Goal: Task Accomplishment & Management: Manage account settings

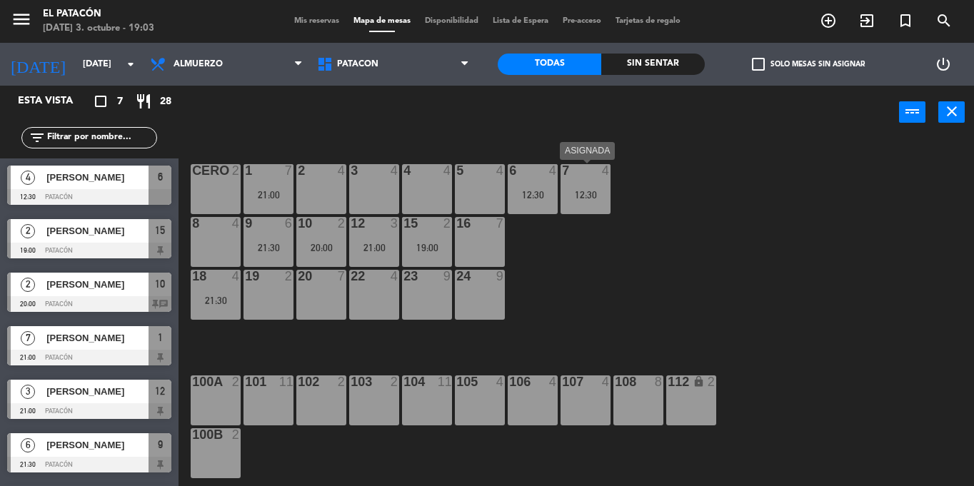
drag, startPoint x: 0, startPoint y: 0, endPoint x: 586, endPoint y: 199, distance: 618.6
click at [586, 199] on div "12:30" at bounding box center [586, 195] width 50 height 10
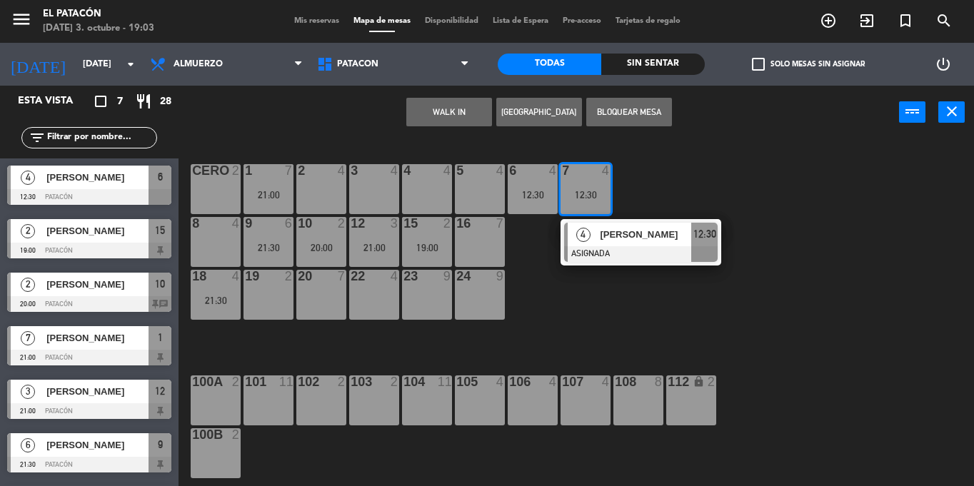
click at [594, 229] on div "4" at bounding box center [583, 235] width 31 height 24
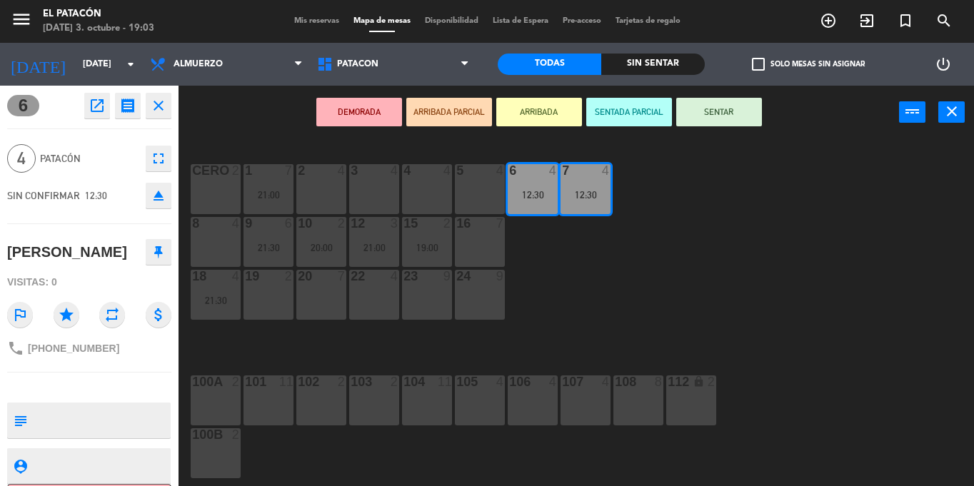
click at [164, 193] on icon "eject" at bounding box center [158, 195] width 17 height 17
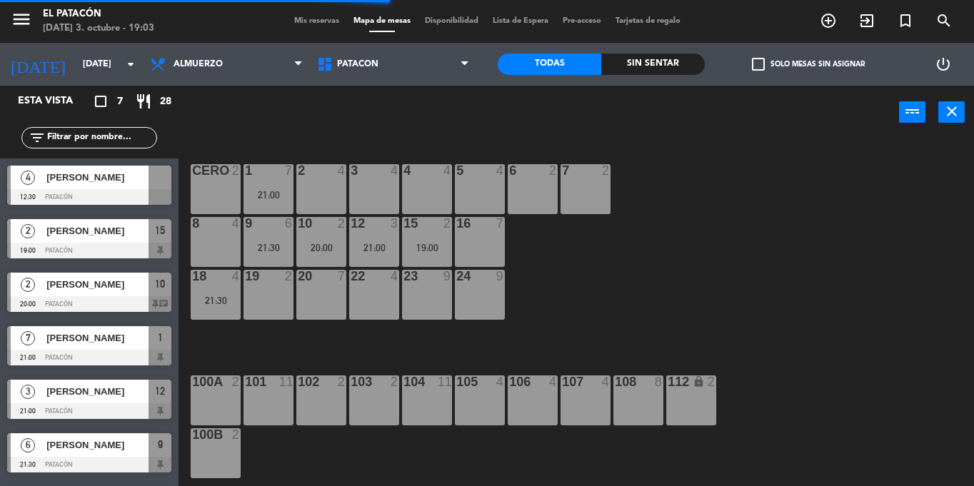
click at [219, 308] on div "18 4 21:30" at bounding box center [216, 295] width 50 height 50
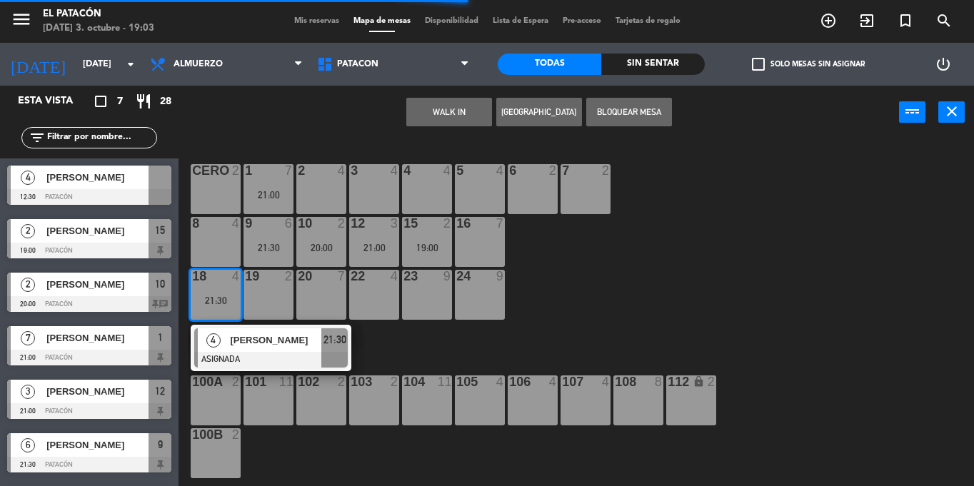
click at [218, 241] on div "8 4" at bounding box center [216, 242] width 50 height 50
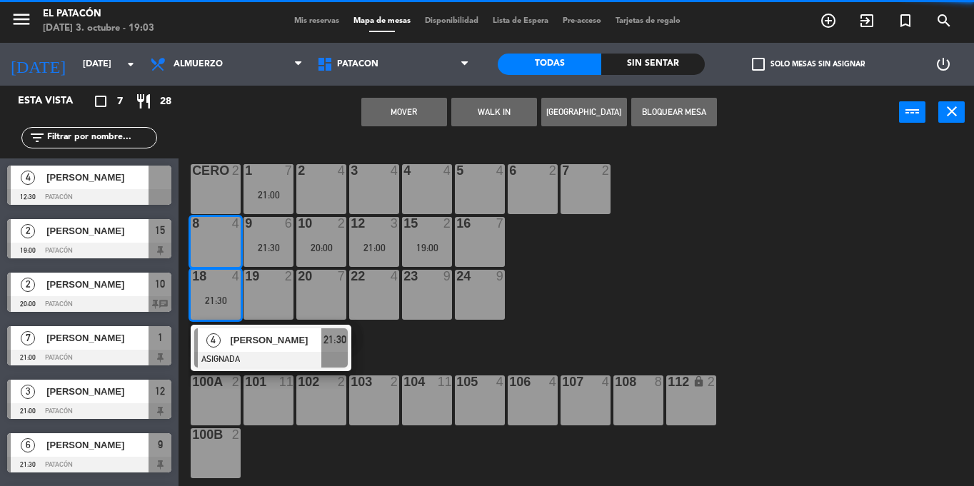
click at [388, 115] on button "Mover" at bounding box center [404, 112] width 86 height 29
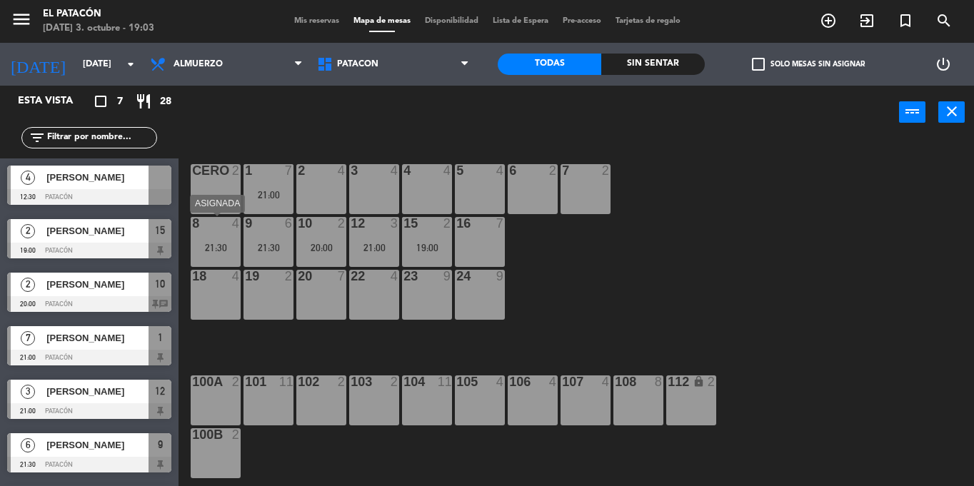
click at [216, 244] on div "21:30" at bounding box center [216, 248] width 50 height 10
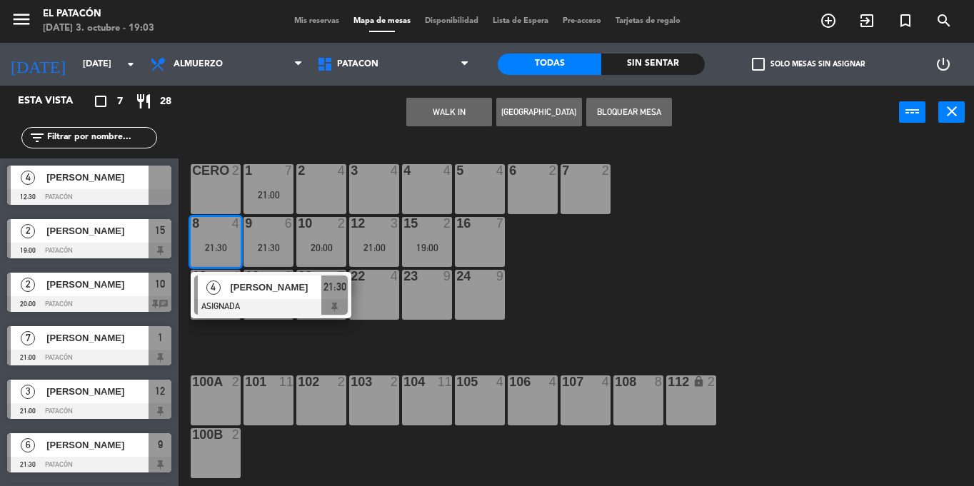
click at [463, 190] on div "5 4" at bounding box center [480, 189] width 50 height 50
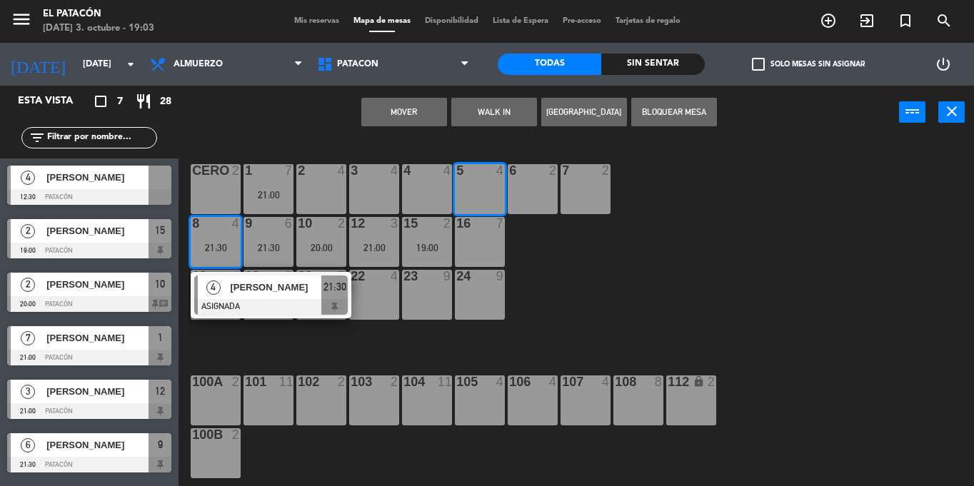
click at [404, 108] on button "Mover" at bounding box center [404, 112] width 86 height 29
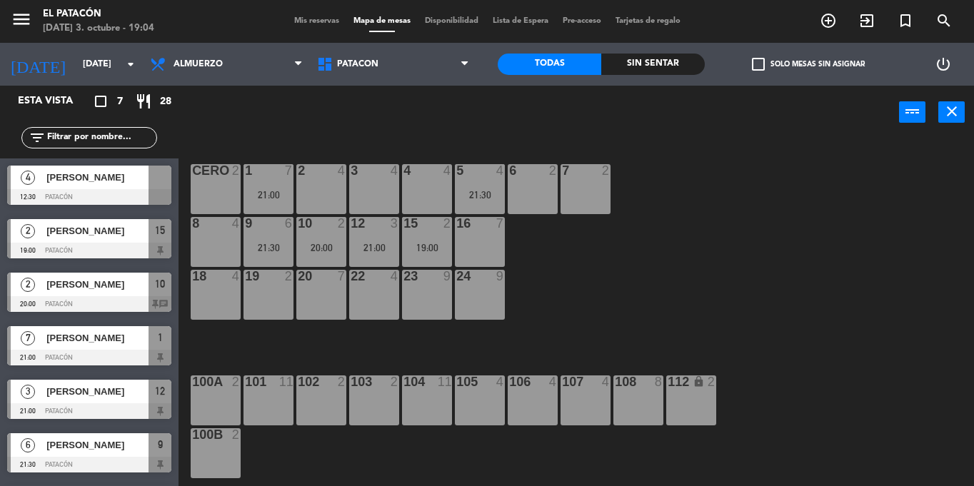
click at [79, 271] on div "2 [PERSON_NAME] 20:00 Patacón 10 chat" at bounding box center [89, 293] width 179 height 54
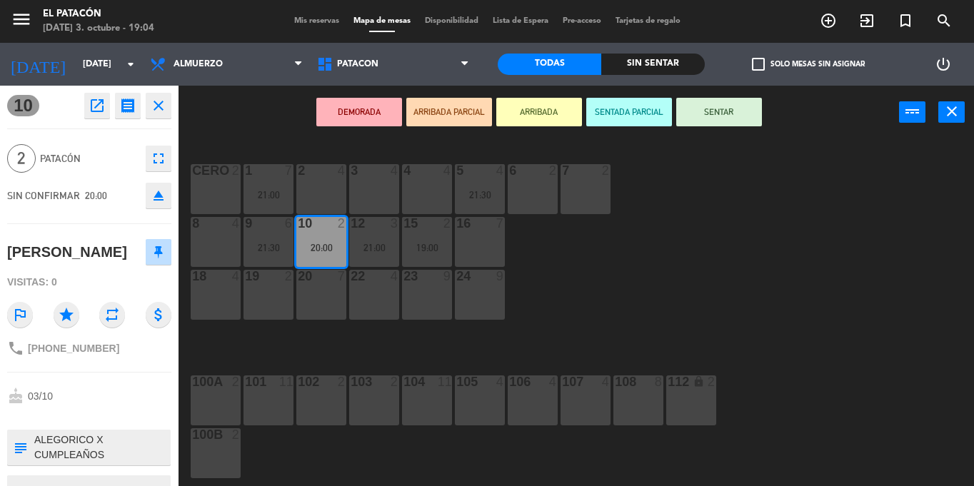
click at [767, 324] on div "1 7 21:00 2 4 3 4 4 4 5 4 21:30 6 2 7 2 CERO 2 8 4 9 6 21:30 10 2 20:00 12 3 21…" at bounding box center [582, 312] width 786 height 347
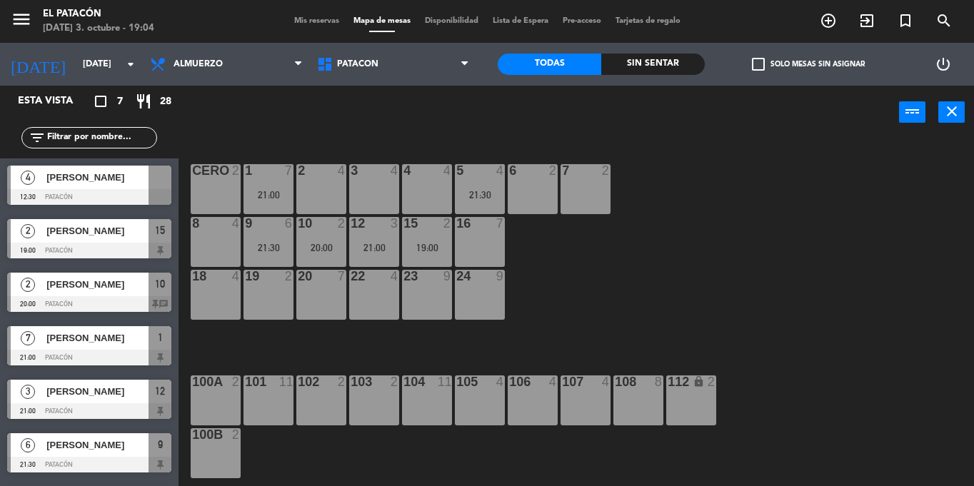
scroll to position [49, 0]
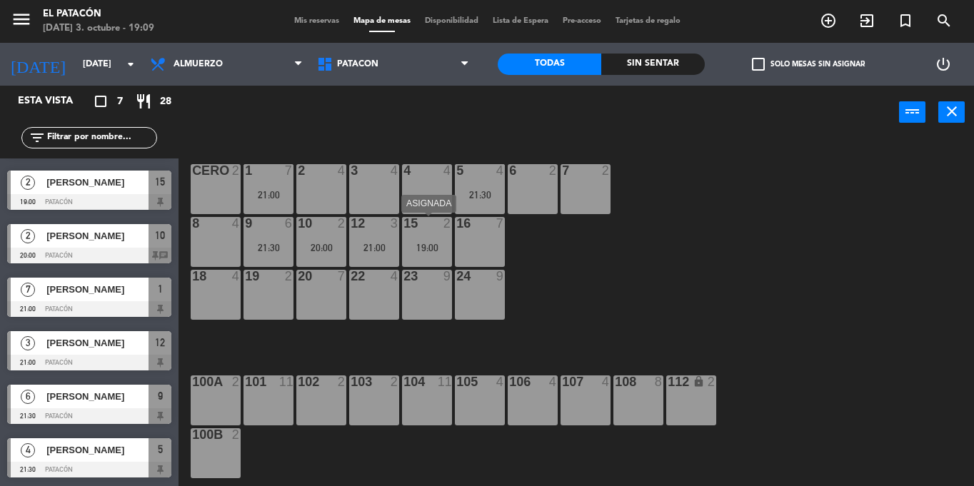
click at [440, 239] on div "15 2 19:00" at bounding box center [427, 242] width 50 height 50
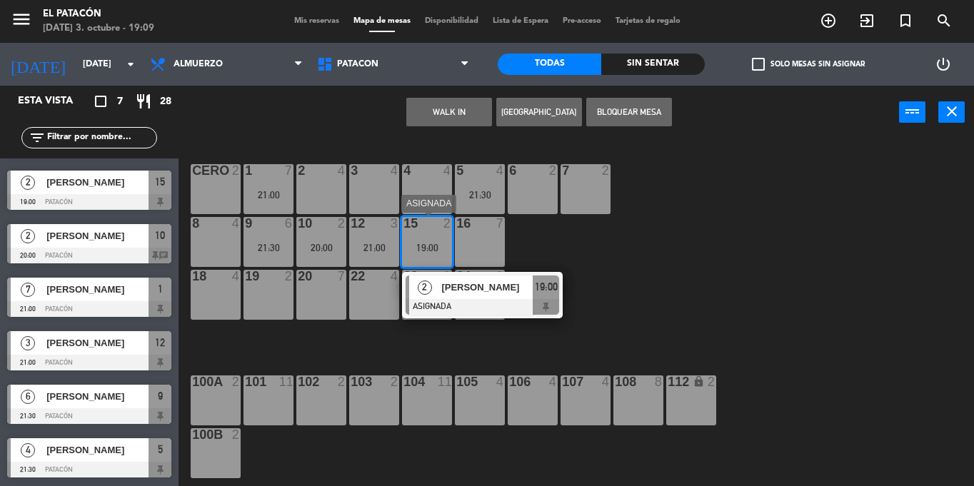
click at [461, 300] on div at bounding box center [483, 307] width 154 height 16
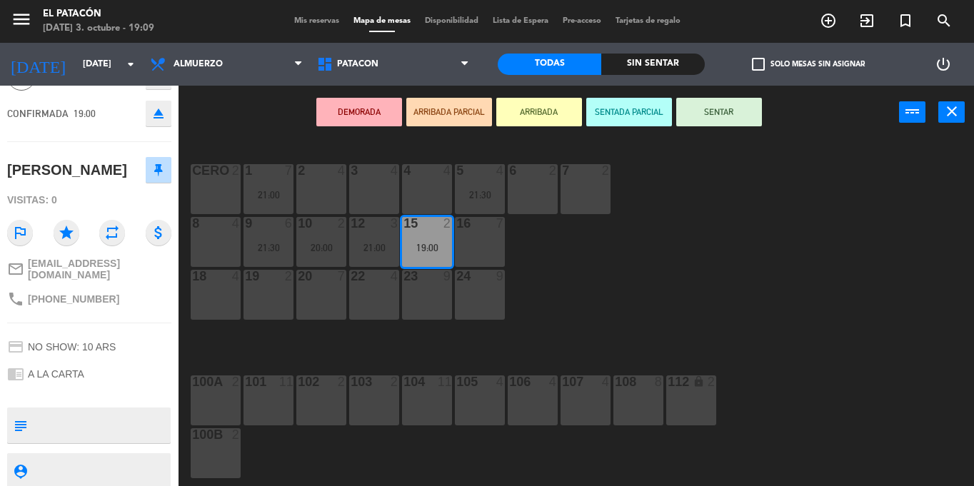
scroll to position [0, 0]
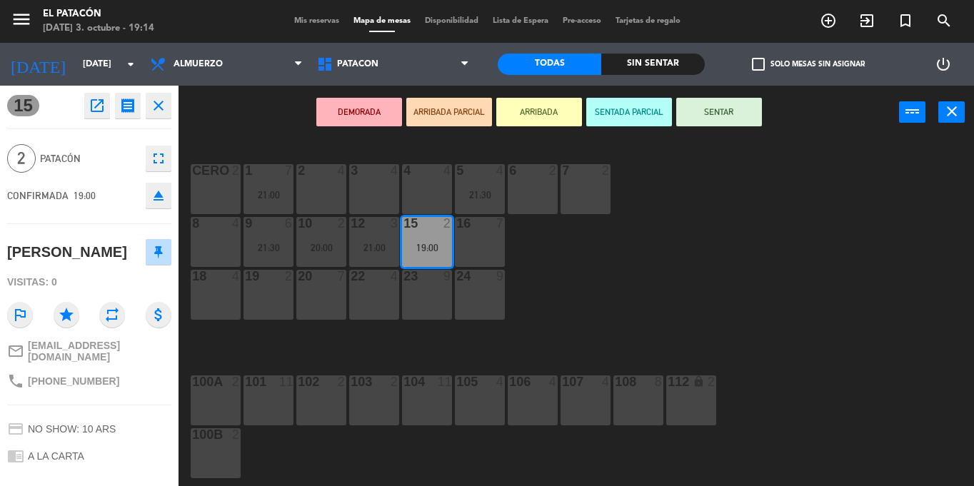
click at [908, 296] on div "1 7 21:00 2 4 3 4 4 4 5 4 21:30 6 2 7 2 CERO 2 8 4 9 6 21:30 10 2 20:00 12 3 21…" at bounding box center [582, 312] width 786 height 347
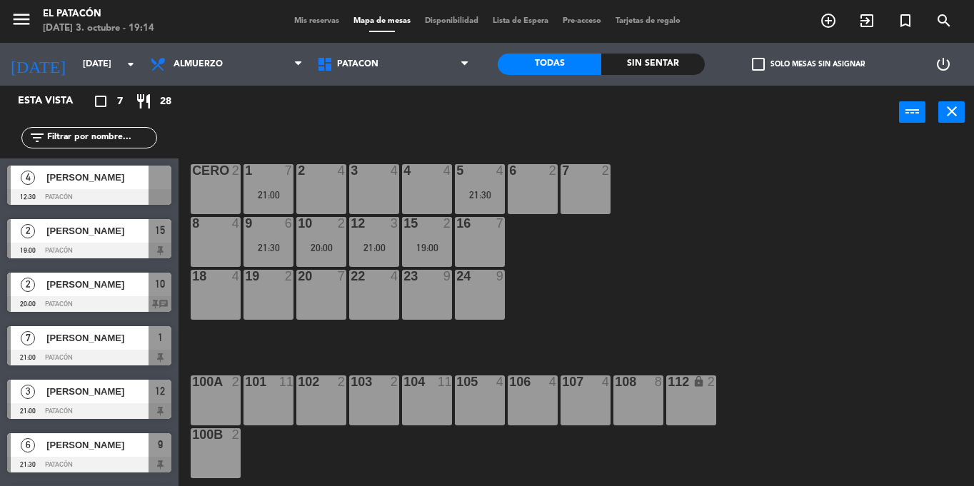
click at [101, 136] on input "text" at bounding box center [101, 138] width 111 height 16
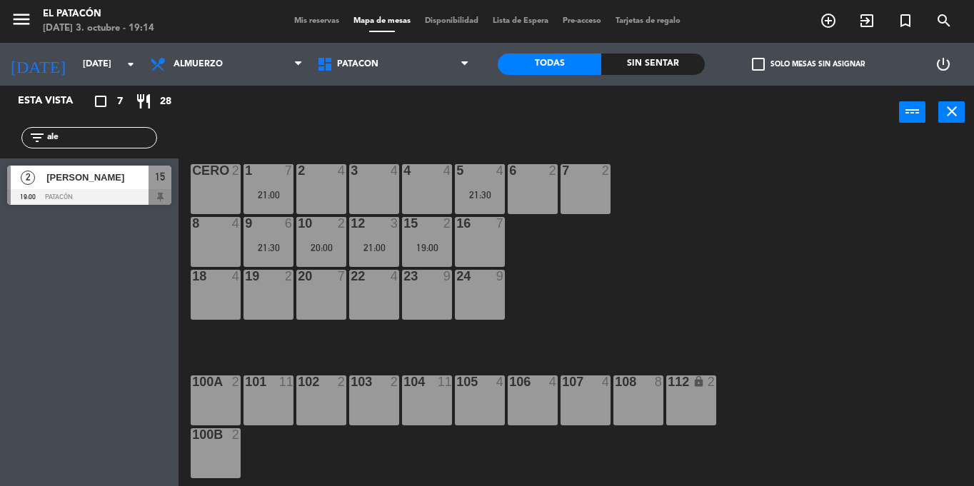
type input "ale"
click at [104, 201] on div at bounding box center [89, 197] width 164 height 16
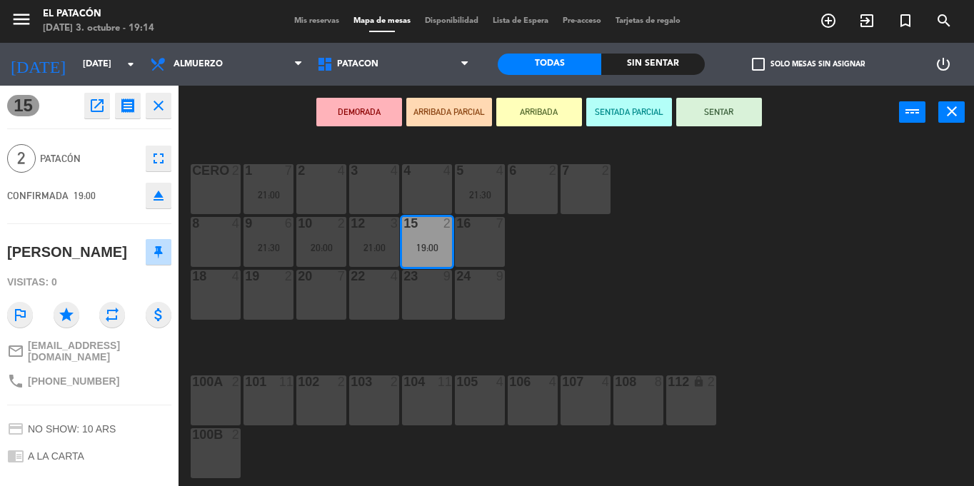
click at [719, 115] on button "SENTAR" at bounding box center [719, 112] width 86 height 29
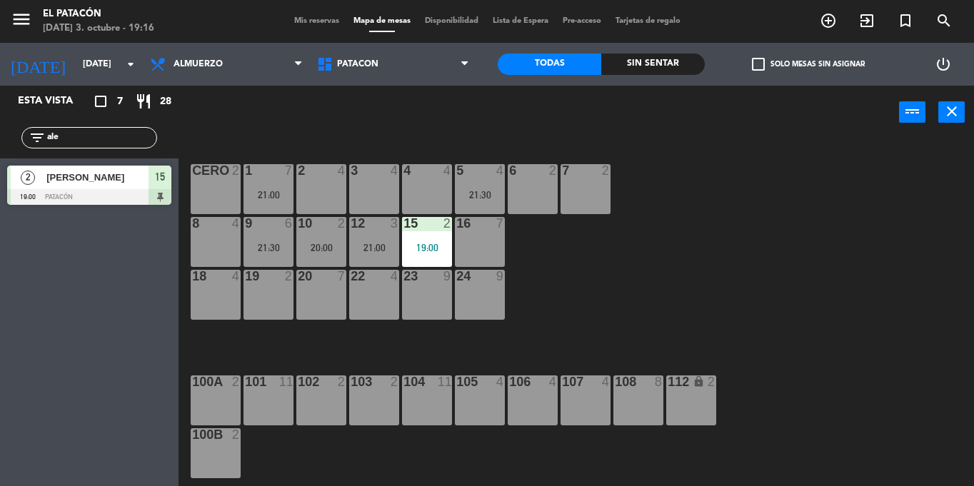
click at [124, 139] on input "ale" at bounding box center [101, 138] width 111 height 16
type input "a"
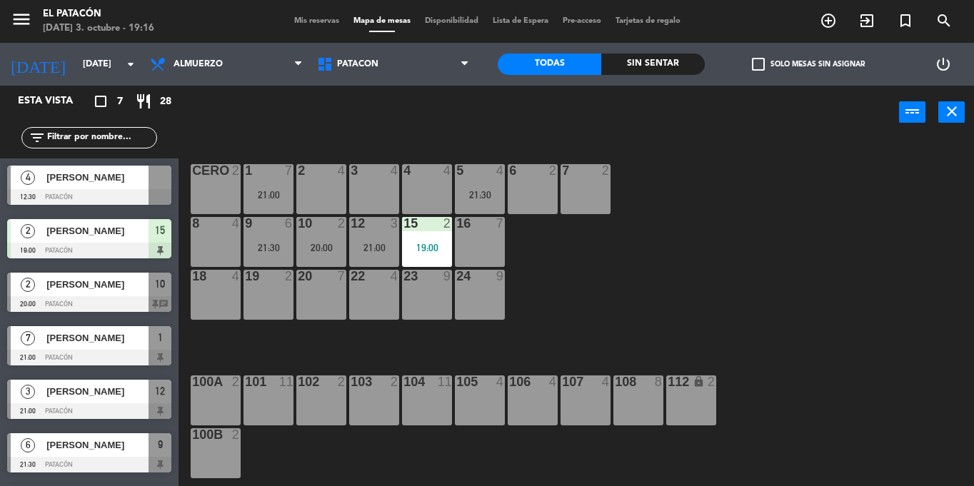
click at [734, 248] on div "1 7 21:00 2 4 3 4 4 4 5 4 21:30 6 2 7 2 CERO 2 8 4 9 6 21:30 10 2 20:00 12 3 21…" at bounding box center [582, 312] width 786 height 347
click at [374, 234] on div "12 4 12:30 | 21:00" at bounding box center [374, 242] width 50 height 50
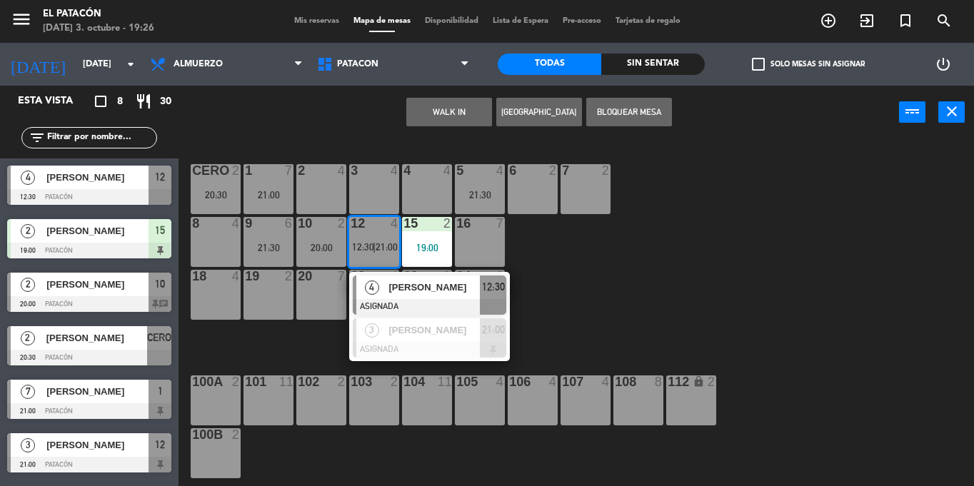
click at [397, 289] on span "[PERSON_NAME]" at bounding box center [434, 287] width 91 height 15
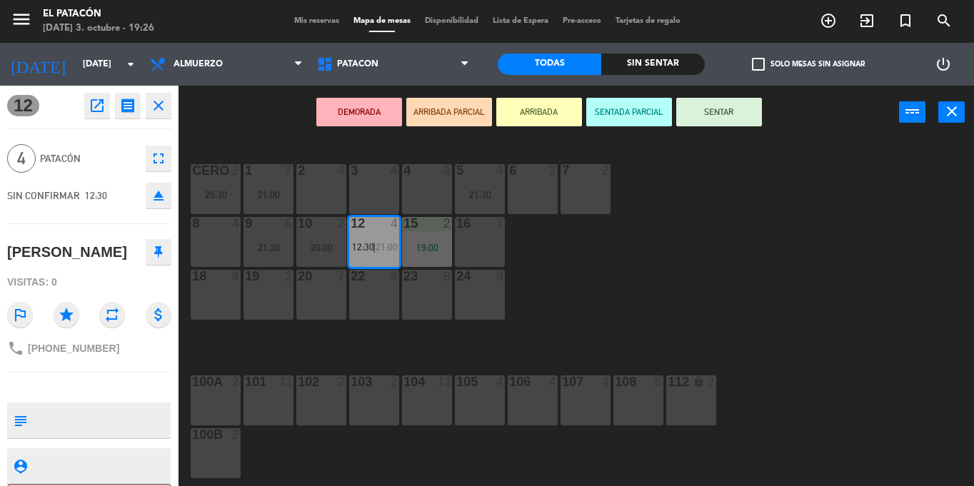
click at [156, 204] on button "eject" at bounding box center [159, 196] width 26 height 26
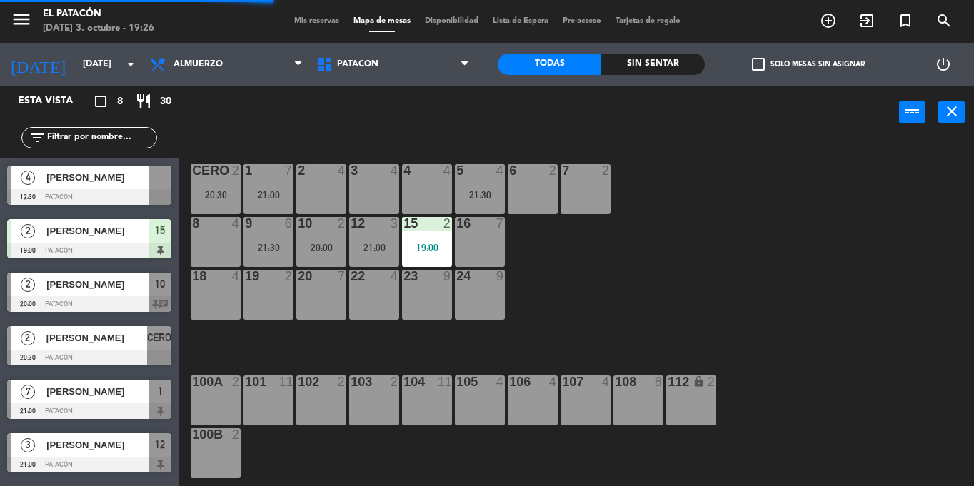
click at [224, 203] on div "CERO 2 20:30" at bounding box center [216, 189] width 50 height 50
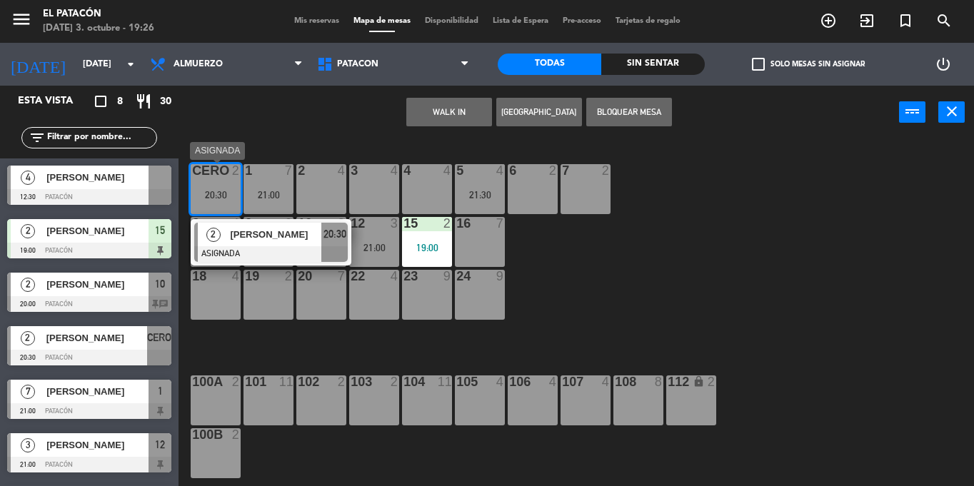
click at [231, 241] on span "[PERSON_NAME]" at bounding box center [275, 234] width 91 height 15
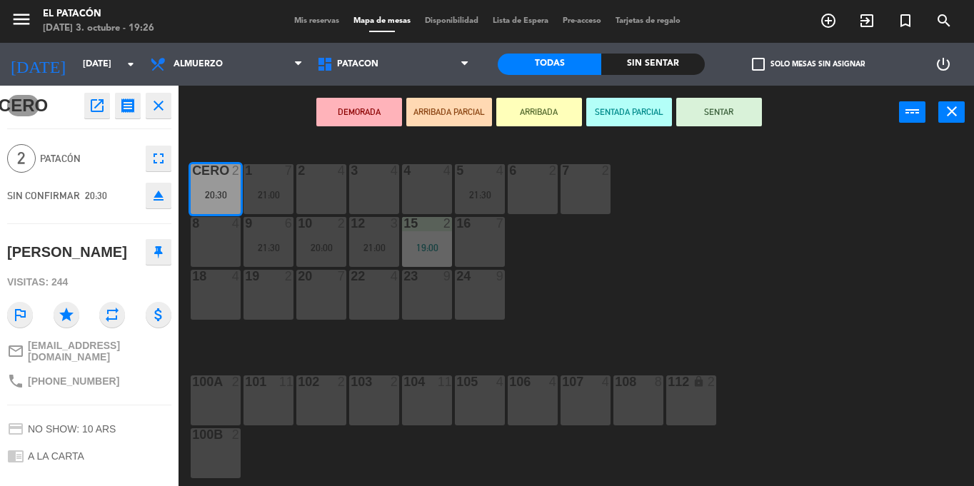
click at [660, 280] on div "1 7 21:00 2 4 3 4 4 4 5 4 21:30 6 2 7 2 CERO 2 20:30 8 4 9 6 21:30 10 2 20:00 1…" at bounding box center [582, 312] width 786 height 347
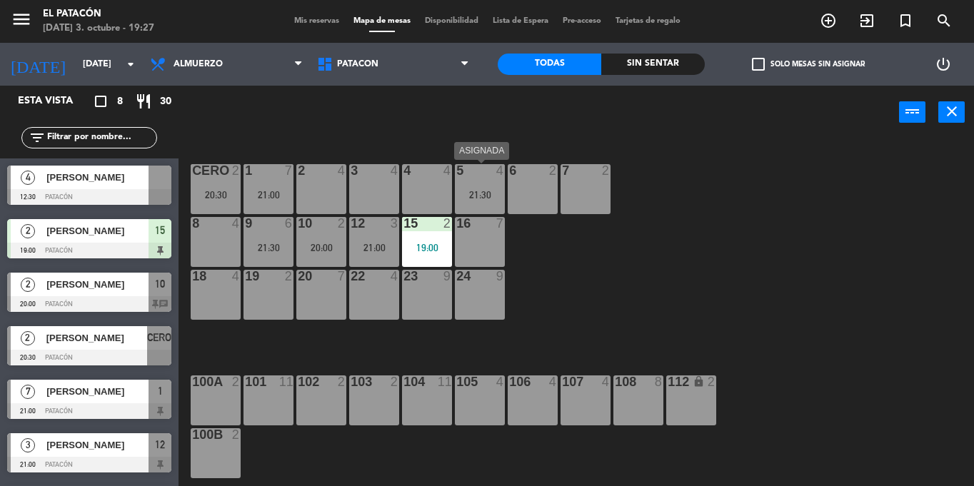
click at [492, 169] on div "4" at bounding box center [504, 170] width 24 height 13
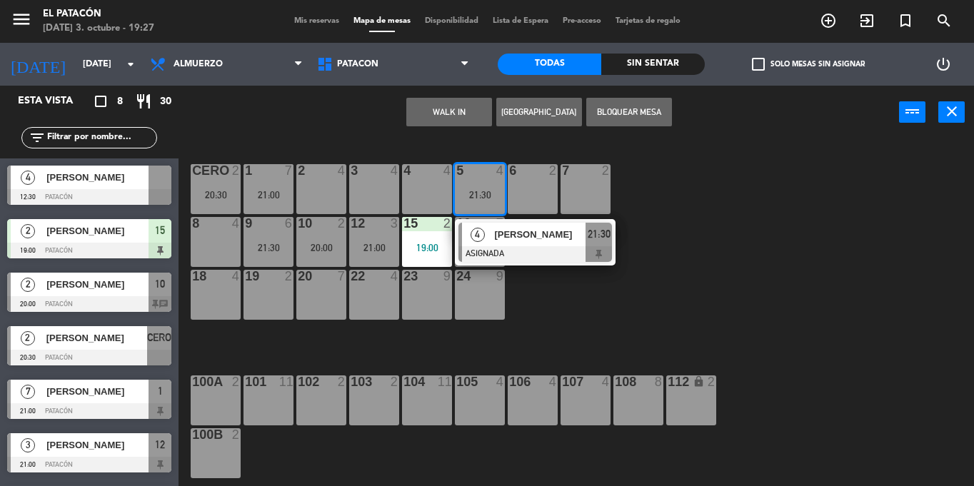
click at [391, 181] on div "3 4" at bounding box center [374, 189] width 50 height 50
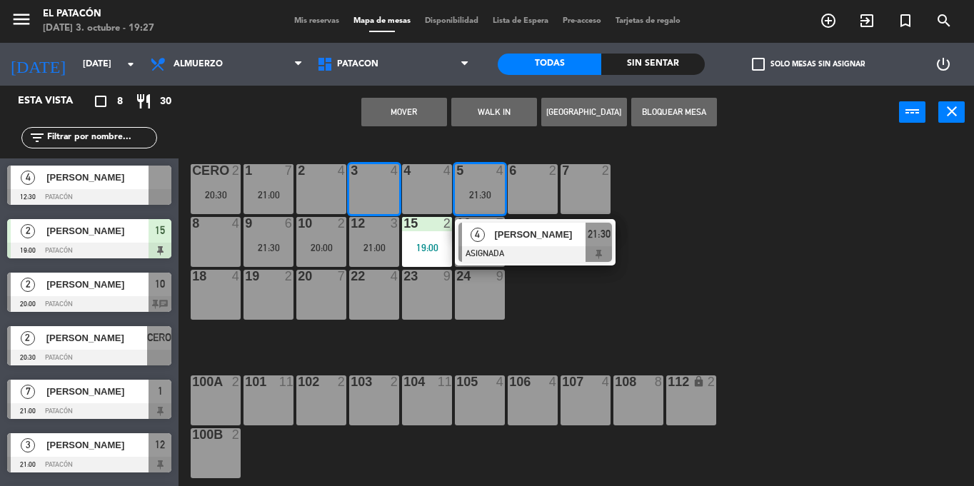
click at [436, 104] on button "Mover" at bounding box center [404, 112] width 86 height 29
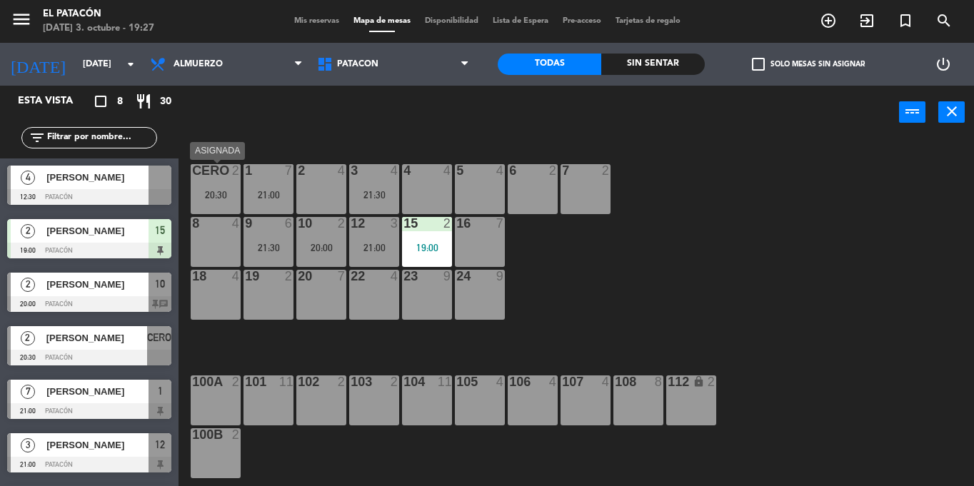
click at [221, 192] on div "20:30" at bounding box center [216, 195] width 50 height 10
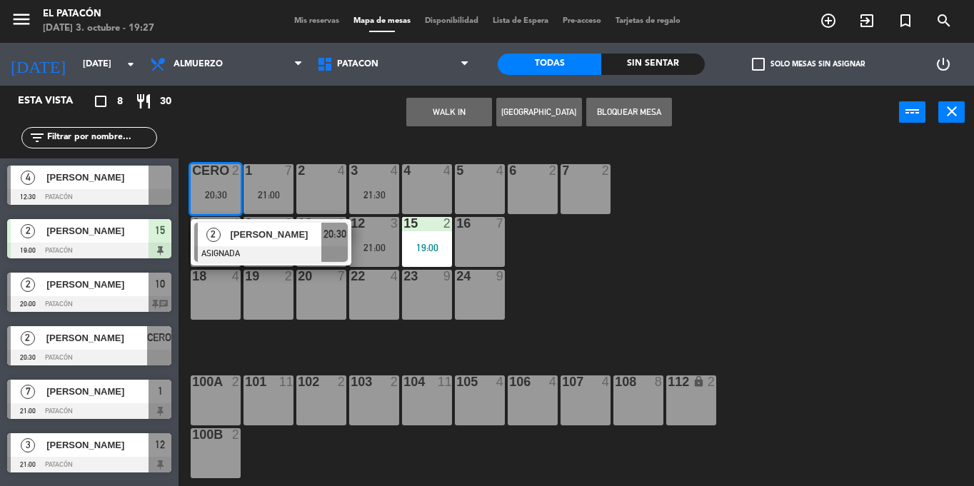
click at [477, 189] on div "5 4" at bounding box center [480, 189] width 50 height 50
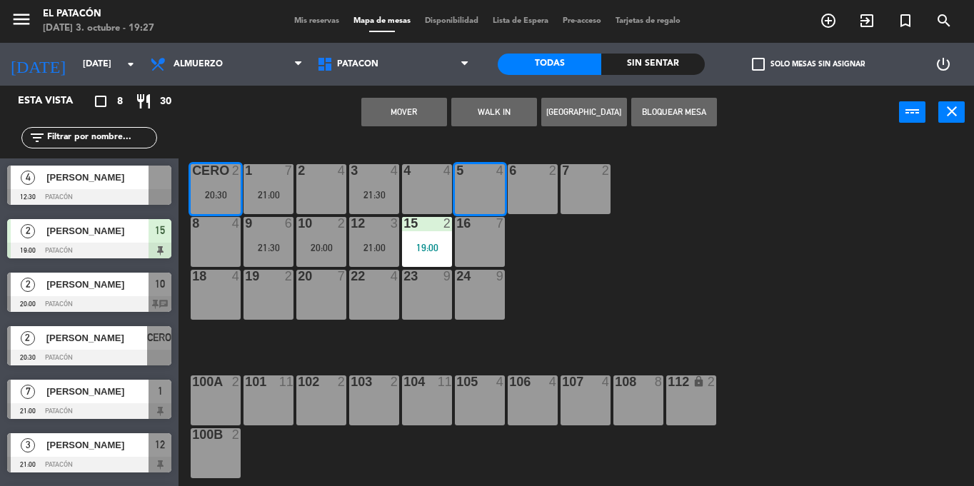
click at [414, 121] on button "Mover" at bounding box center [404, 112] width 86 height 29
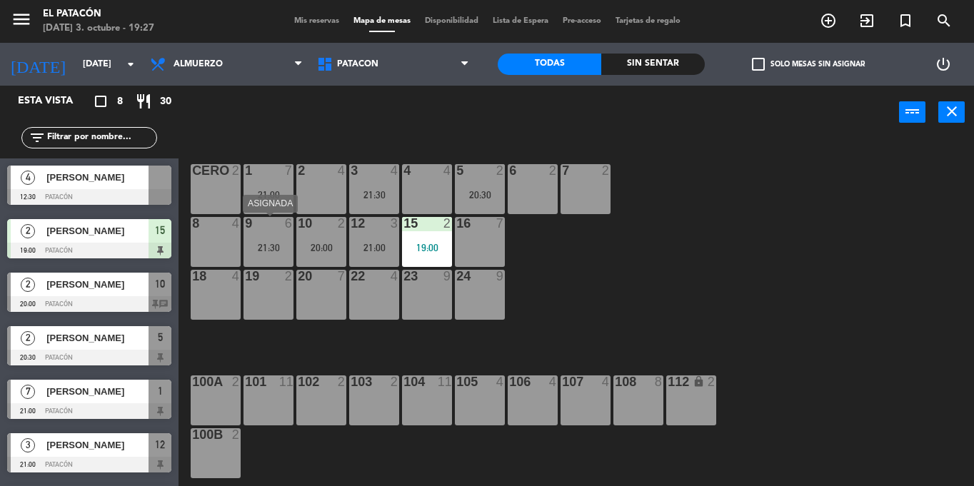
click at [281, 258] on div "9 6 21:30" at bounding box center [269, 242] width 50 height 50
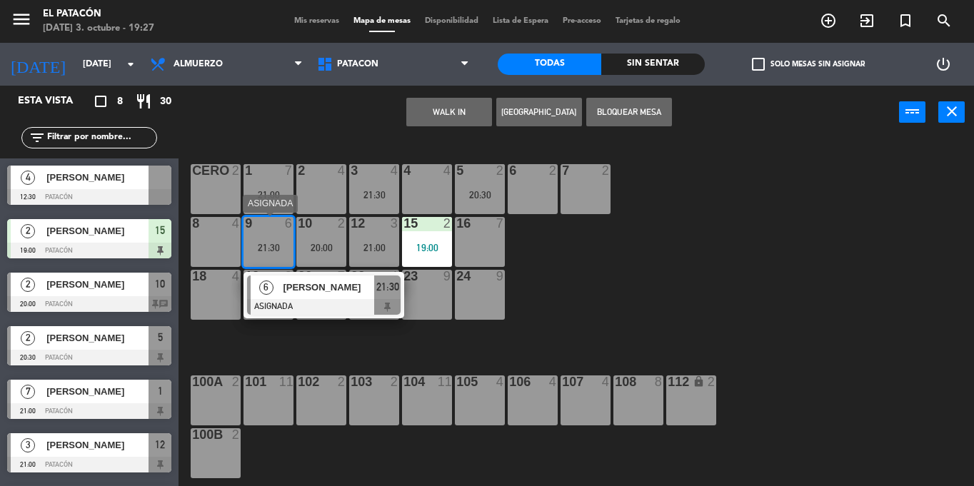
click at [293, 281] on span "[PERSON_NAME]" at bounding box center [328, 287] width 91 height 15
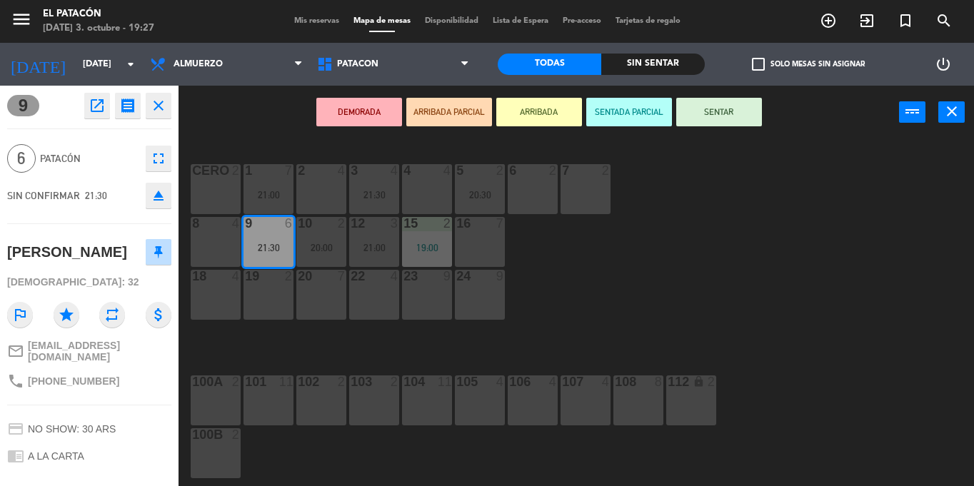
scroll to position [119, 0]
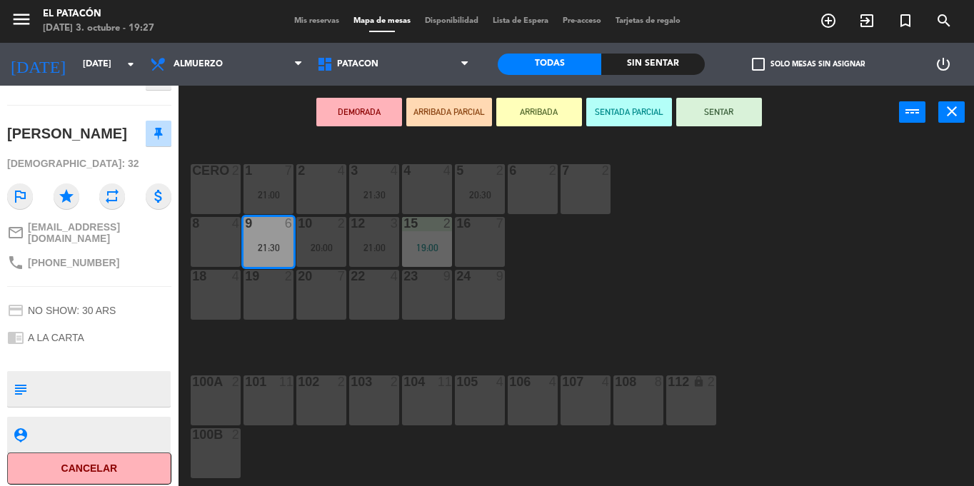
click at [679, 303] on div "1 7 21:00 2 4 3 4 21:30 4 4 5 2 20:30 6 2 7 2 CERO 2 8 4 9 6 21:30 10 2 20:00 1…" at bounding box center [582, 312] width 786 height 347
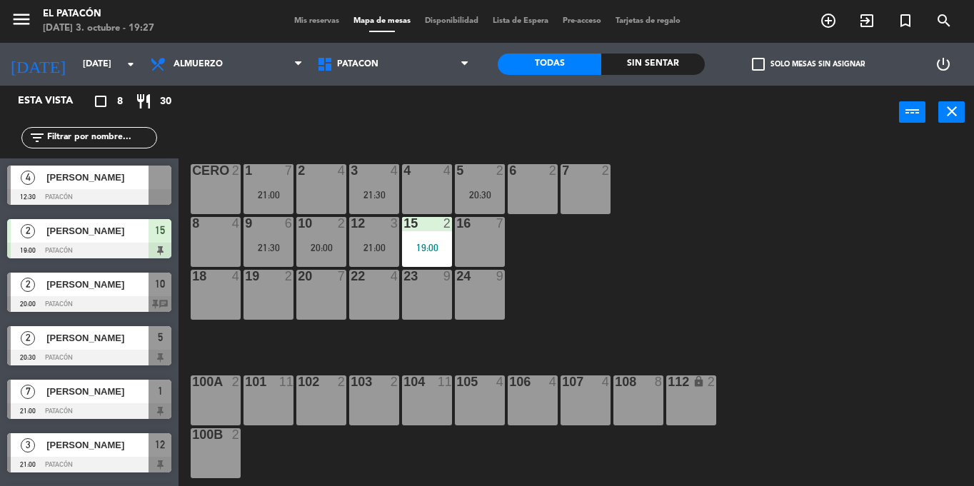
scroll to position [49, 0]
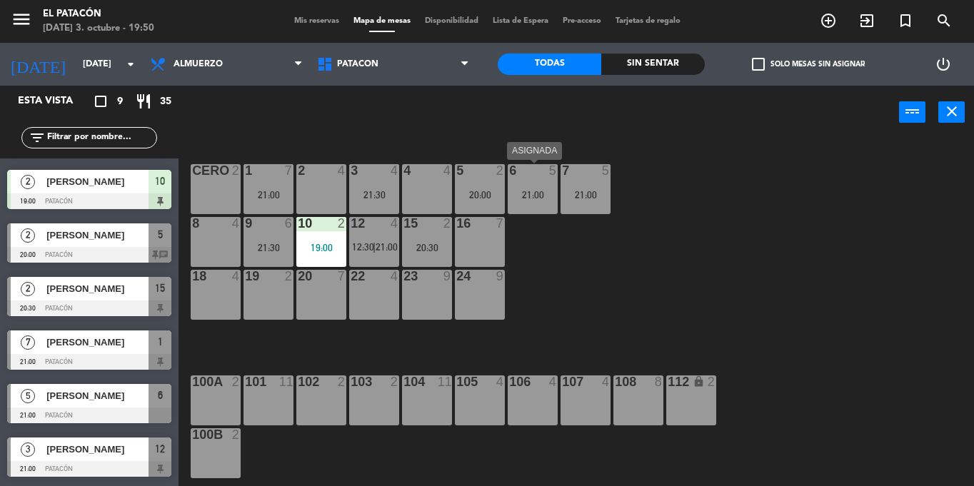
click at [519, 186] on div "6 5 21:00" at bounding box center [533, 189] width 50 height 50
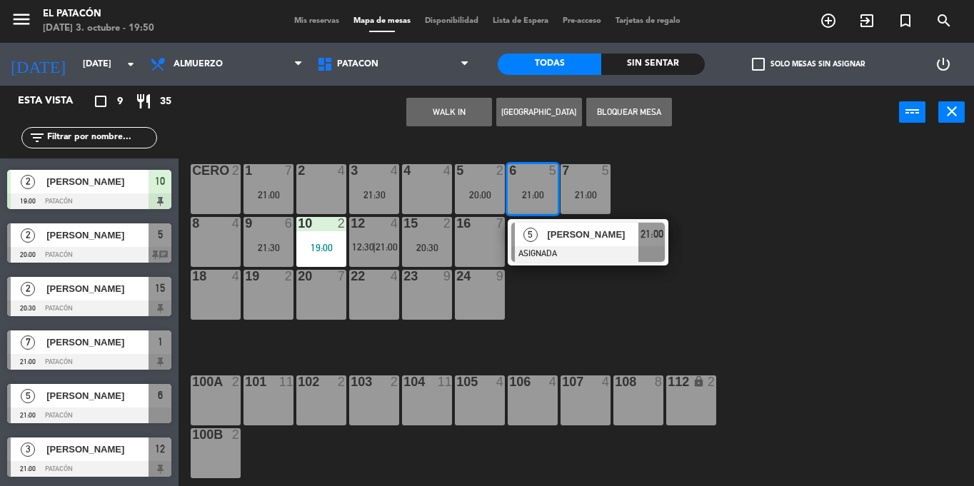
click at [466, 251] on div "16 7" at bounding box center [480, 242] width 50 height 50
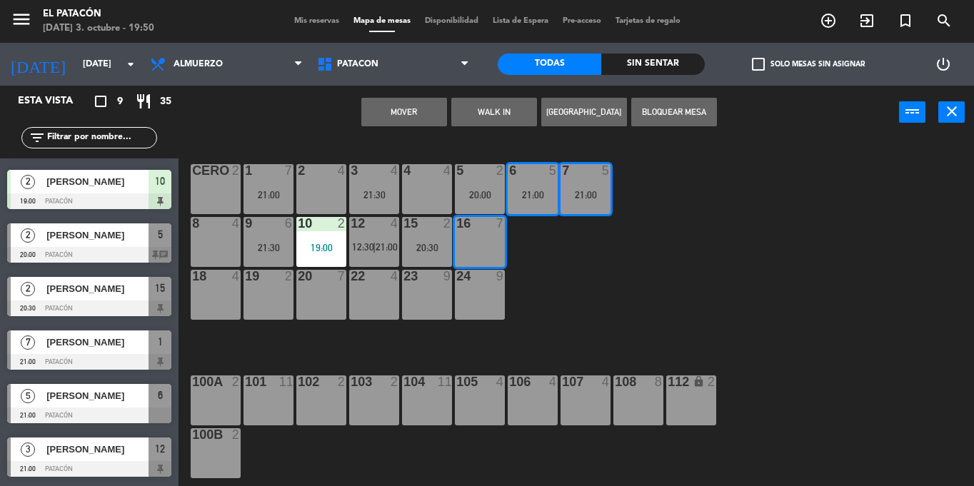
click at [411, 110] on button "Mover" at bounding box center [404, 112] width 86 height 29
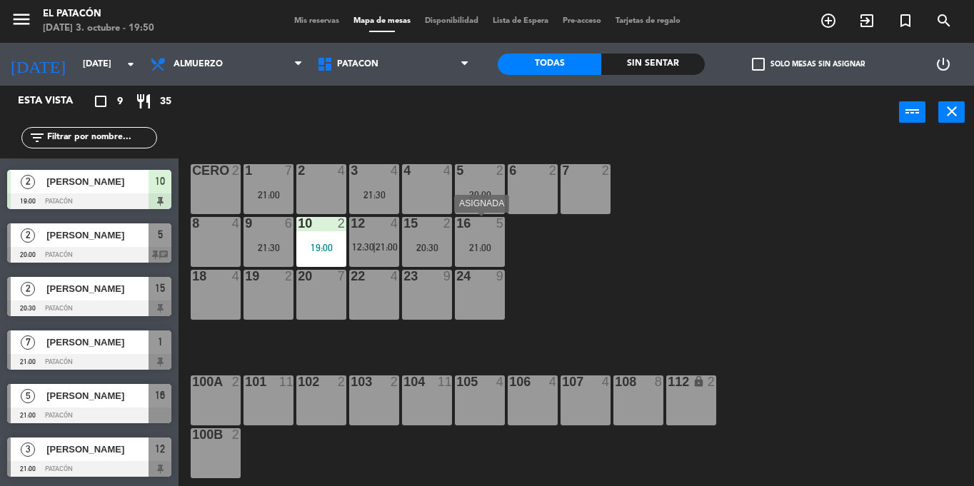
click at [480, 253] on div "21:00" at bounding box center [480, 248] width 50 height 10
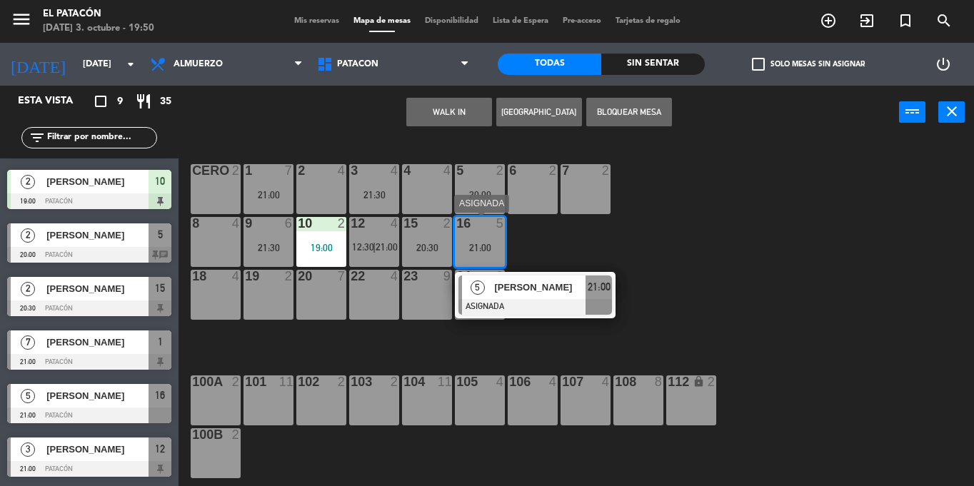
click at [504, 296] on div "[PERSON_NAME]" at bounding box center [539, 288] width 93 height 24
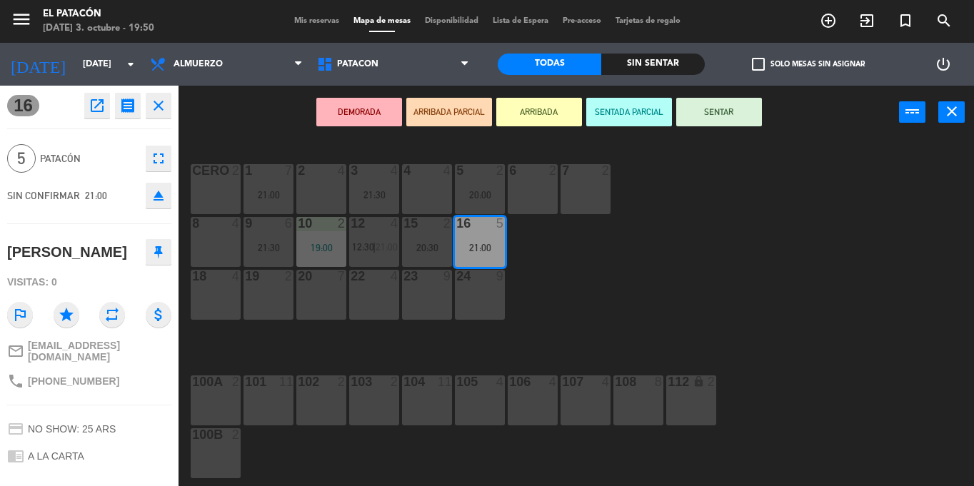
click at [659, 296] on div "1 7 21:00 2 4 3 4 21:30 4 4 5 2 20:00 6 2 7 2 CERO 2 8 4 9 6 21:30 10 2 19:00 1…" at bounding box center [582, 312] width 786 height 347
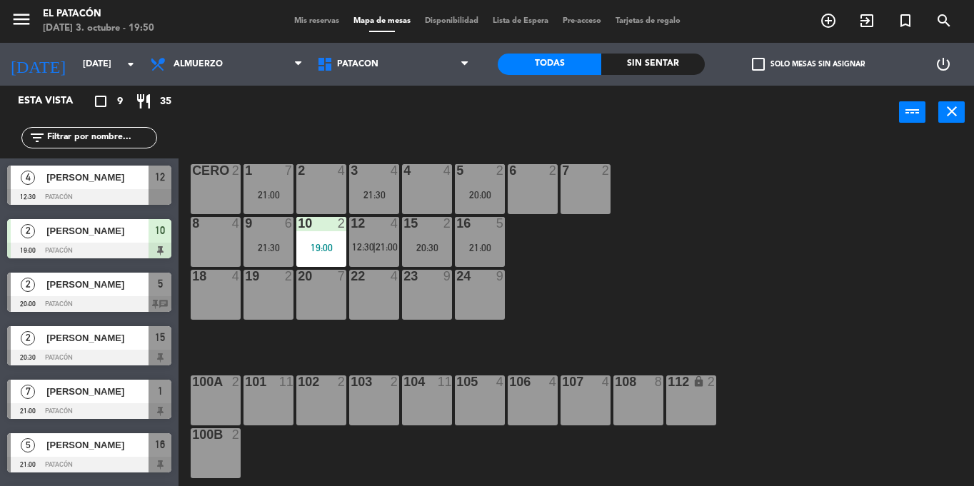
click at [379, 251] on span "21:00" at bounding box center [387, 246] width 22 height 11
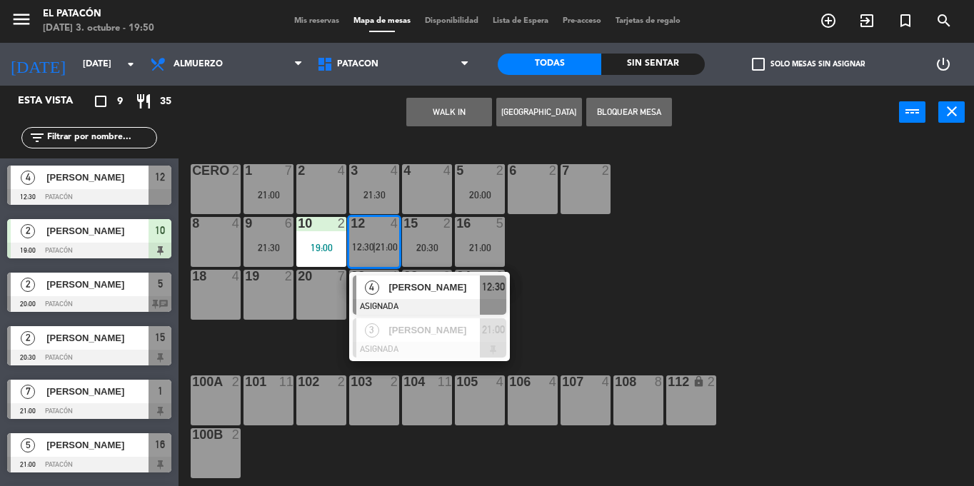
click at [399, 296] on div "[PERSON_NAME]" at bounding box center [433, 288] width 93 height 24
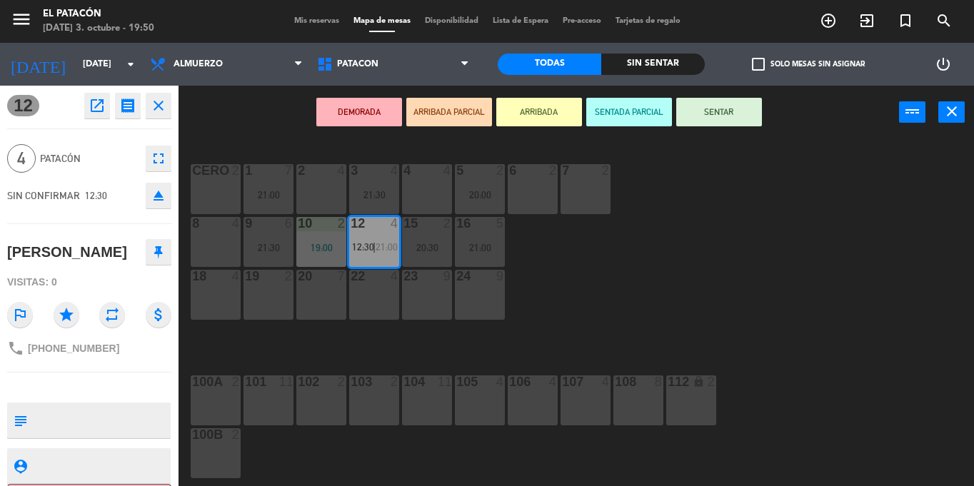
click at [153, 205] on button "eject" at bounding box center [159, 196] width 26 height 26
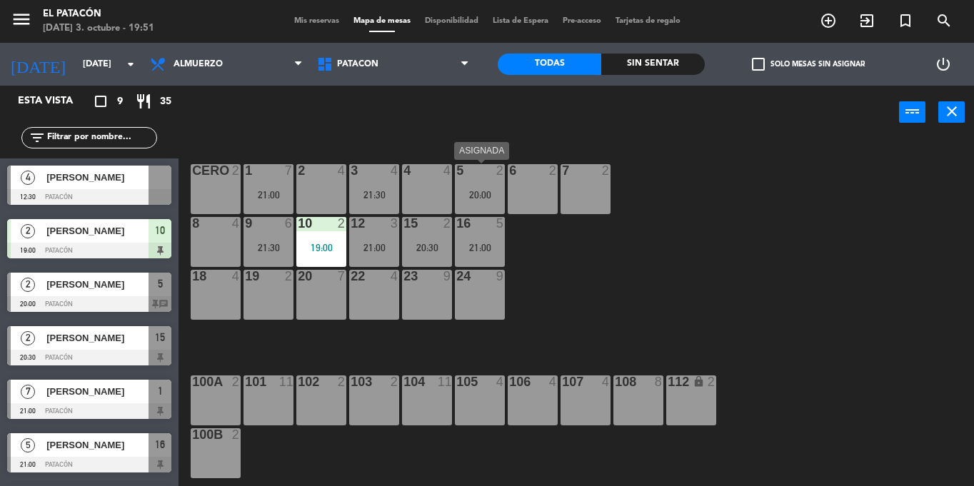
click at [505, 185] on div "5 2 20:00" at bounding box center [480, 189] width 50 height 50
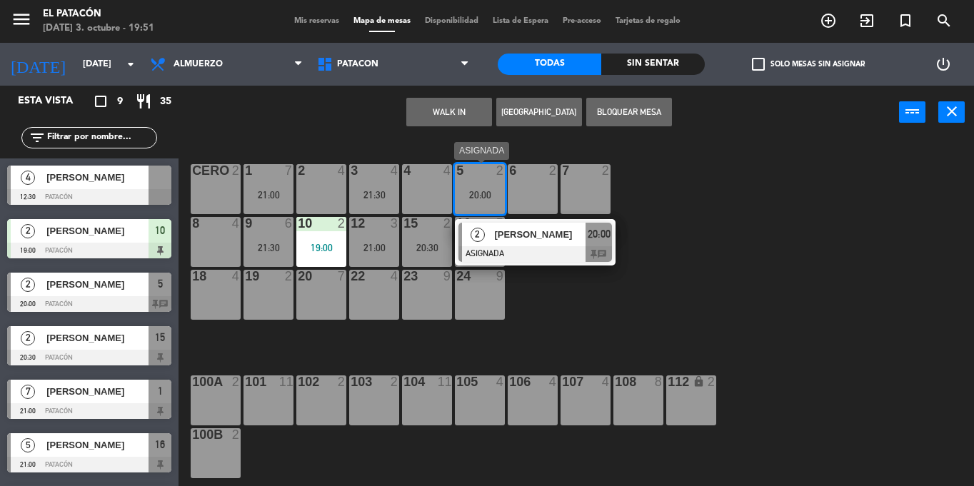
click at [521, 238] on span "[PERSON_NAME]" at bounding box center [539, 234] width 91 height 15
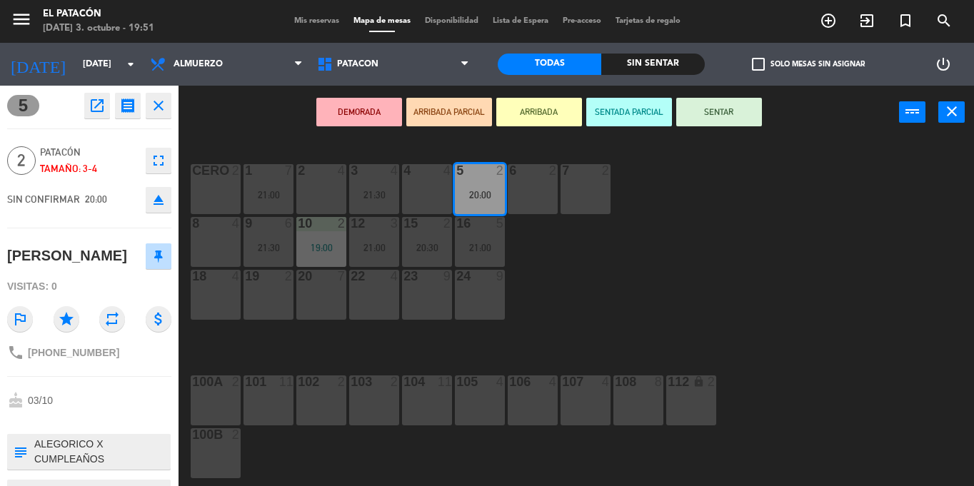
click at [751, 116] on button "SENTAR" at bounding box center [719, 112] width 86 height 29
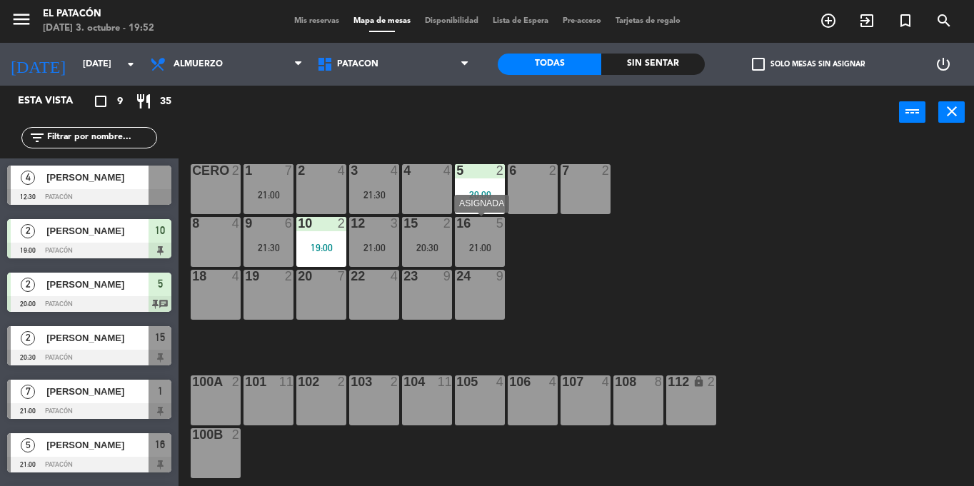
click at [476, 243] on div "21:00" at bounding box center [480, 248] width 50 height 10
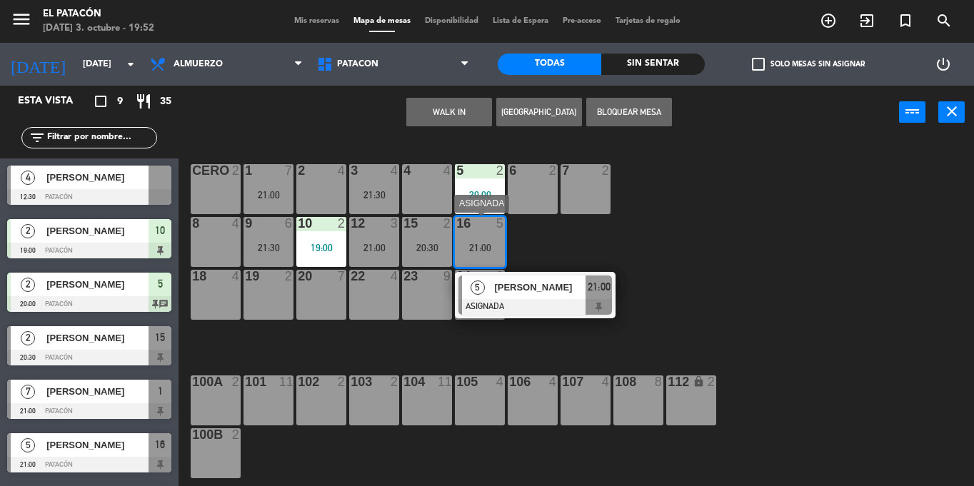
click at [507, 288] on span "[PERSON_NAME]" at bounding box center [539, 287] width 91 height 15
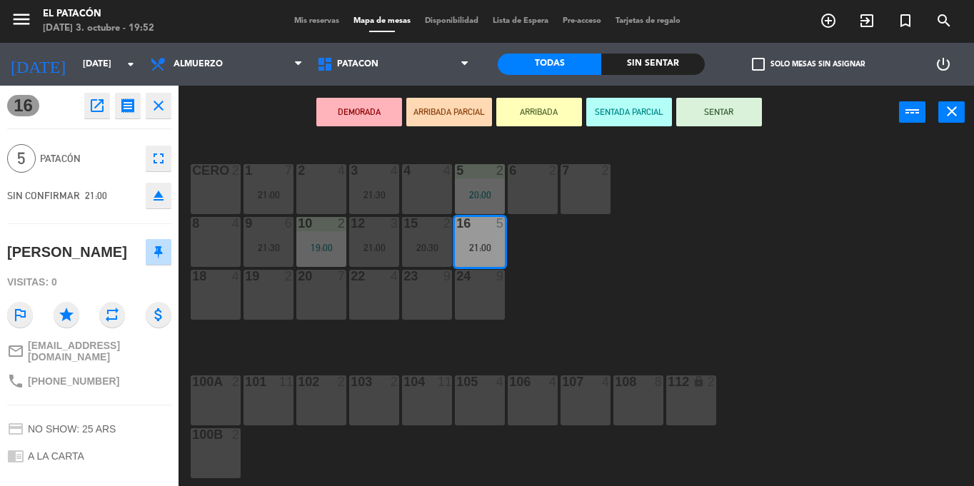
click at [29, 344] on span "[EMAIL_ADDRESS][DOMAIN_NAME]" at bounding box center [100, 351] width 144 height 23
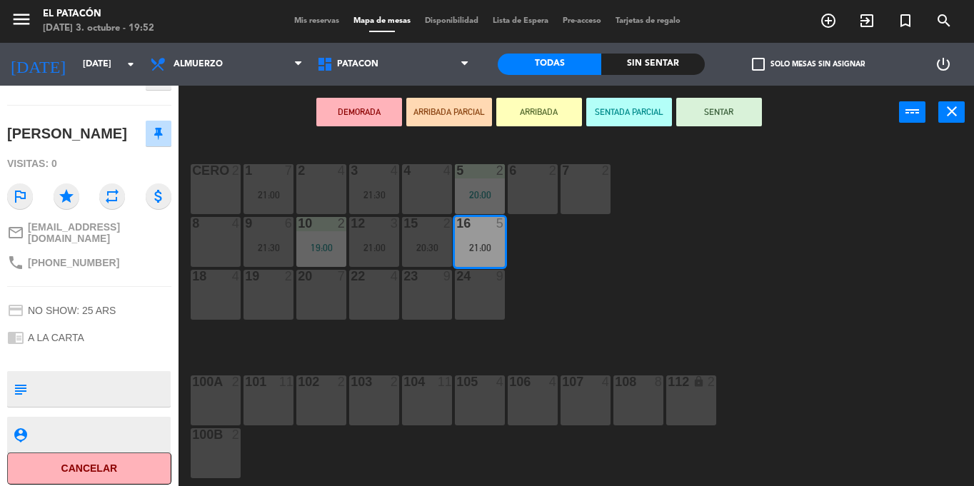
click at [771, 261] on div "1 7 21:00 2 4 3 4 21:30 4 4 5 2 20:00 6 2 7 2 CERO 2 8 4 9 6 21:30 10 2 19:00 1…" at bounding box center [582, 312] width 786 height 347
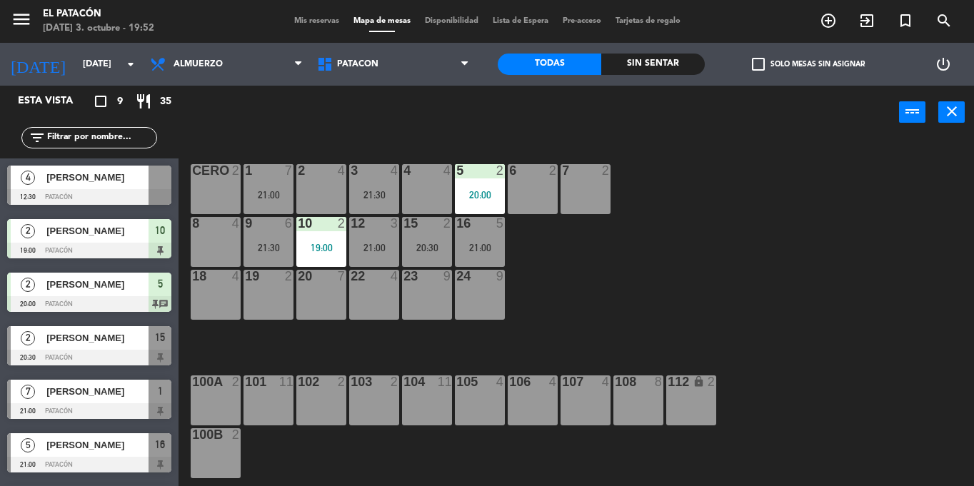
click at [274, 233] on div "9 6 21:30" at bounding box center [269, 242] width 50 height 50
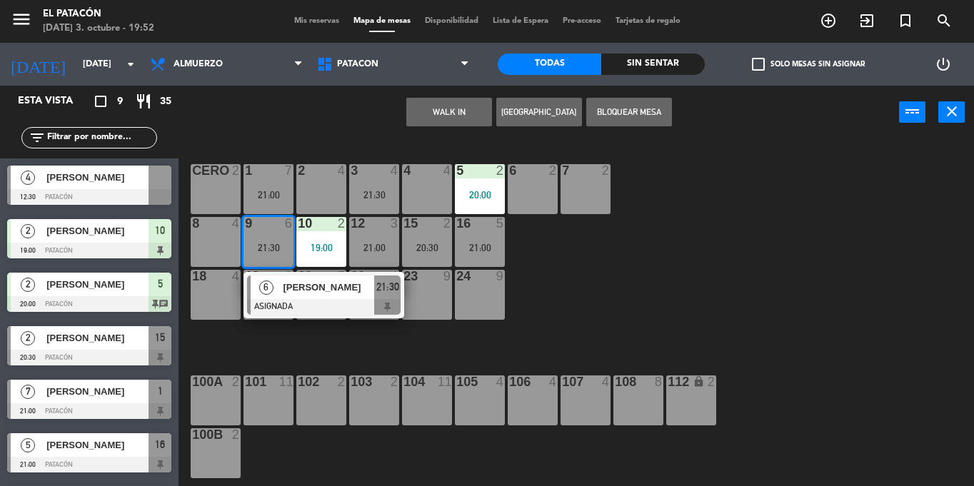
click at [298, 293] on span "[PERSON_NAME]" at bounding box center [328, 287] width 91 height 15
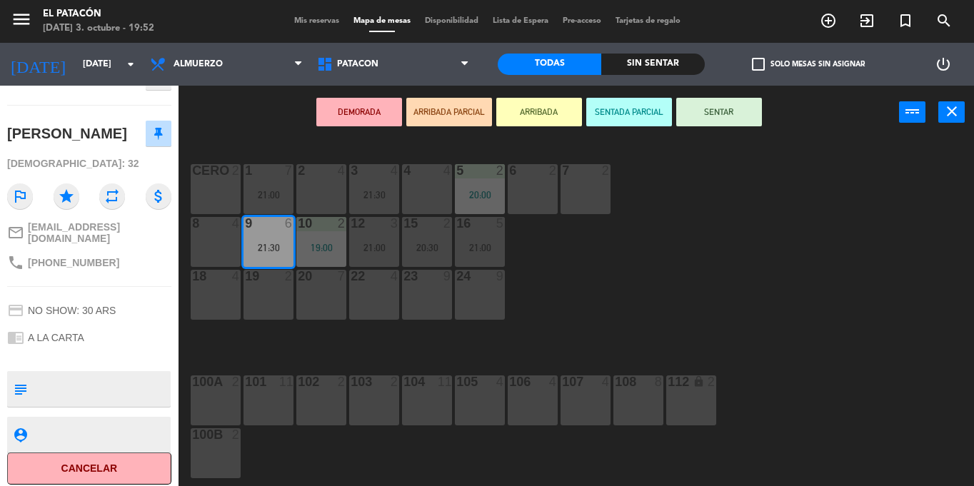
click at [584, 266] on div "1 7 21:00 2 4 3 4 21:30 4 4 5 2 20:00 6 2 7 2 CERO 2 8 4 9 6 21:30 10 2 19:00 1…" at bounding box center [582, 312] width 786 height 347
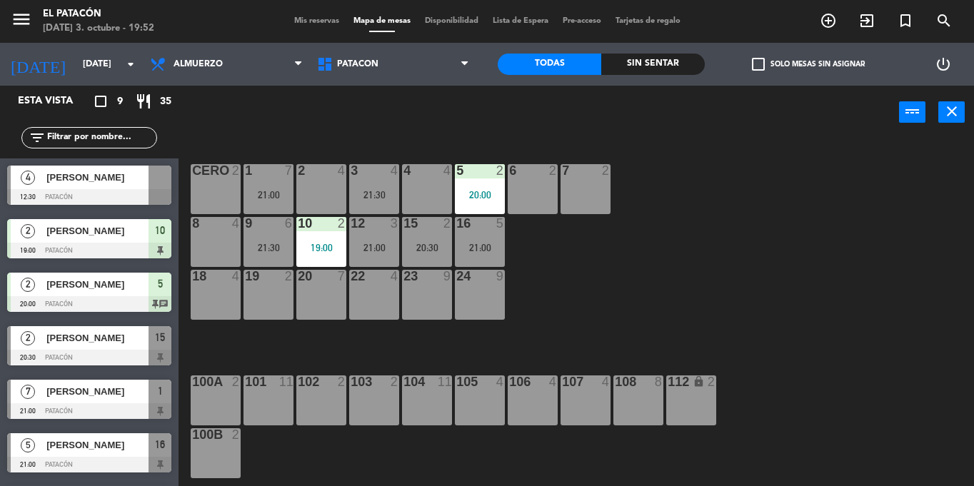
scroll to position [68, 0]
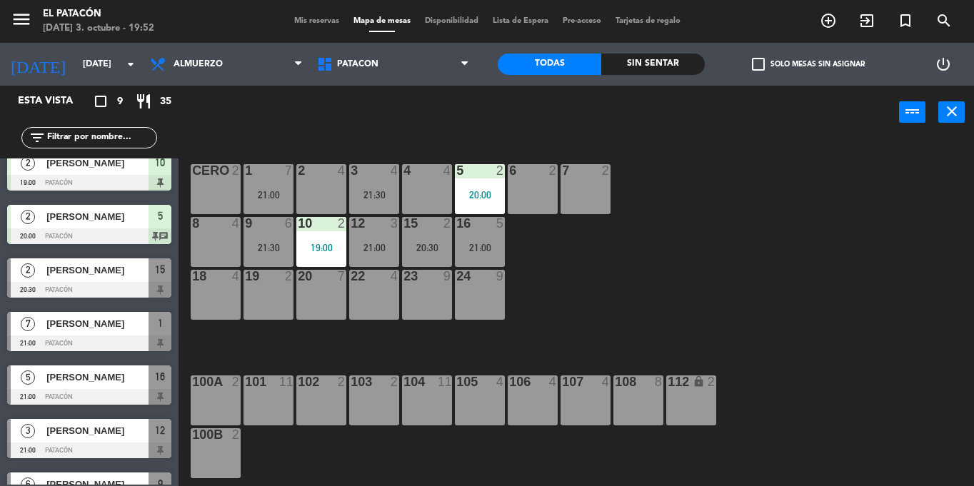
click at [376, 239] on div "12 3 21:00" at bounding box center [374, 242] width 50 height 50
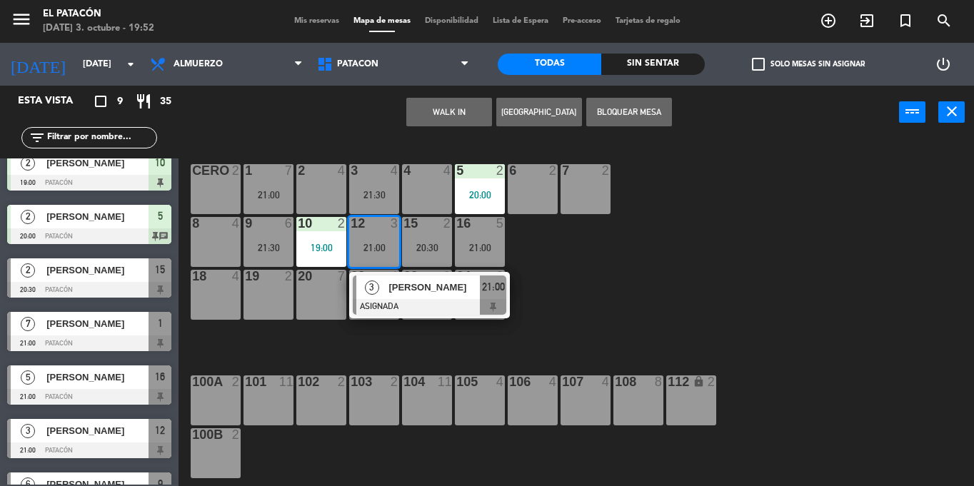
click at [397, 271] on div "23" at bounding box center [403, 276] width 24 height 13
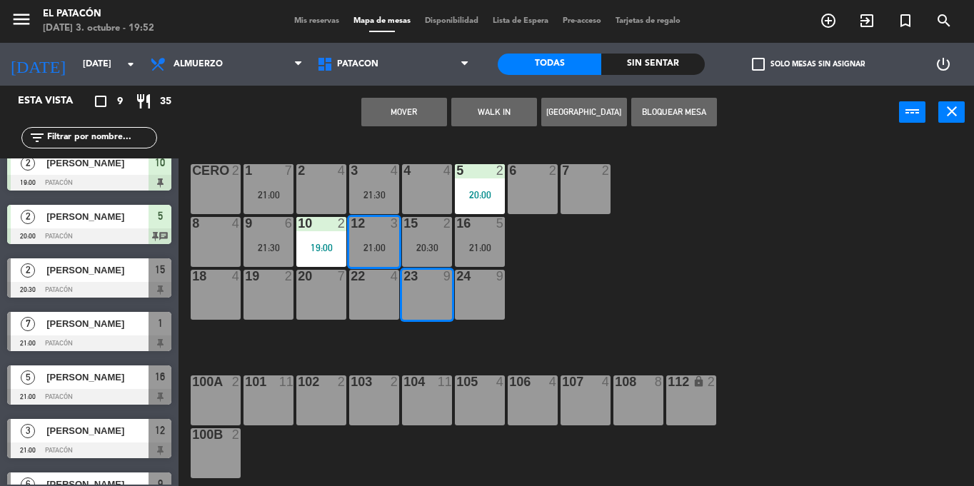
click at [561, 284] on div "1 7 21:00 2 4 3 4 21:30 4 4 5 2 20:00 6 2 7 2 CERO 2 8 4 9 6 21:30 10 2 19:00 1…" at bounding box center [582, 312] width 786 height 347
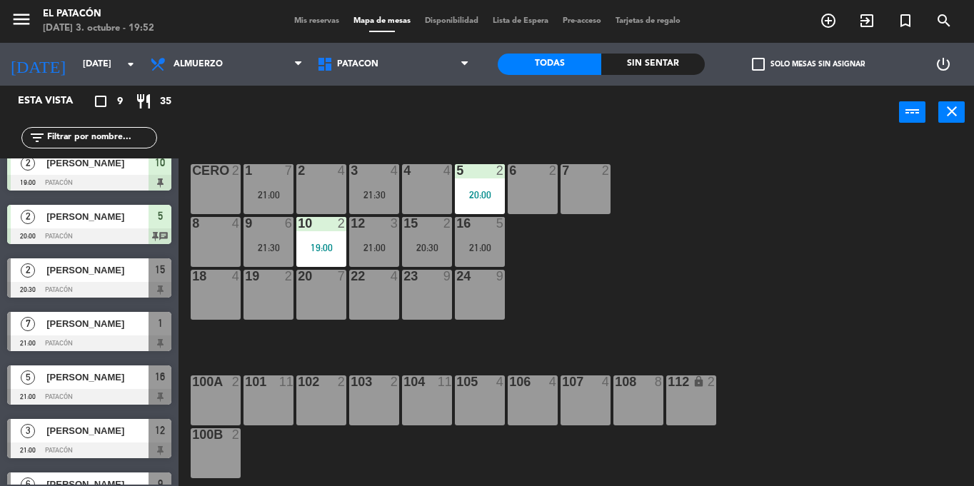
click at [410, 247] on div "20:30" at bounding box center [427, 248] width 50 height 10
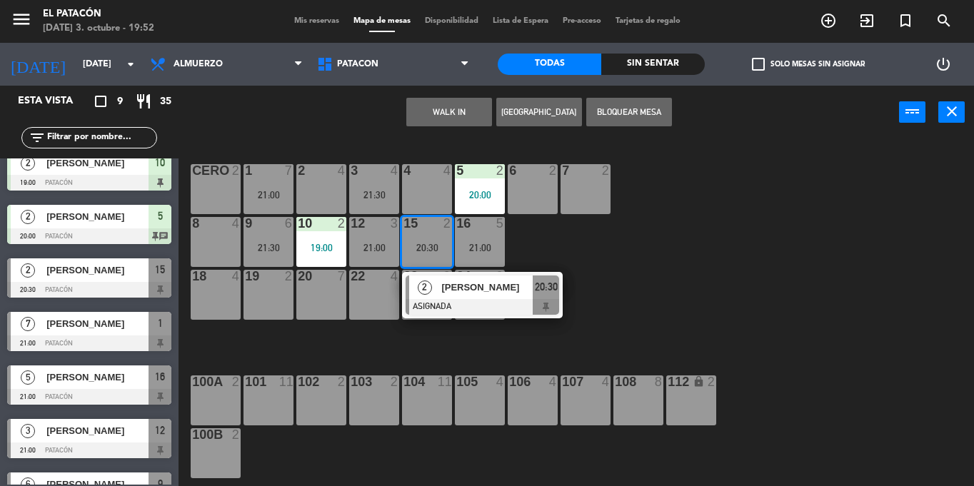
click at [454, 292] on span "[PERSON_NAME]" at bounding box center [486, 287] width 91 height 15
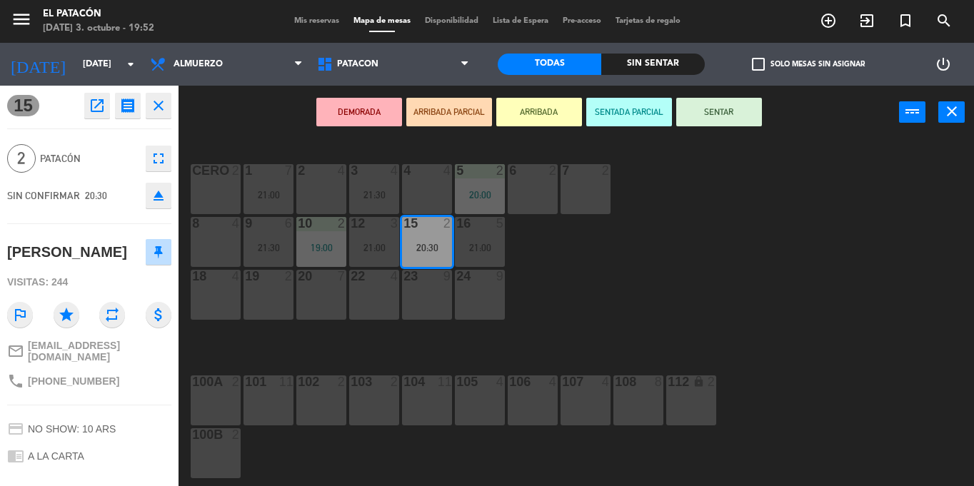
click at [688, 294] on div "1 7 21:00 2 4 3 4 21:30 4 4 5 2 20:00 6 2 7 2 CERO 2 8 4 9 6 21:30 10 2 19:00 1…" at bounding box center [582, 312] width 786 height 347
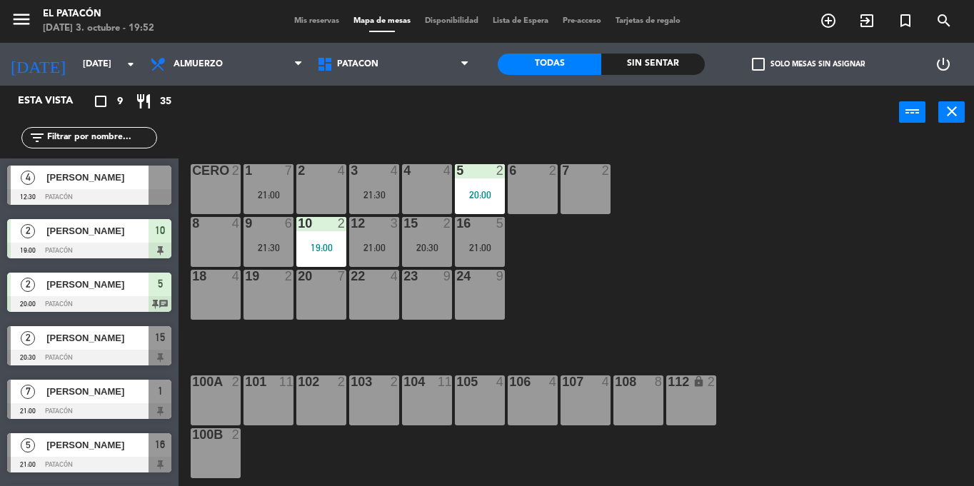
click at [374, 238] on div "12 3 21:00" at bounding box center [374, 242] width 50 height 50
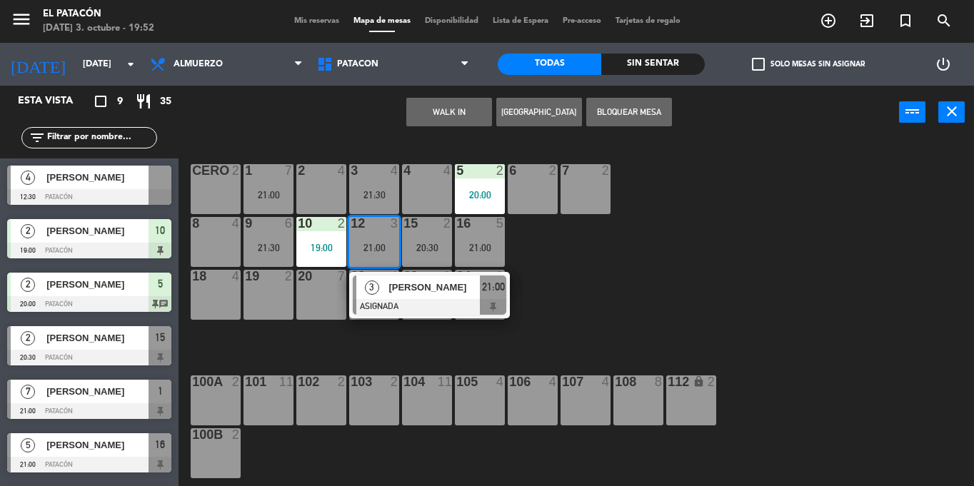
click at [395, 291] on span "[PERSON_NAME]" at bounding box center [434, 287] width 91 height 15
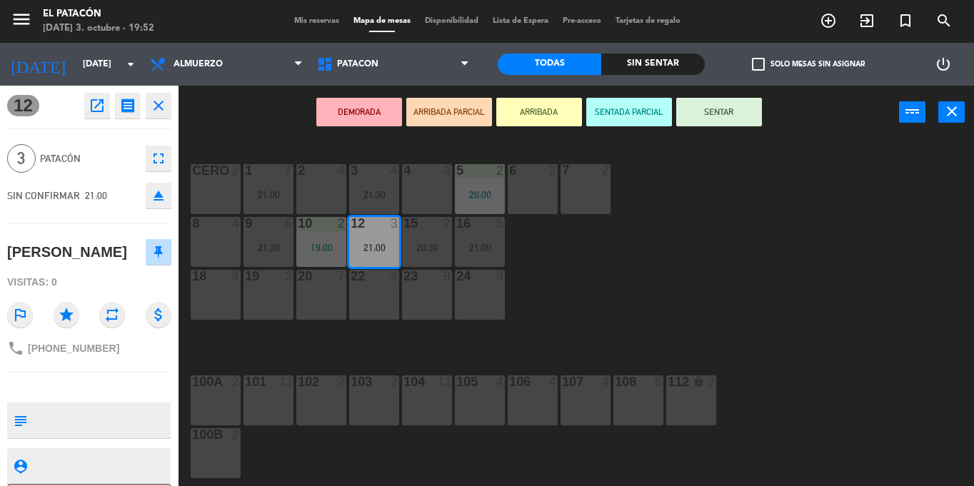
scroll to position [58, 0]
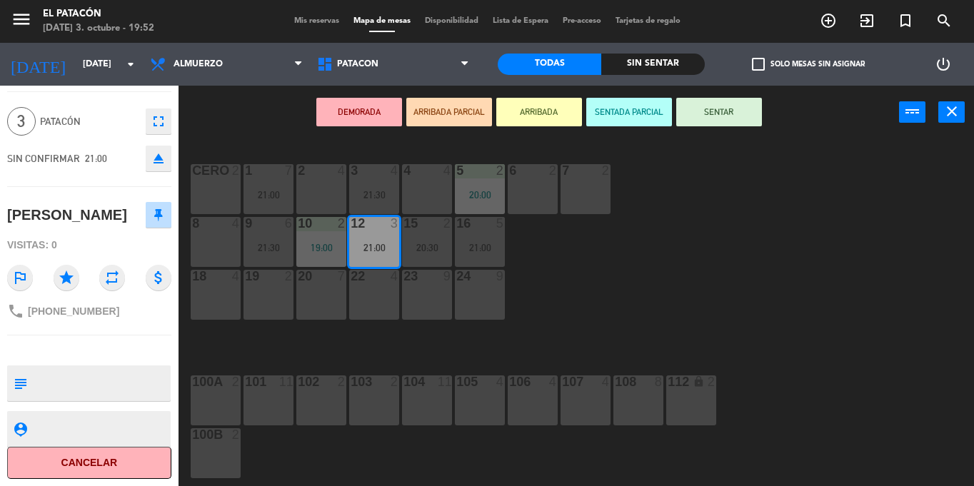
click at [696, 331] on div "1 7 21:00 2 4 3 4 21:30 4 4 5 2 20:00 6 2 7 2 CERO 2 8 4 9 6 21:30 10 2 19:00 1…" at bounding box center [582, 312] width 786 height 347
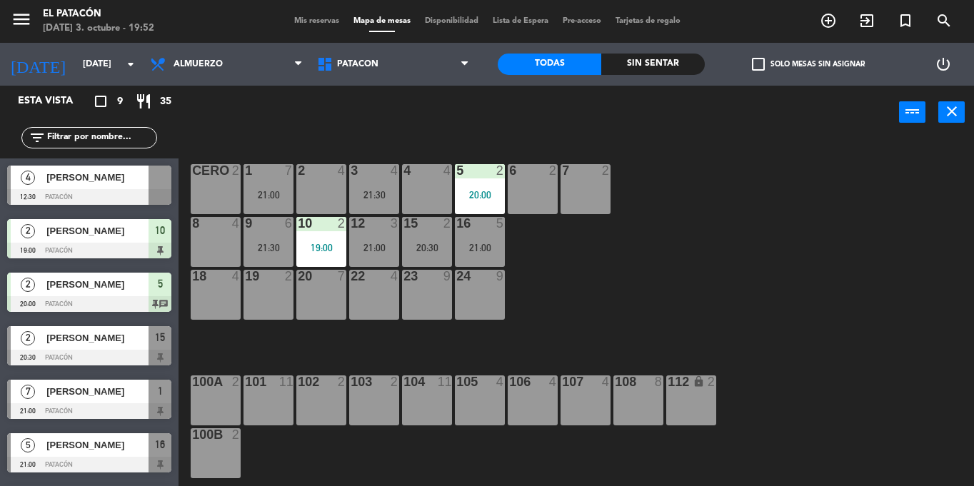
scroll to position [14, 0]
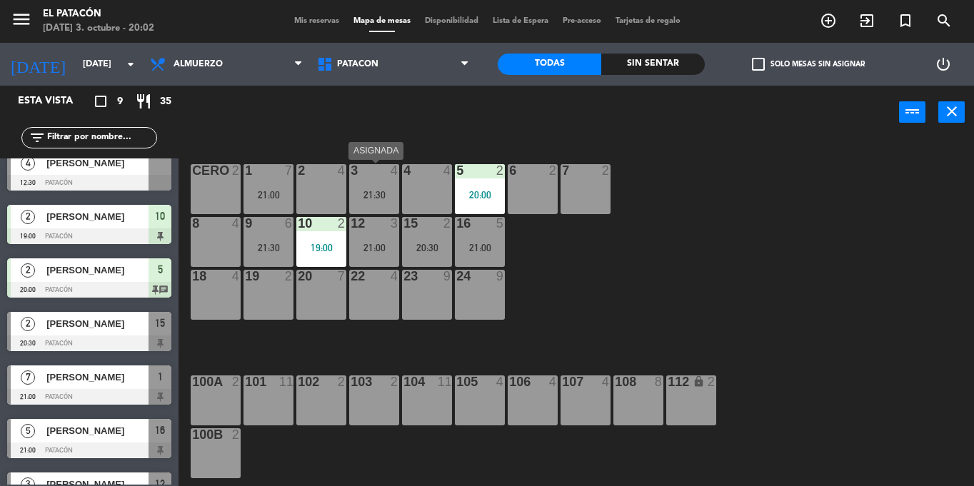
click at [367, 198] on div "21:30" at bounding box center [374, 195] width 50 height 10
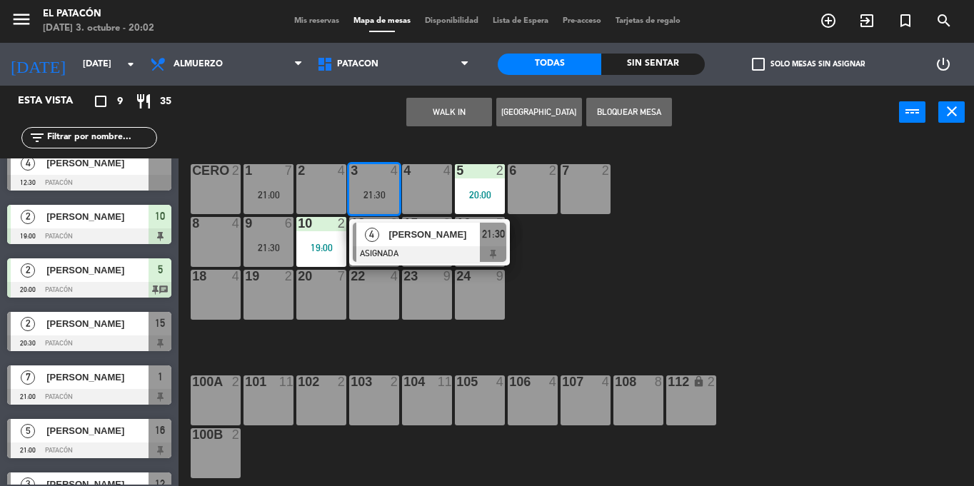
click at [395, 235] on span "[PERSON_NAME]" at bounding box center [434, 234] width 91 height 15
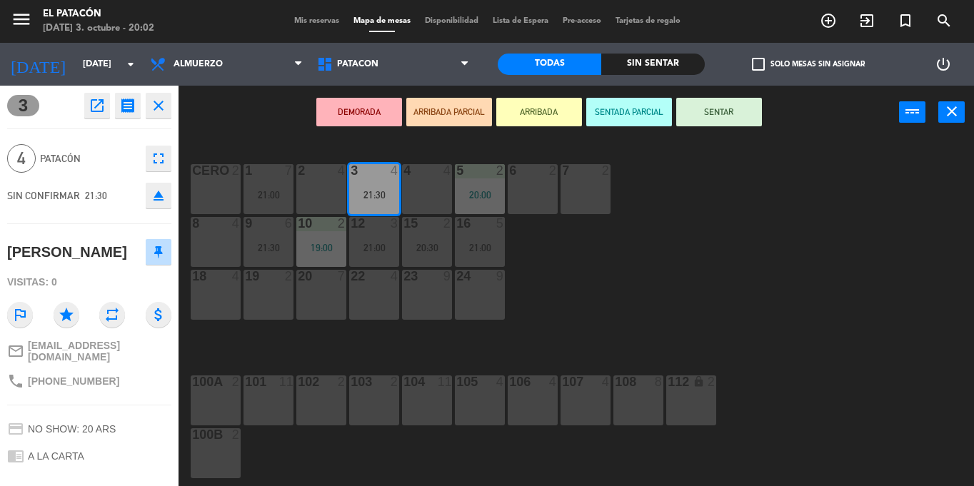
click at [730, 276] on div "1 7 21:00 2 4 3 4 21:30 4 4 5 2 20:00 6 2 7 2 CERO 2 8 4 9 6 21:30 10 2 19:00 1…" at bounding box center [582, 312] width 786 height 347
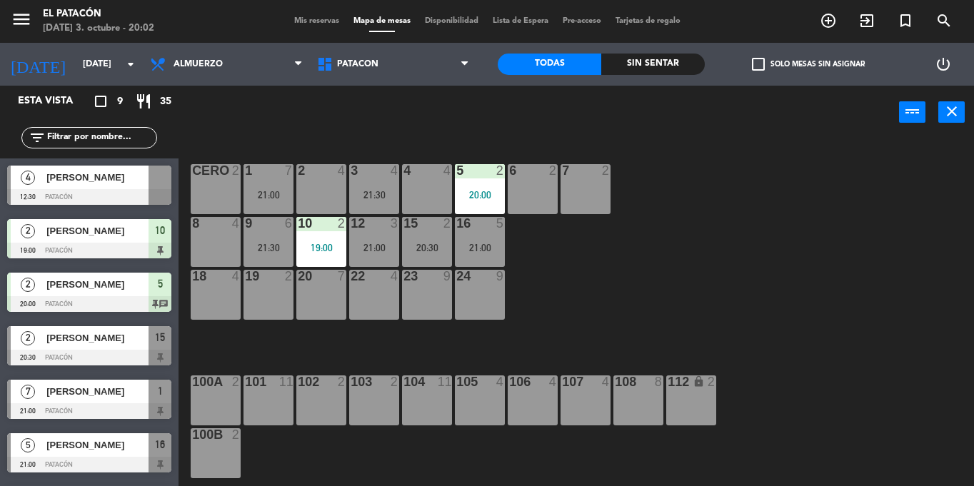
scroll to position [121, 0]
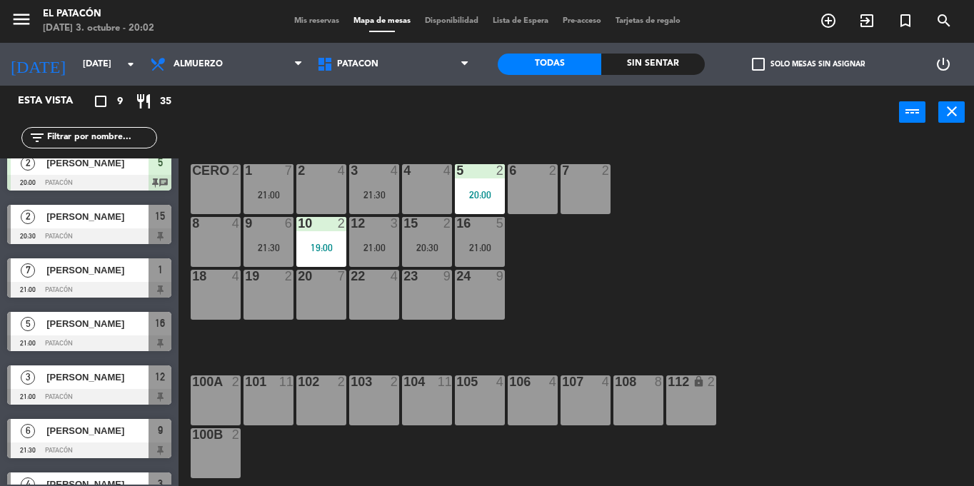
click at [286, 314] on div "19 2" at bounding box center [269, 295] width 50 height 50
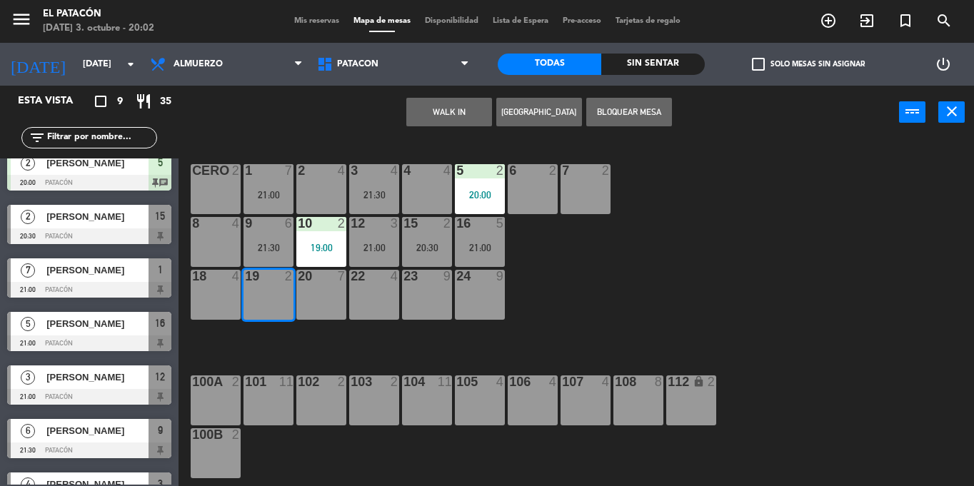
click at [709, 299] on div "1 7 21:00 2 4 3 4 21:30 4 4 5 2 20:00 6 2 7 2 CERO 2 8 4 9 6 21:30 10 2 19:00 1…" at bounding box center [582, 312] width 786 height 347
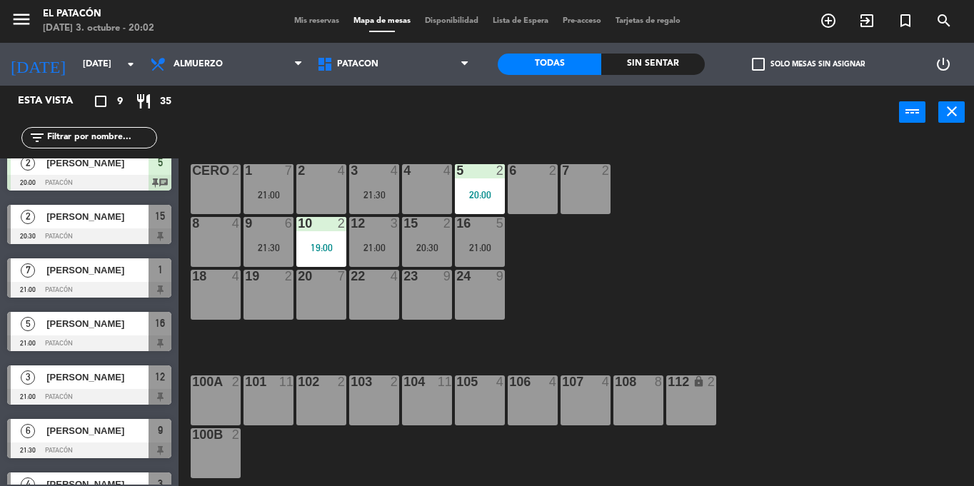
click at [490, 232] on div "16 5 21:00" at bounding box center [480, 242] width 50 height 50
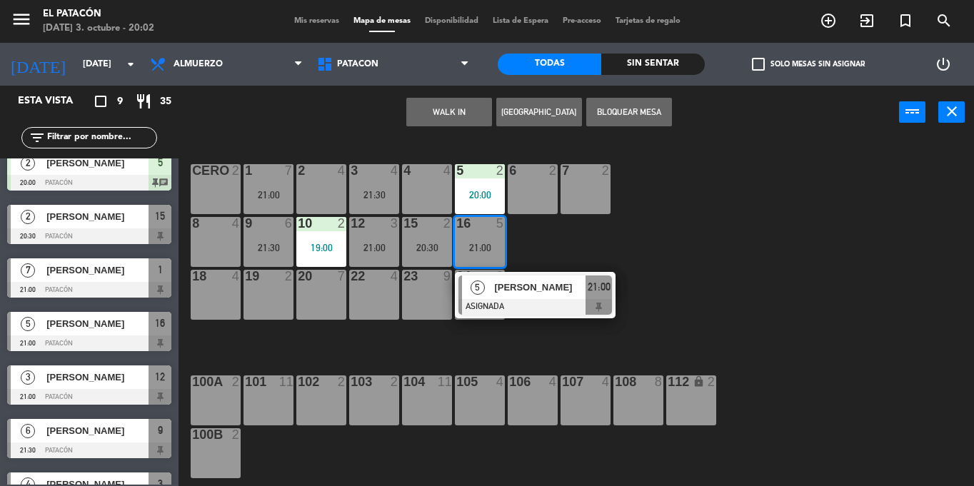
click at [506, 292] on span "[PERSON_NAME]" at bounding box center [539, 287] width 91 height 15
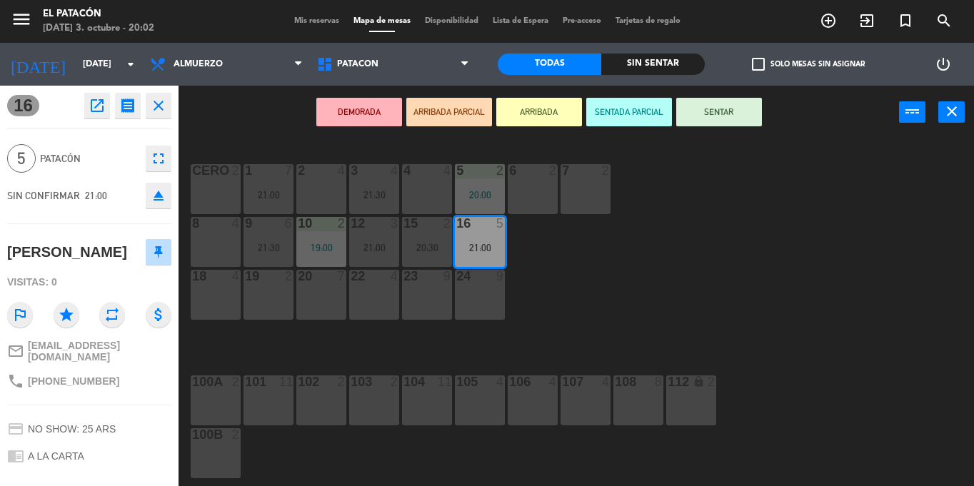
scroll to position [119, 0]
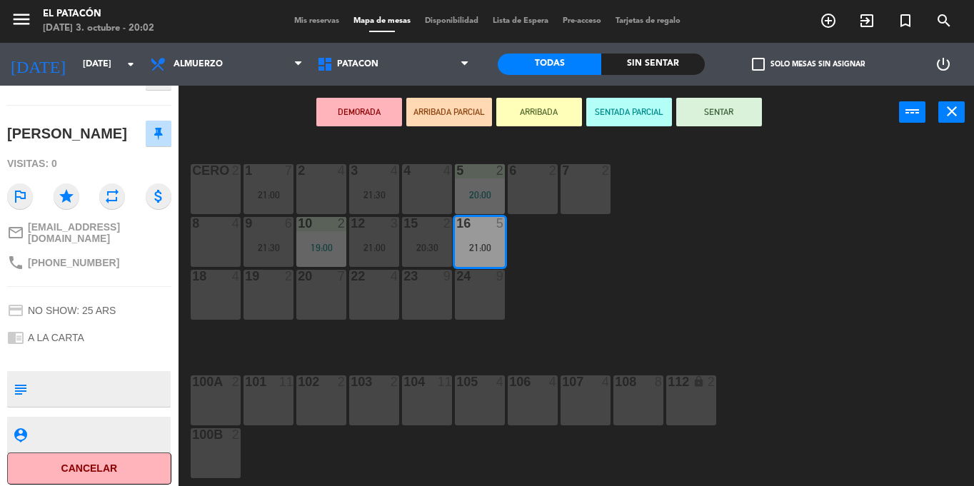
click at [681, 314] on div "1 7 21:00 2 4 3 4 21:30 4 4 5 2 20:00 6 2 7 2 CERO 2 8 4 9 6 21:30 10 2 19:00 1…" at bounding box center [582, 312] width 786 height 347
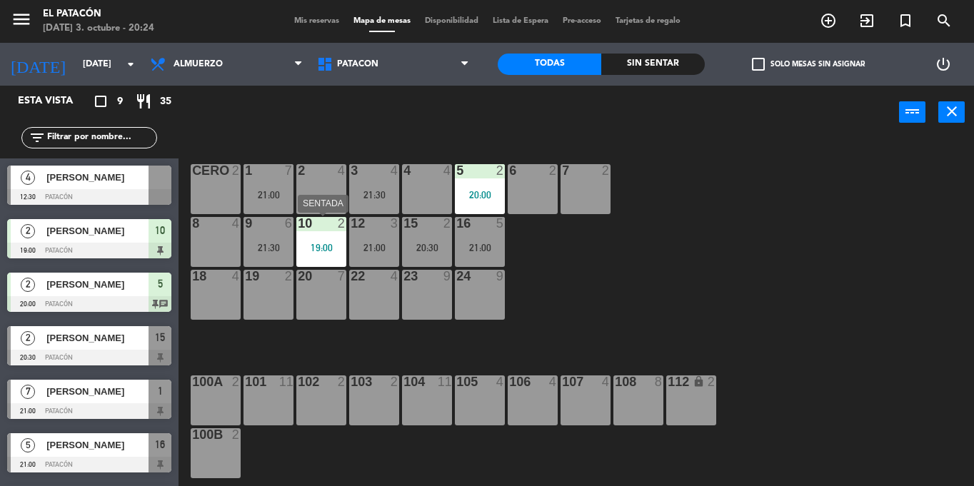
click at [319, 243] on div "19:00" at bounding box center [321, 248] width 50 height 10
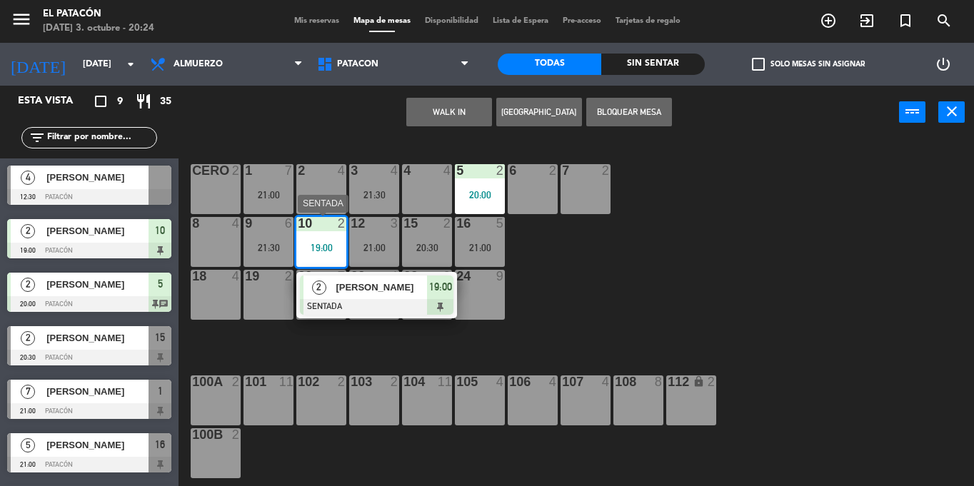
click at [352, 297] on div "[PERSON_NAME]" at bounding box center [380, 288] width 93 height 24
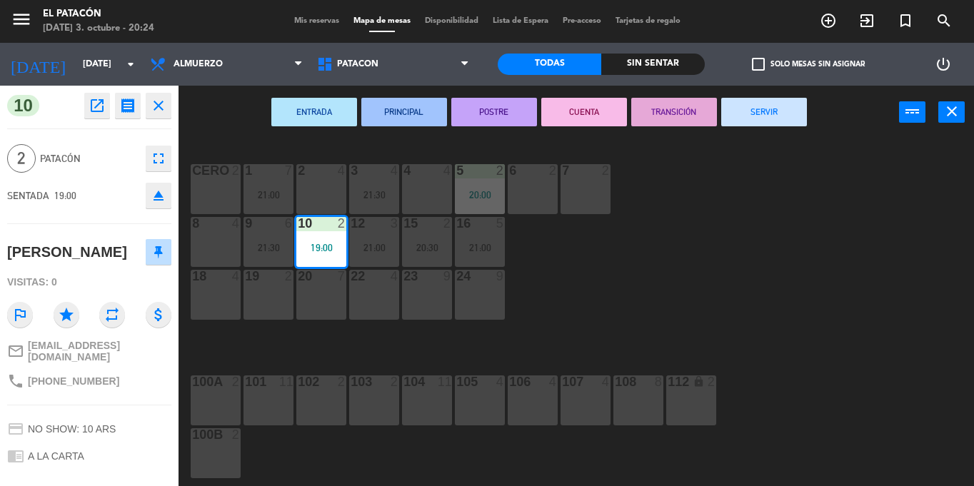
click at [804, 86] on div "ENTRADA PRINCIPAL POSTRE CUENTA TRANSICIÓN SERVIR power_input close" at bounding box center [539, 113] width 721 height 54
click at [758, 114] on button "SERVIR" at bounding box center [764, 112] width 86 height 29
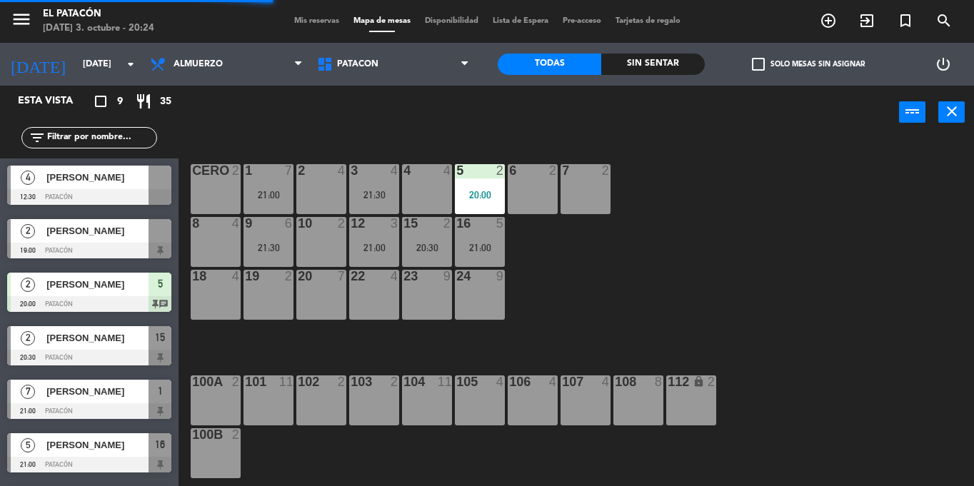
click at [425, 235] on div "15 2 20:30" at bounding box center [427, 242] width 50 height 50
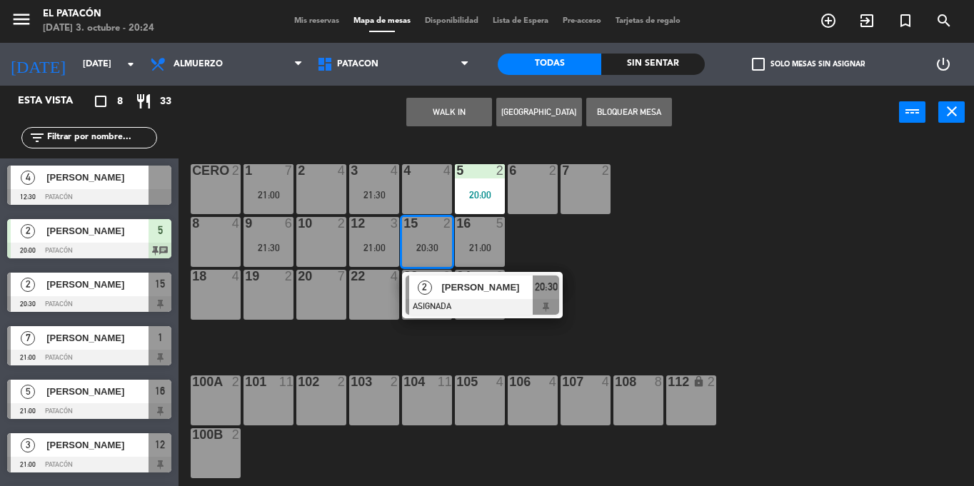
click at [435, 103] on button "WALK IN" at bounding box center [449, 112] width 86 height 29
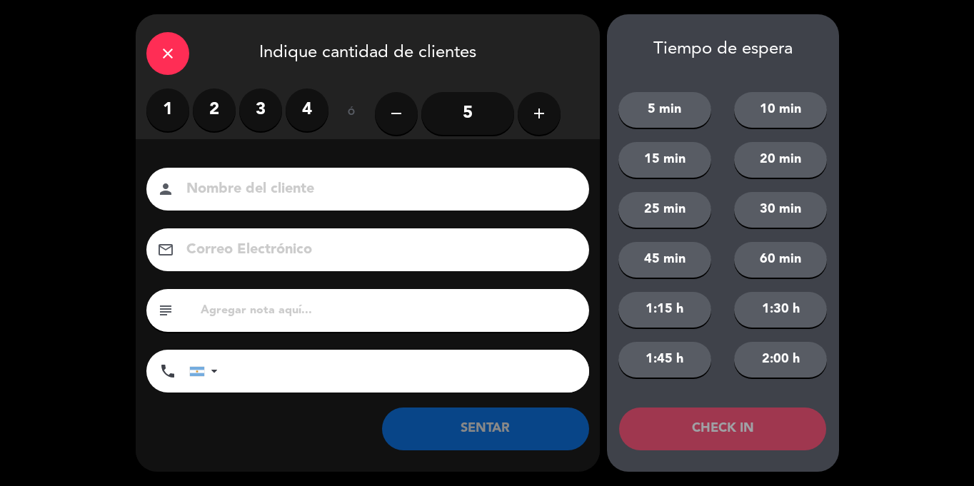
click at [187, 56] on div "close" at bounding box center [167, 53] width 43 height 43
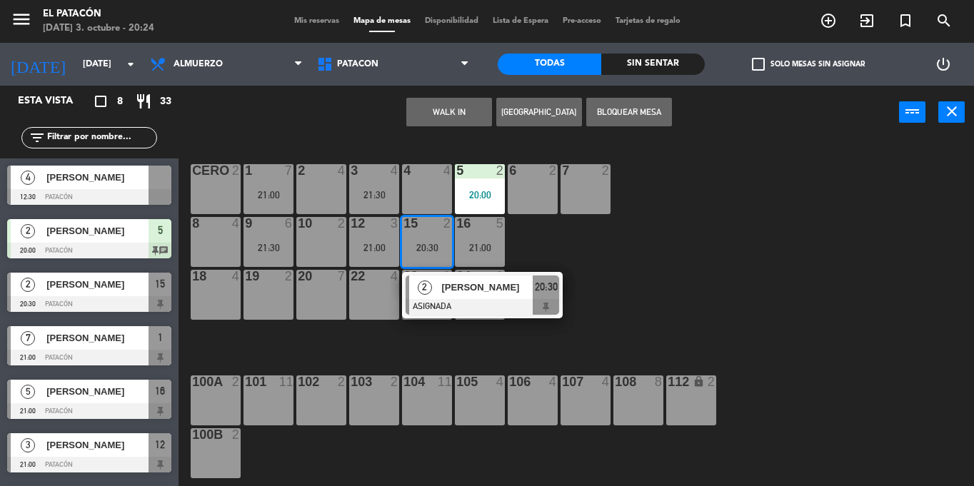
click at [683, 261] on div "1 7 21:00 2 4 3 4 21:30 4 4 5 2 20:00 6 2 7 2 CERO 2 8 4 9 6 21:30 10 2 12 3 21…" at bounding box center [582, 312] width 786 height 347
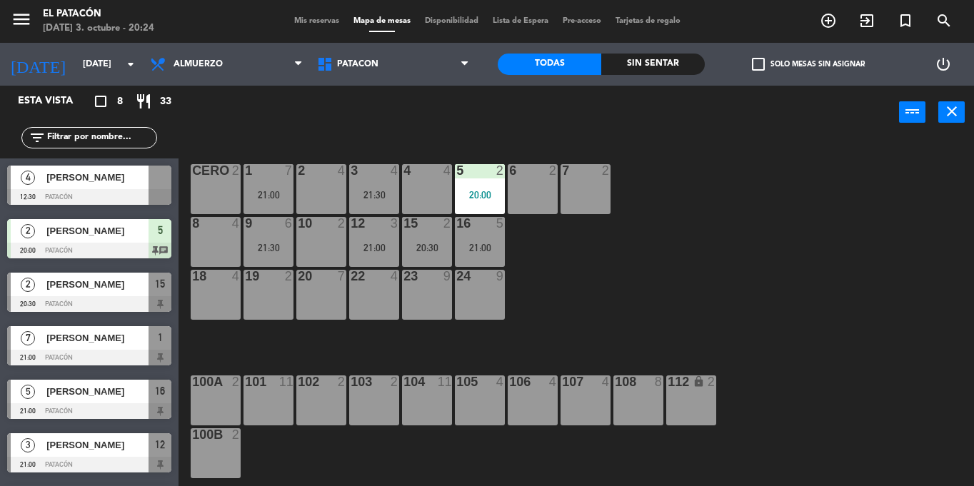
click at [437, 244] on div "20:30" at bounding box center [427, 248] width 50 height 10
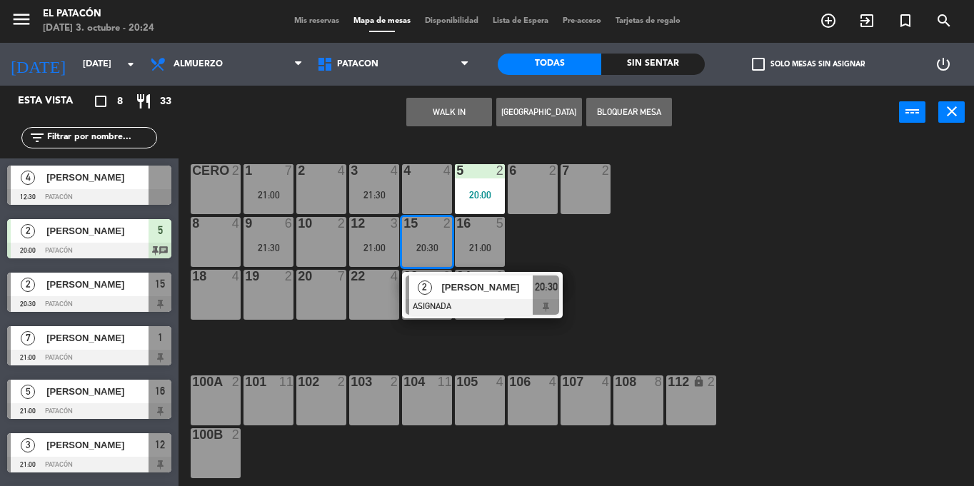
click at [321, 237] on div "10 2" at bounding box center [321, 242] width 50 height 50
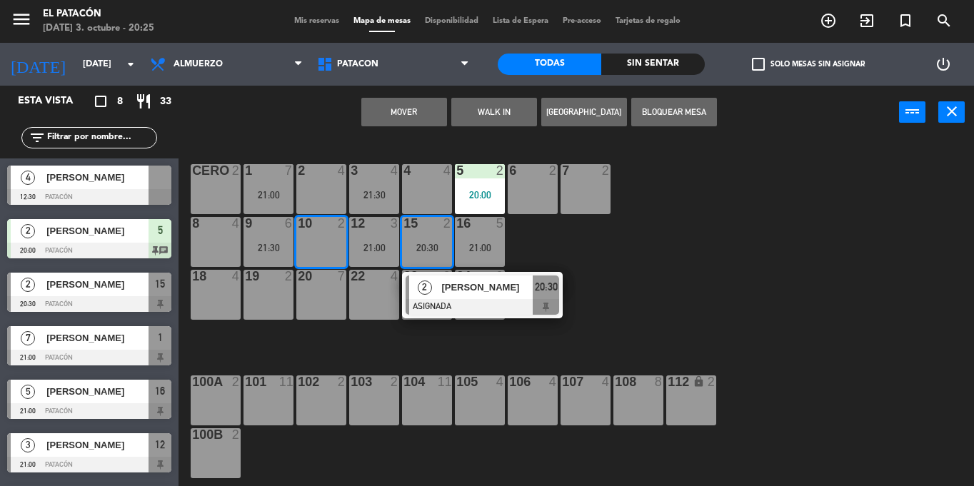
click at [399, 115] on button "Mover" at bounding box center [404, 112] width 86 height 29
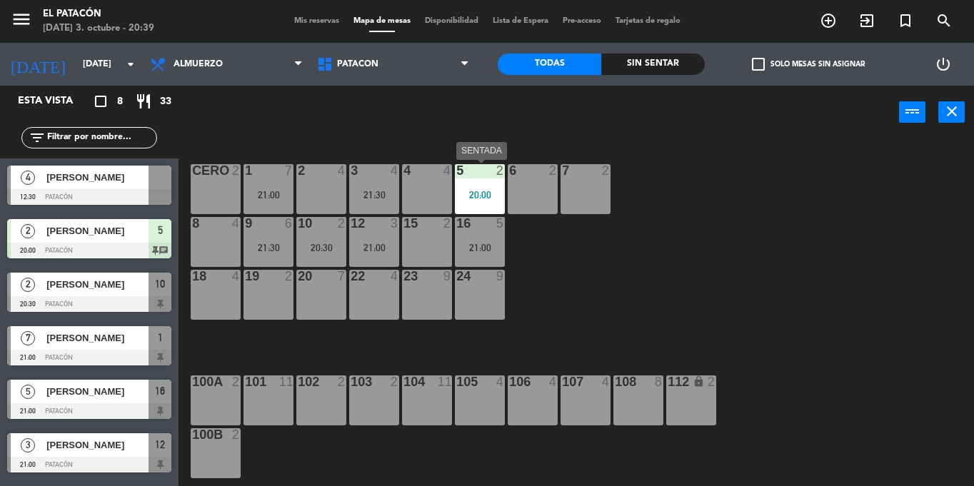
click at [479, 198] on div "20:00" at bounding box center [480, 195] width 50 height 10
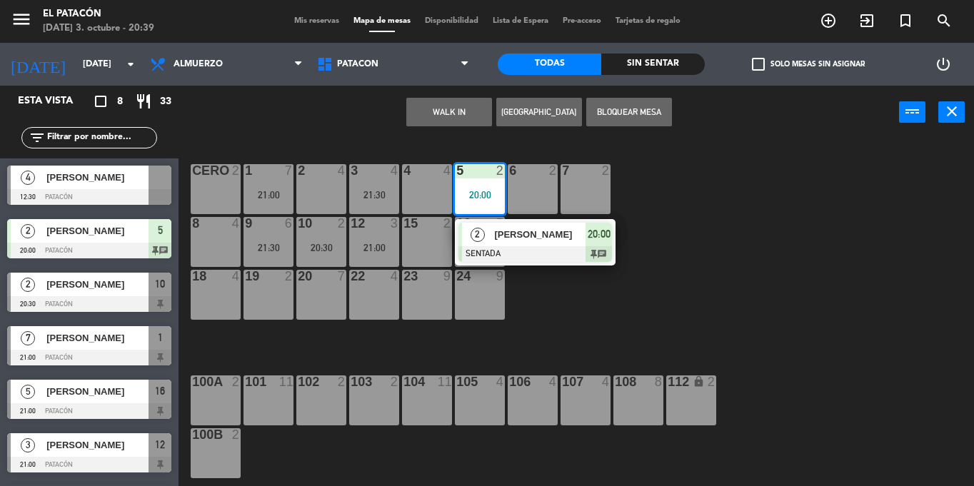
click at [676, 281] on div "1 7 21:00 2 4 3 4 21:30 4 4 5 2 20:00 2 [PERSON_NAME] SENTADA 20:00 chat 6 2 7 …" at bounding box center [582, 312] width 786 height 347
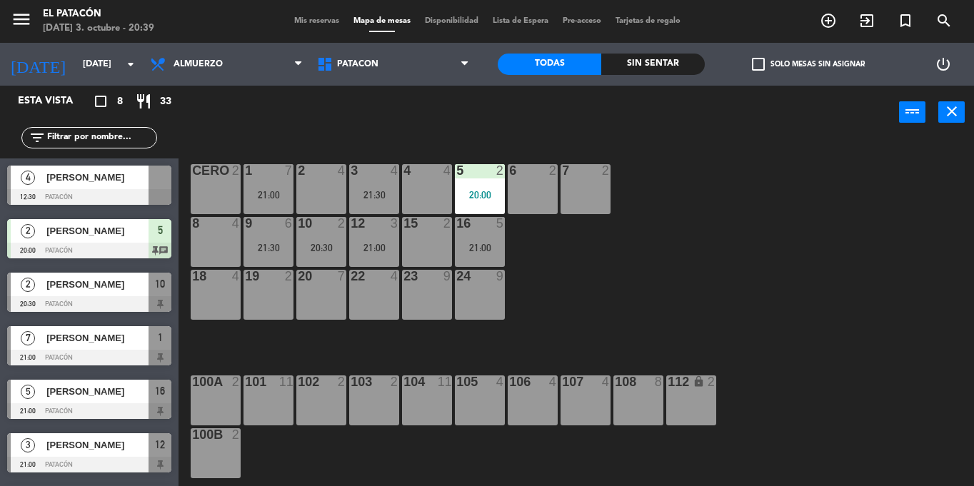
click at [293, 224] on div "10" at bounding box center [298, 223] width 24 height 13
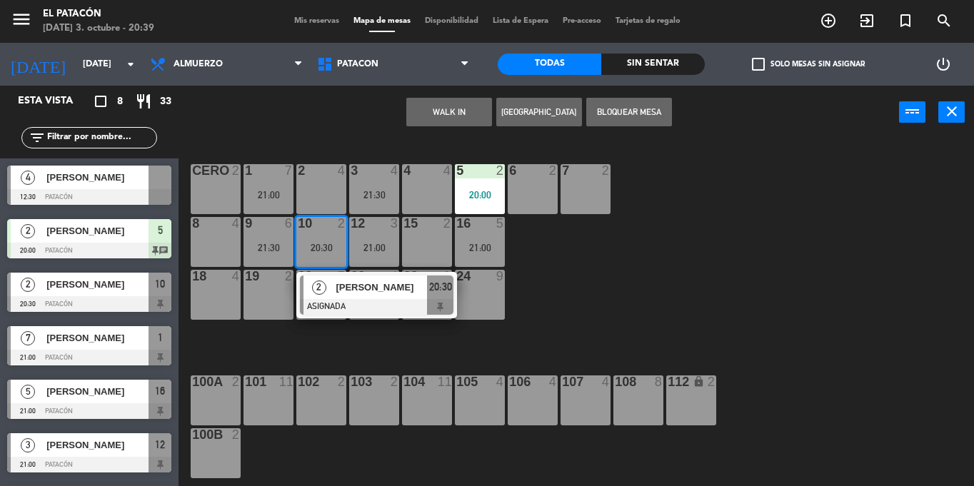
click at [384, 299] on div "[PERSON_NAME]" at bounding box center [380, 288] width 93 height 24
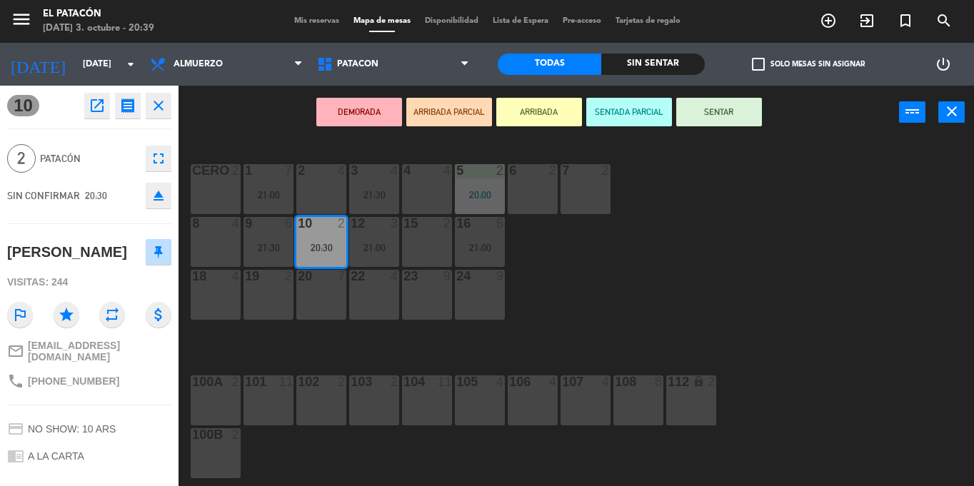
click at [721, 123] on button "SENTAR" at bounding box center [719, 112] width 86 height 29
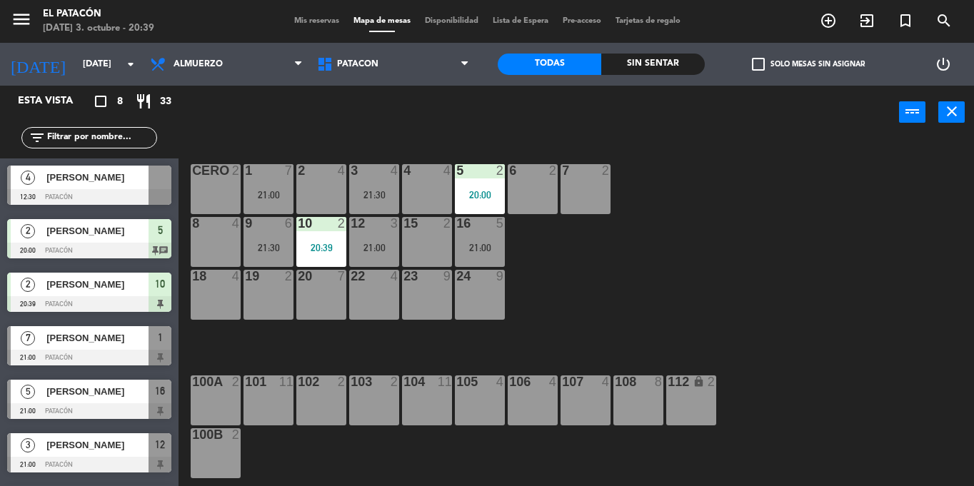
click at [261, 239] on div "9 6 21:30" at bounding box center [269, 242] width 50 height 50
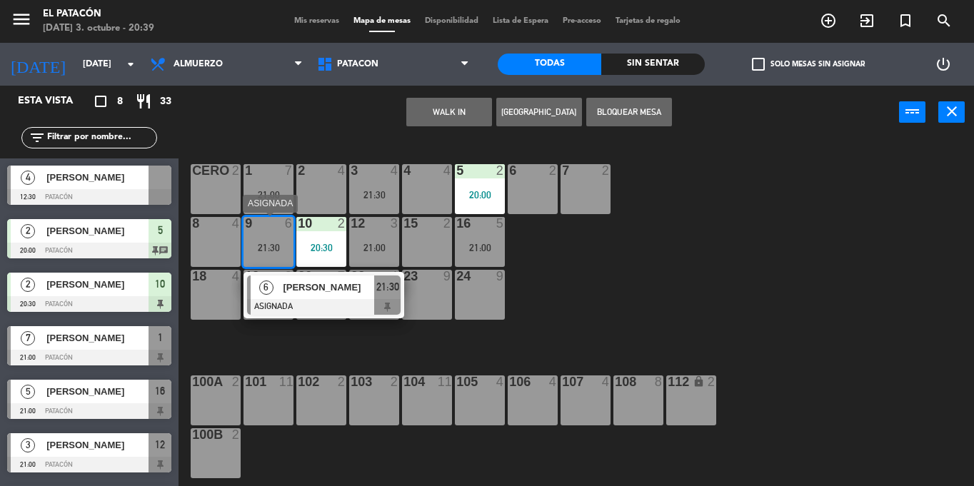
click at [310, 292] on span "[PERSON_NAME]" at bounding box center [328, 287] width 91 height 15
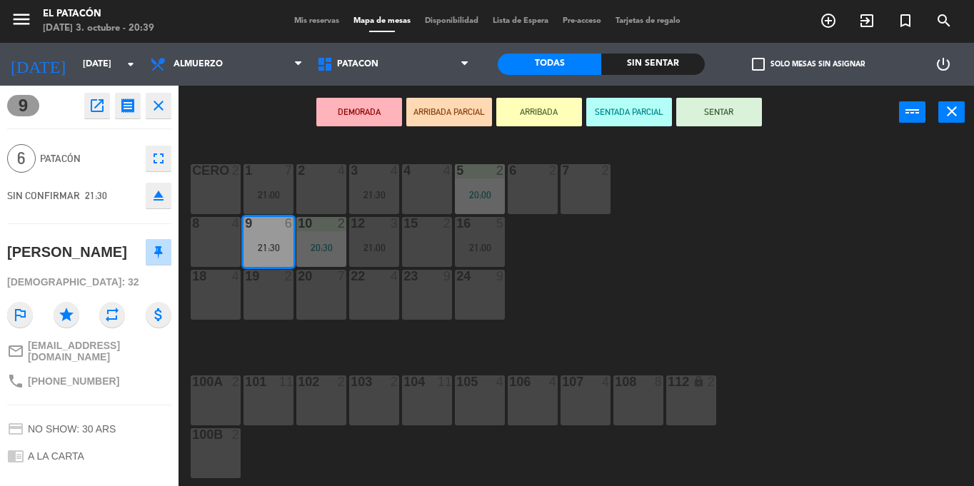
click at [580, 249] on div "1 7 21:00 2 4 3 4 21:30 4 4 5 2 20:00 6 2 7 2 CERO 2 8 4 9 6 21:30 10 2 20:30 1…" at bounding box center [582, 312] width 786 height 347
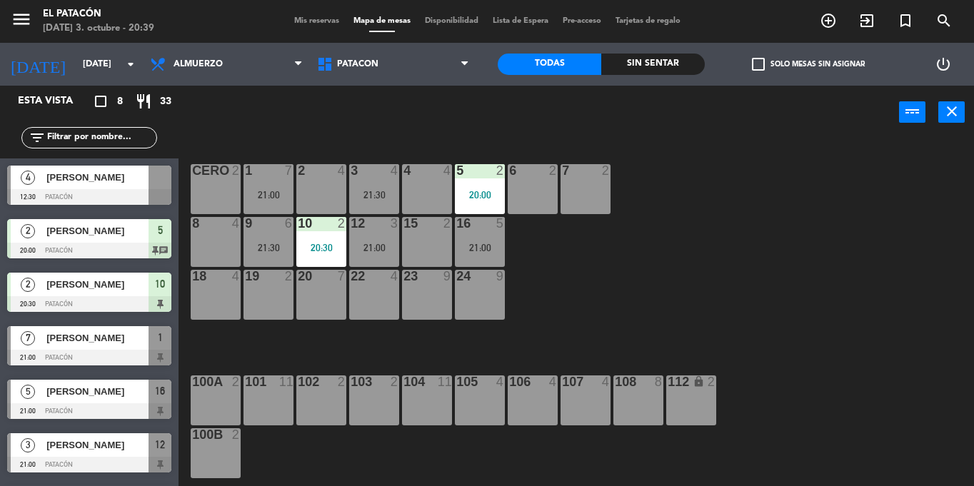
scroll to position [49, 0]
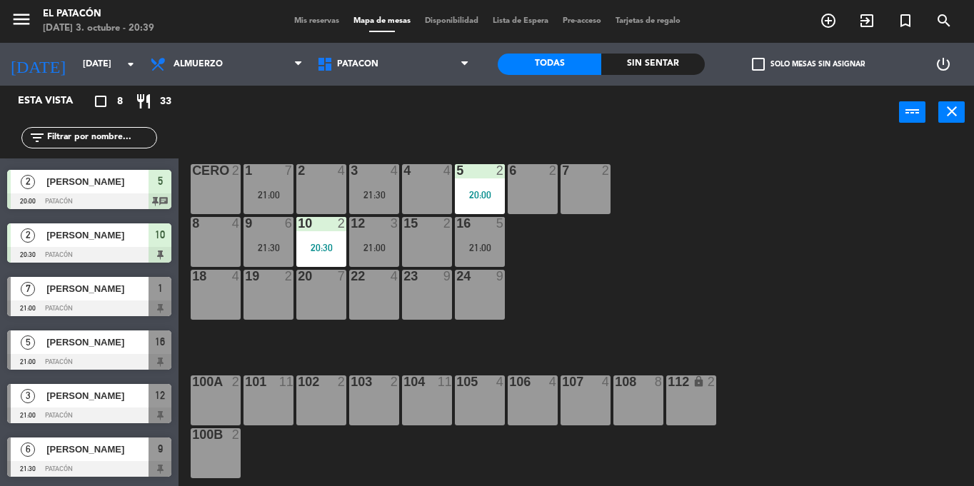
click at [270, 186] on div "1 7 21:00" at bounding box center [269, 189] width 50 height 50
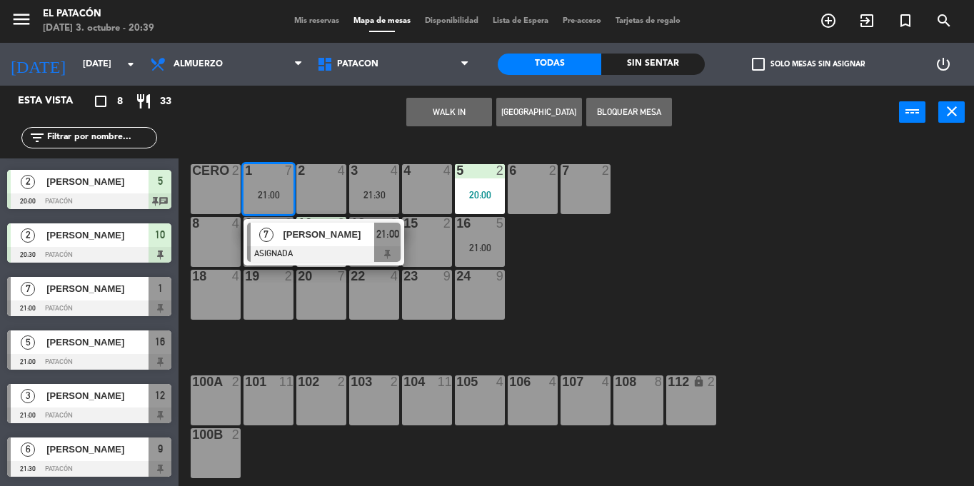
click at [659, 304] on div "1 7 21:00 7 [PERSON_NAME] ASIGNADA 21:00 2 4 3 4 21:30 4 4 5 2 20:00 6 2 7 2 CE…" at bounding box center [582, 312] width 786 height 347
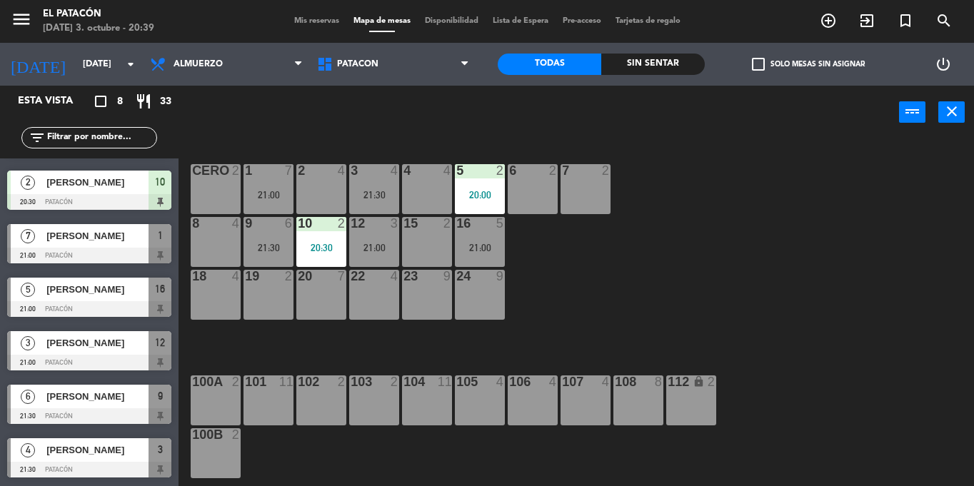
scroll to position [0, 0]
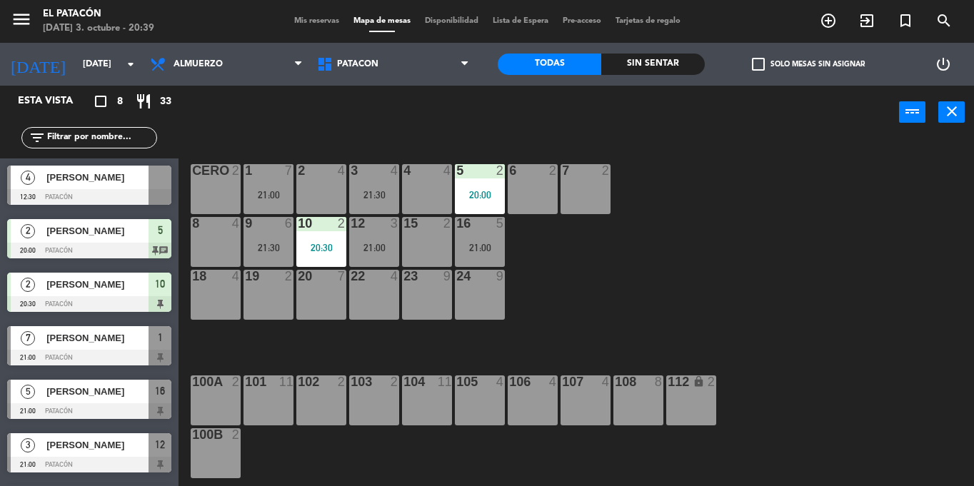
click at [391, 199] on div "21:30" at bounding box center [374, 195] width 50 height 10
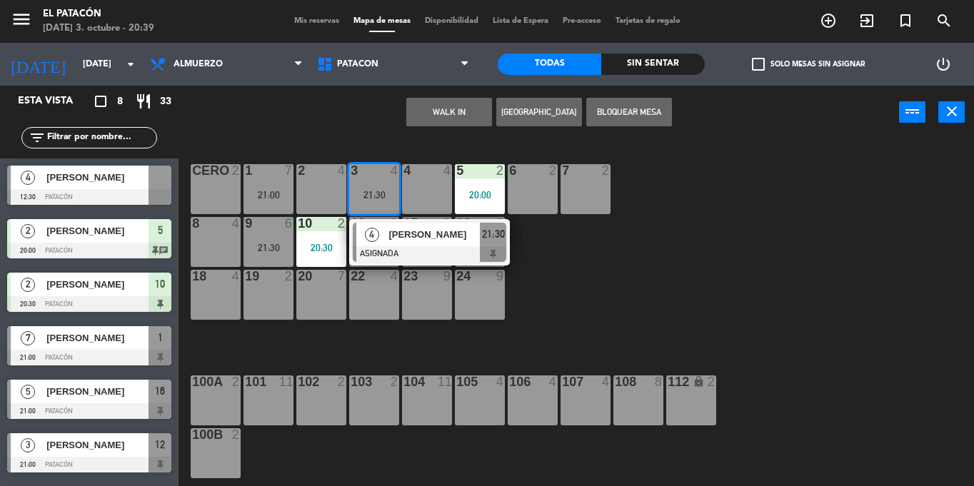
click at [417, 254] on div at bounding box center [430, 254] width 154 height 16
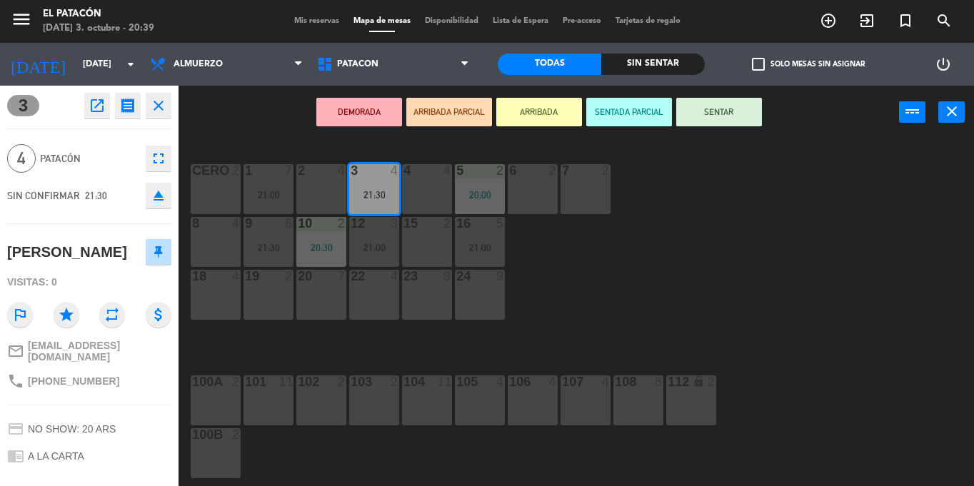
click at [846, 347] on div "1 7 21:00 2 4 3 4 21:30 4 4 5 2 20:00 6 2 7 2 CERO 2 8 4 9 6 21:30 10 2 20:30 1…" at bounding box center [582, 312] width 786 height 347
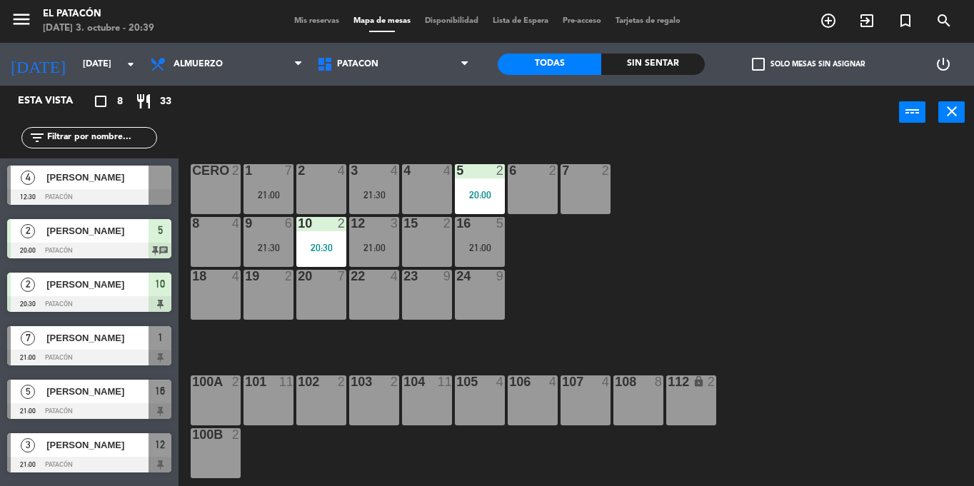
scroll to position [102, 0]
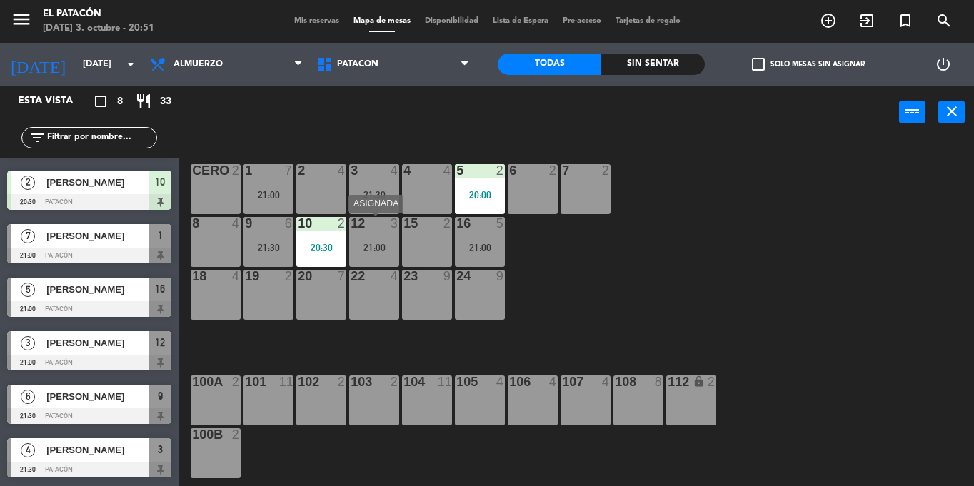
click at [369, 250] on div "21:00" at bounding box center [374, 248] width 50 height 10
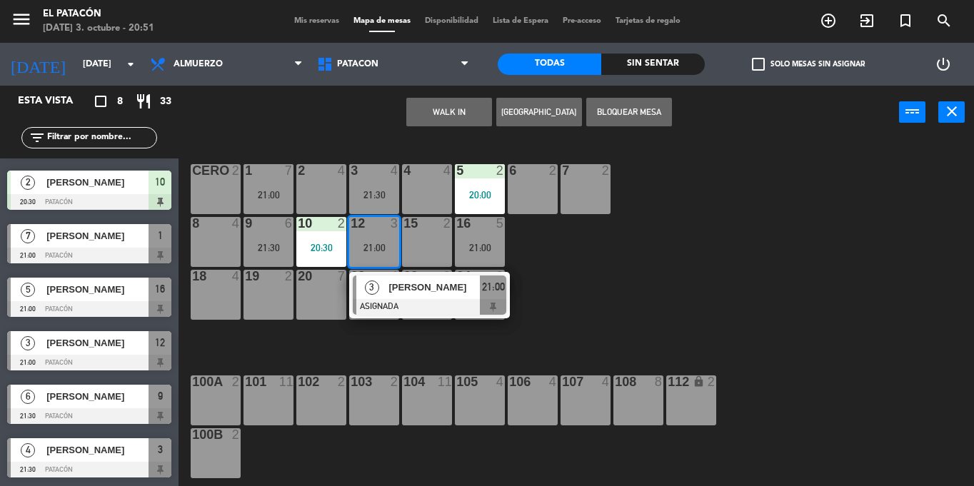
click at [830, 272] on div "1 7 21:00 2 4 3 4 21:30 4 4 5 2 20:00 6 2 7 2 CERO 2 8 4 9 6 21:30 10 2 20:30 1…" at bounding box center [582, 312] width 786 height 347
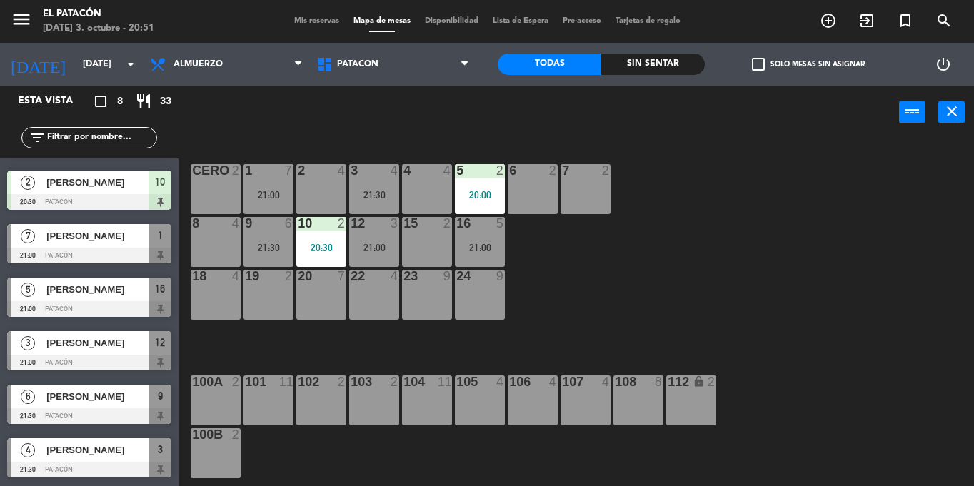
click at [474, 236] on div "16 5 21:00" at bounding box center [480, 242] width 50 height 50
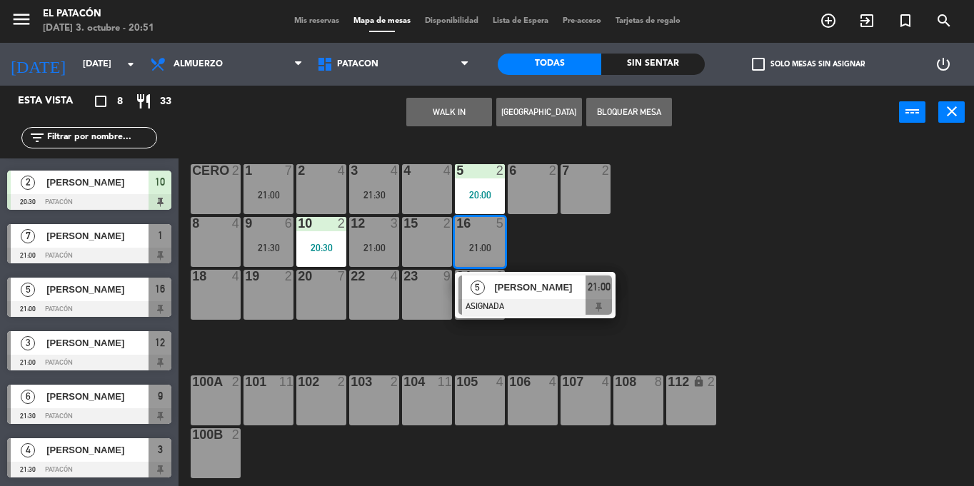
click at [518, 316] on div "5 [PERSON_NAME] ASIGNADA 21:00" at bounding box center [535, 295] width 161 height 46
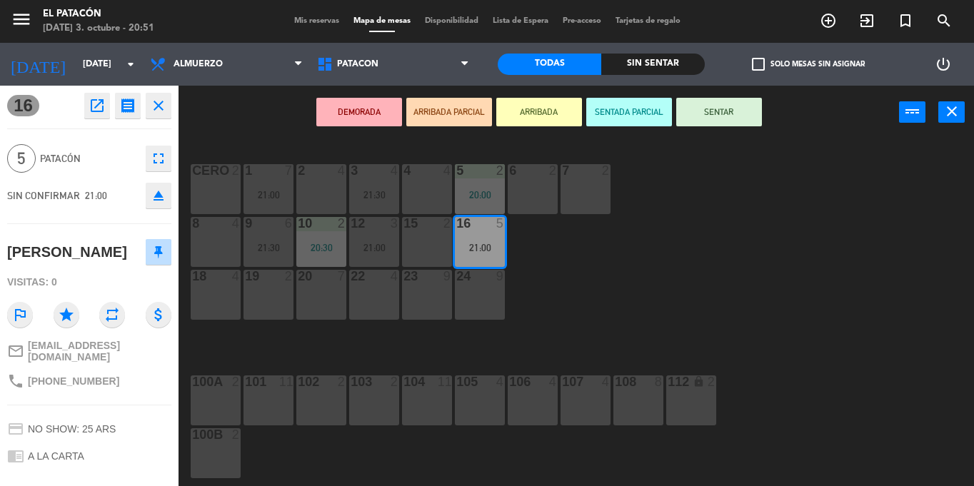
click at [734, 117] on button "SENTAR" at bounding box center [719, 112] width 86 height 29
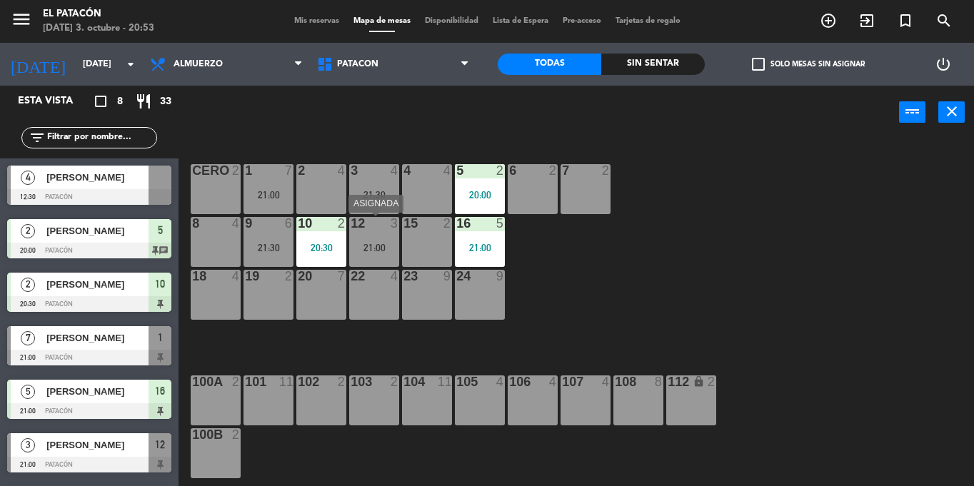
click at [362, 254] on div "12 3 21:00" at bounding box center [374, 242] width 50 height 50
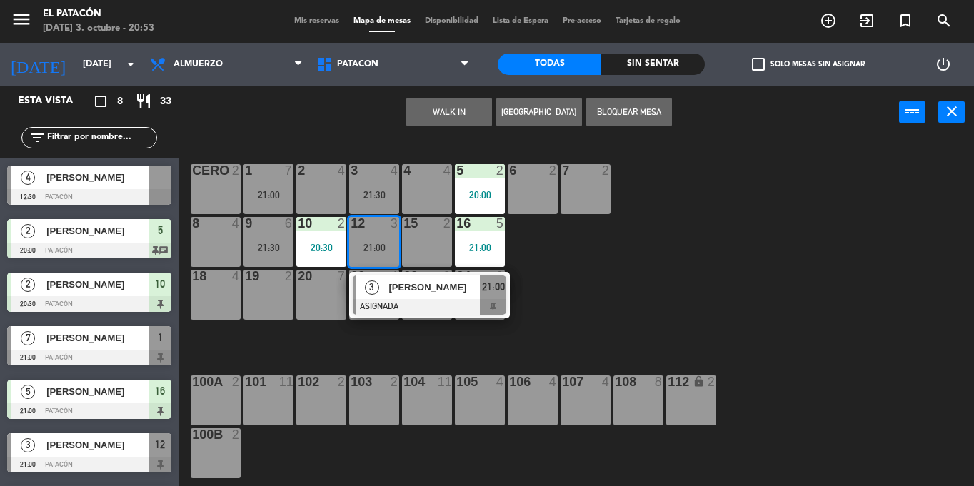
click at [727, 298] on div "1 7 21:00 2 4 3 4 21:30 4 4 5 2 20:00 6 2 7 2 CERO 2 8 4 9 6 21:30 10 2 20:30 1…" at bounding box center [582, 312] width 786 height 347
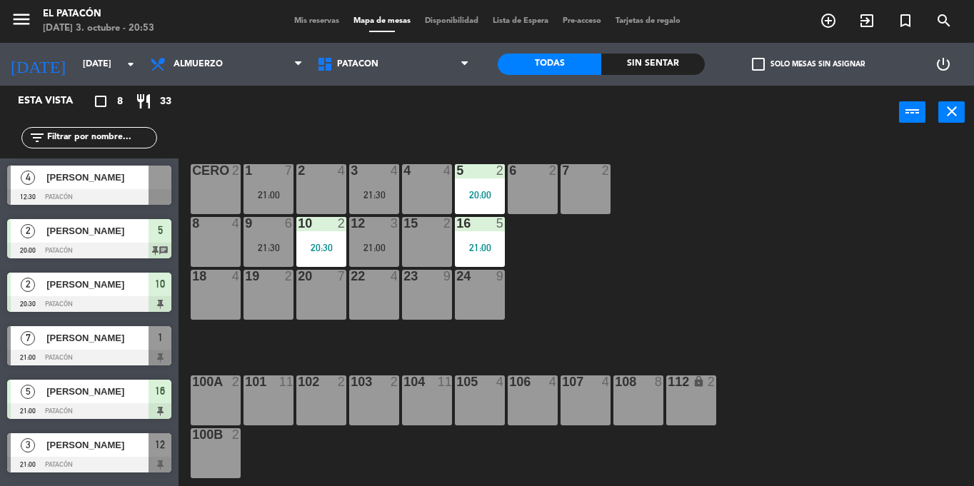
click at [370, 231] on div "12 3" at bounding box center [374, 224] width 50 height 14
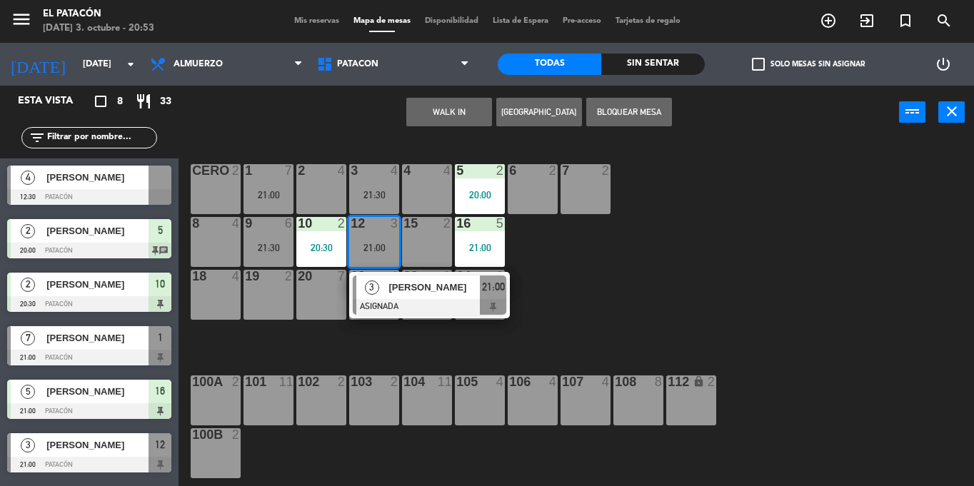
click at [766, 206] on div "1 7 21:00 2 4 3 4 21:30 4 4 5 2 20:00 6 2 7 2 CERO 2 8 4 9 6 21:30 10 2 20:30 1…" at bounding box center [582, 312] width 786 height 347
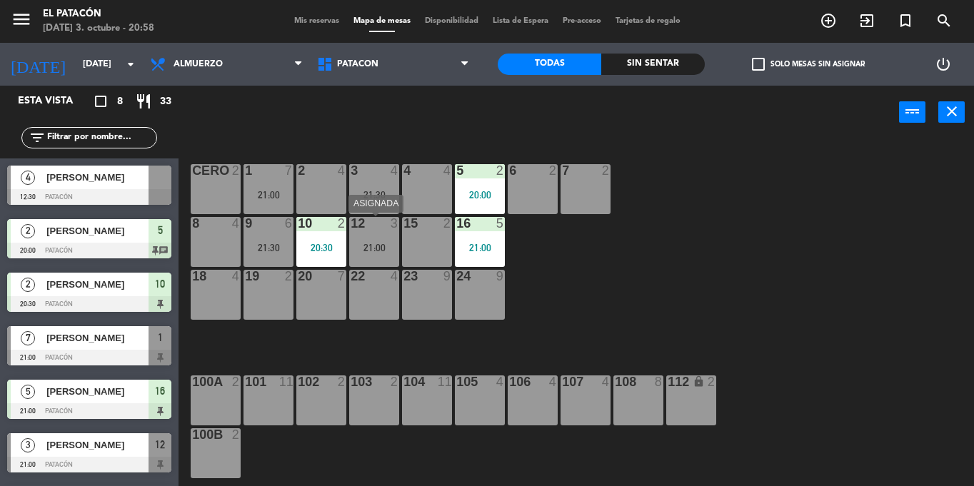
click at [371, 244] on div "21:00" at bounding box center [374, 248] width 50 height 10
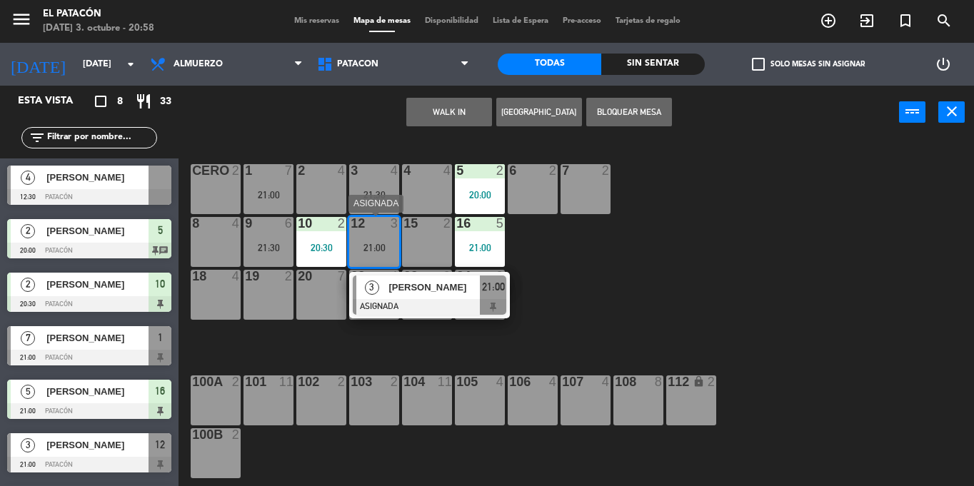
click at [479, 301] on div at bounding box center [430, 307] width 154 height 16
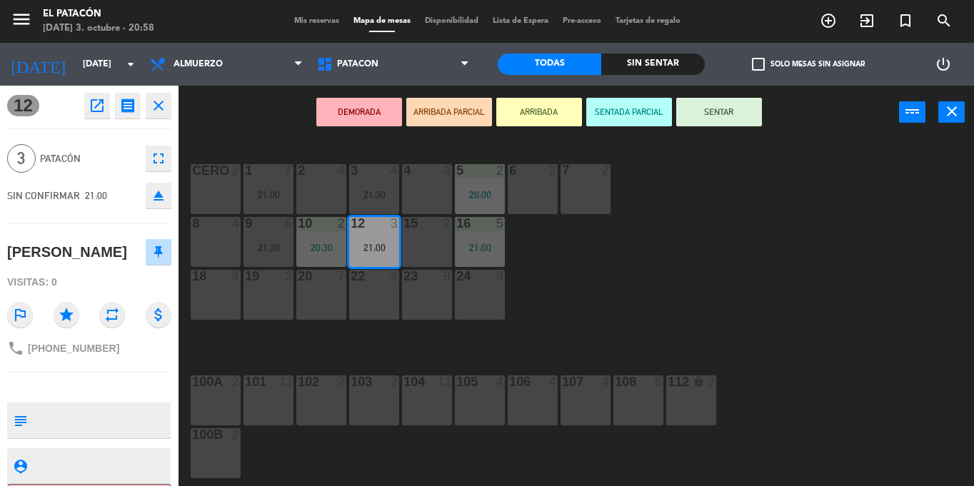
click at [660, 287] on div "1 7 21:00 2 4 3 4 21:30 4 4 5 2 20:00 6 2 7 2 CERO 2 8 4 9 6 21:30 10 2 20:30 1…" at bounding box center [582, 312] width 786 height 347
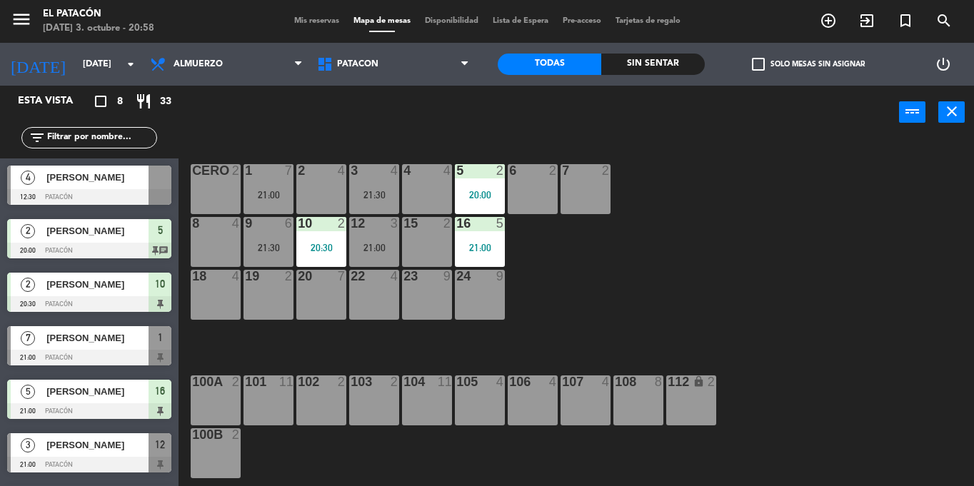
click at [371, 243] on div "21:00" at bounding box center [374, 248] width 50 height 10
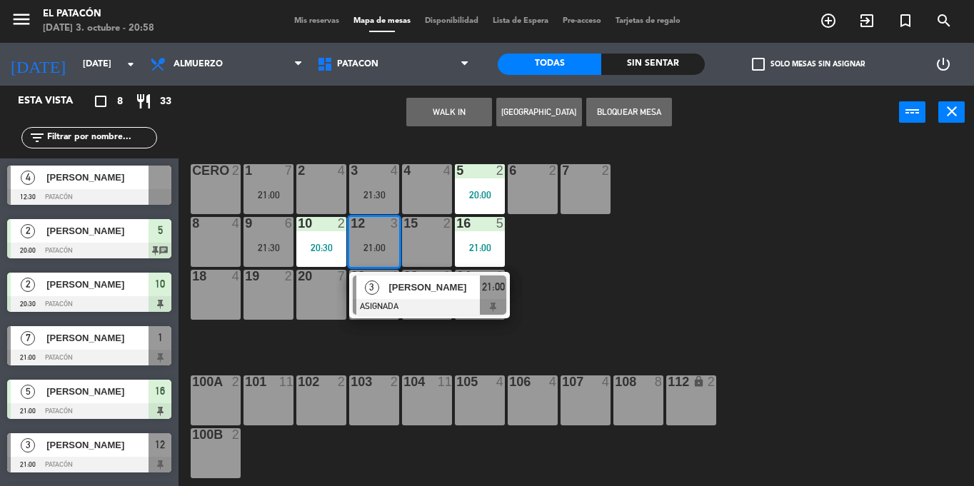
click at [417, 301] on div at bounding box center [430, 307] width 154 height 16
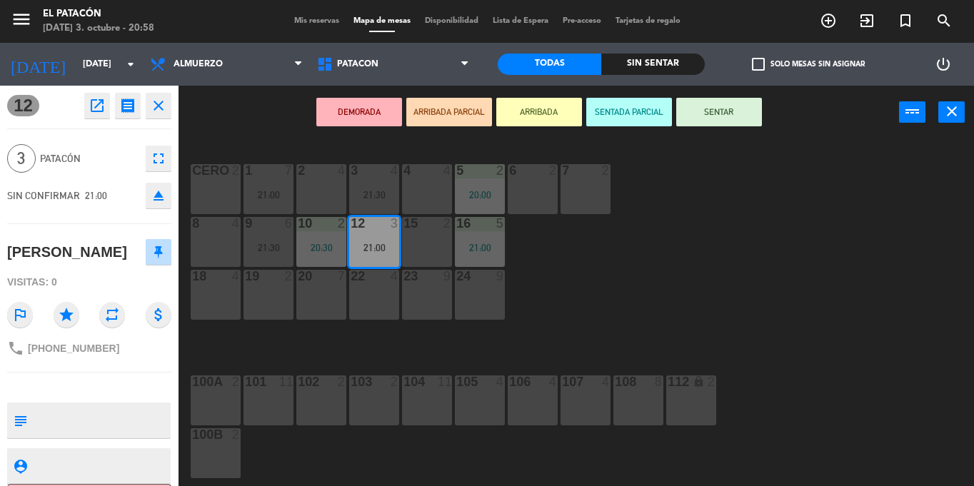
scroll to position [58, 0]
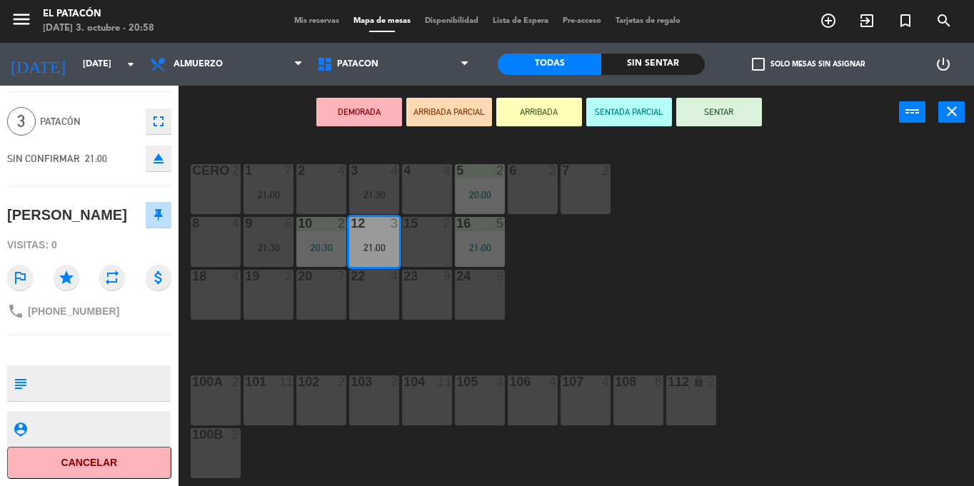
click at [711, 230] on div "1 7 21:00 2 4 3 4 21:30 4 4 5 2 20:00 6 2 7 2 CERO 2 8 4 9 6 21:30 10 2 20:30 1…" at bounding box center [582, 312] width 786 height 347
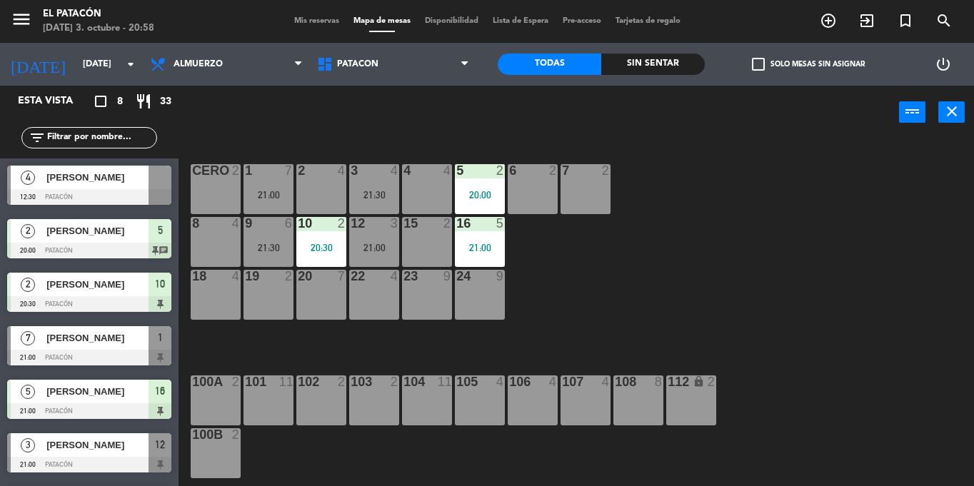
click at [389, 245] on div "21:00" at bounding box center [374, 248] width 50 height 10
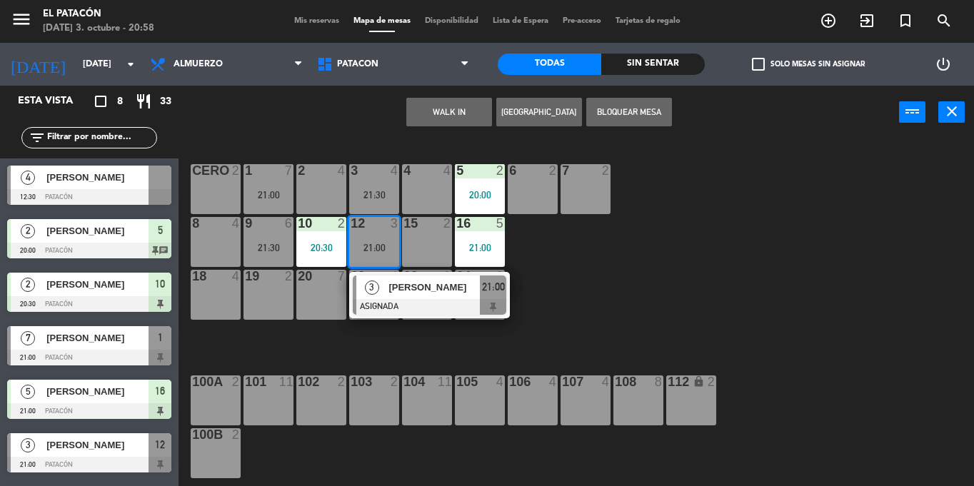
click at [395, 286] on span "[PERSON_NAME]" at bounding box center [434, 287] width 91 height 15
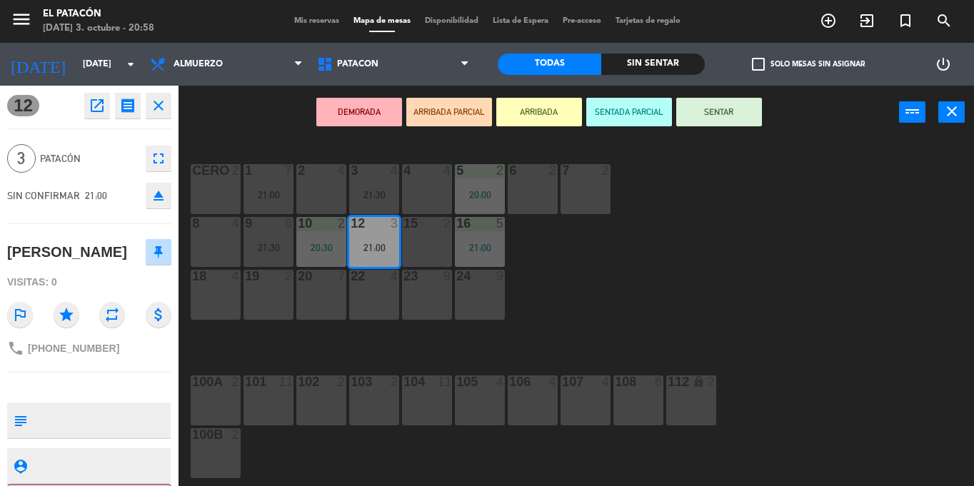
click at [735, 121] on button "SENTAR" at bounding box center [719, 112] width 86 height 29
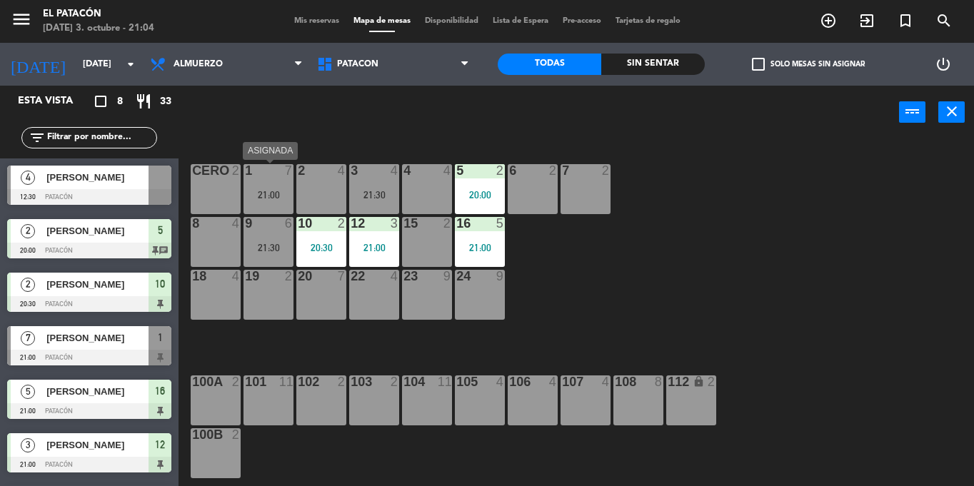
click at [286, 183] on div "1 7 21:00" at bounding box center [269, 189] width 50 height 50
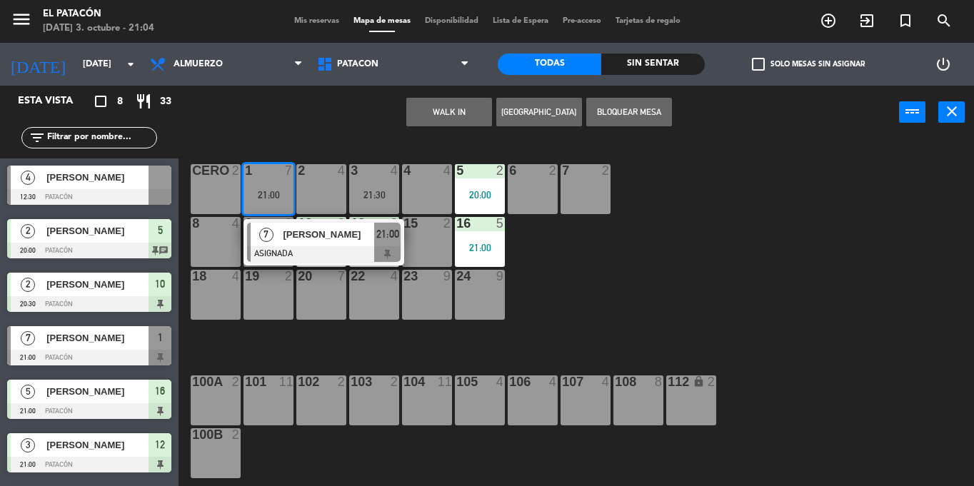
click at [650, 276] on div "1 7 21:00 7 [PERSON_NAME] ASIGNADA 21:00 2 4 3 4 21:30 4 4 5 2 20:00 6 2 7 2 CE…" at bounding box center [582, 312] width 786 height 347
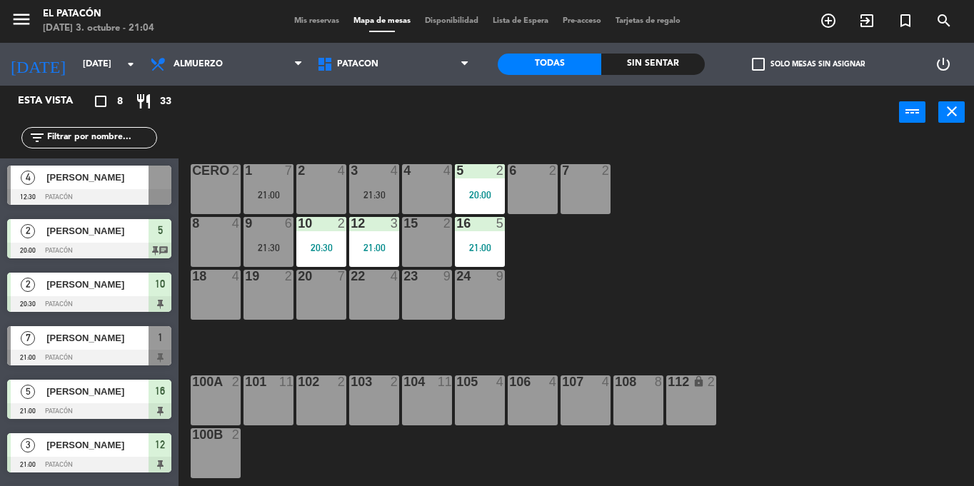
click at [267, 242] on div "21:30" at bounding box center [269, 247] width 50 height 11
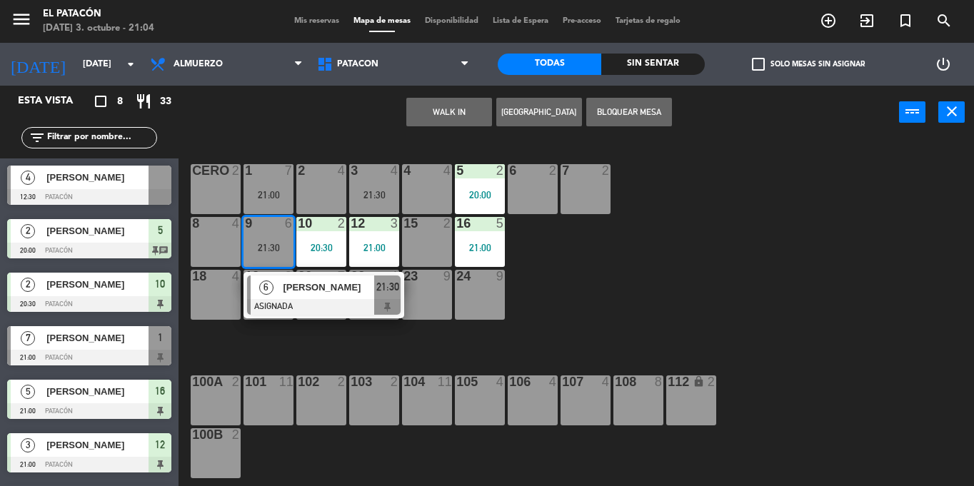
click at [311, 298] on div "[PERSON_NAME]" at bounding box center [327, 288] width 93 height 24
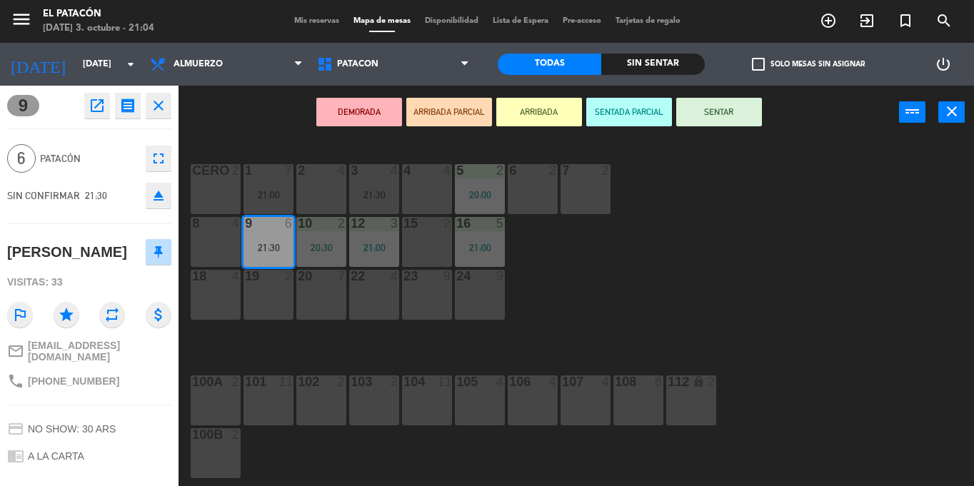
click at [725, 114] on button "SENTAR" at bounding box center [719, 112] width 86 height 29
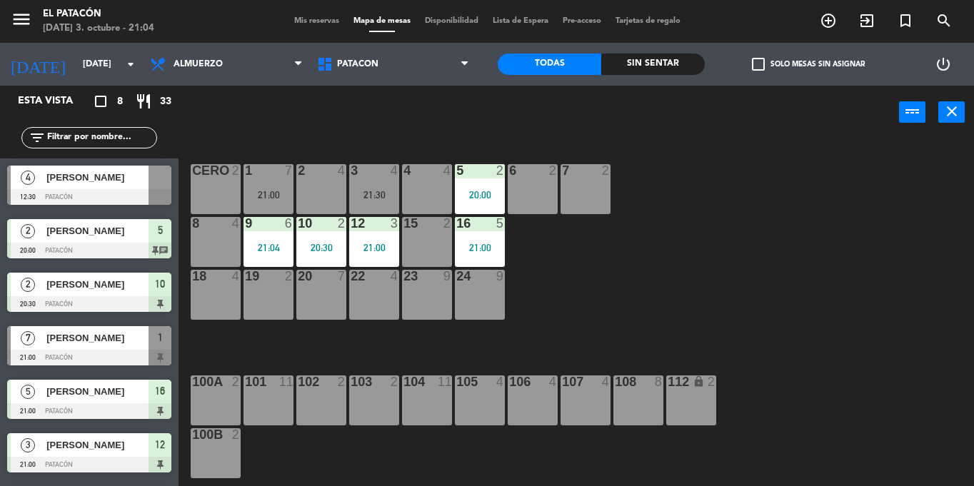
scroll to position [49, 0]
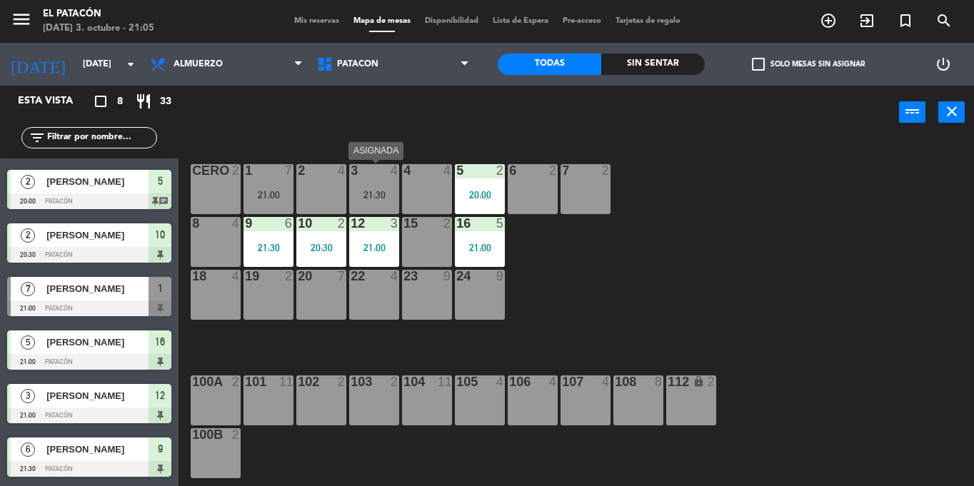
click at [361, 192] on div "21:30" at bounding box center [374, 195] width 50 height 10
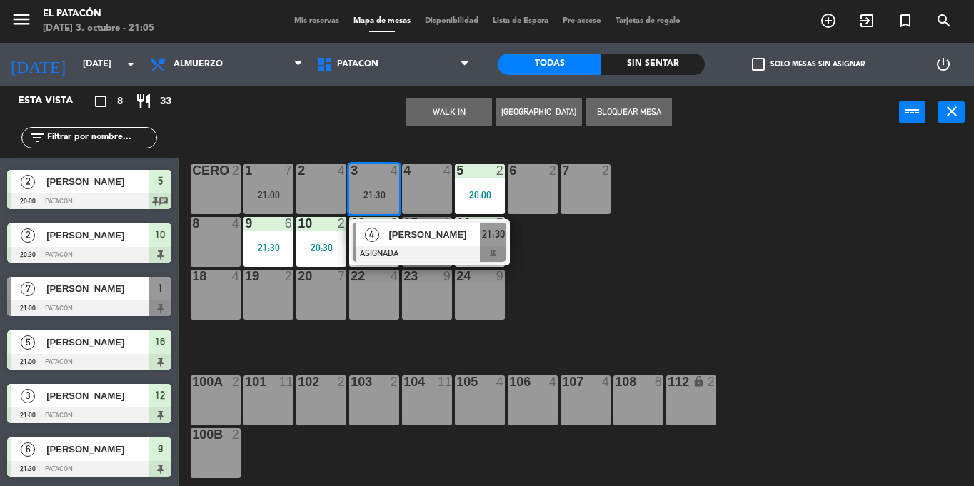
click at [771, 256] on div "1 7 21:00 2 4 3 4 21:30 4 [PERSON_NAME] ASIGNADA 21:30 4 4 5 2 20:00 6 2 7 2 CE…" at bounding box center [582, 312] width 786 height 347
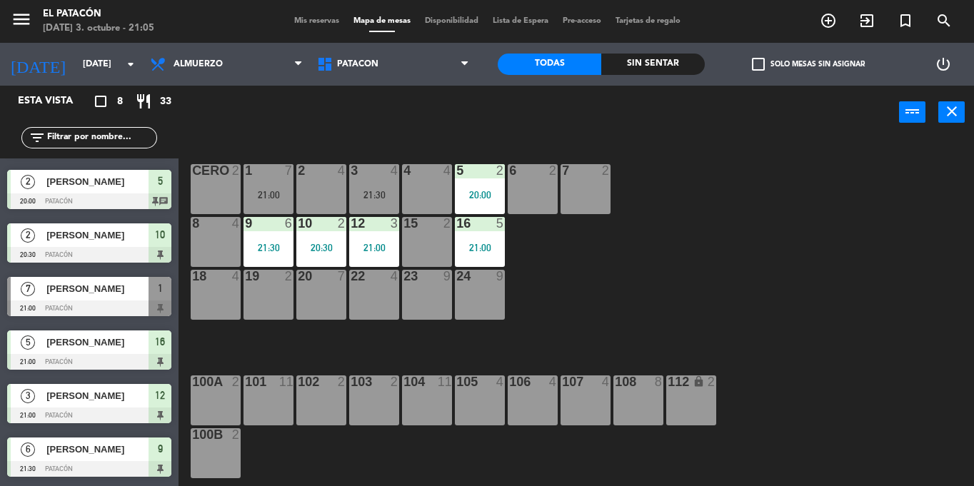
click at [256, 179] on div "1 7 21:00" at bounding box center [269, 189] width 50 height 50
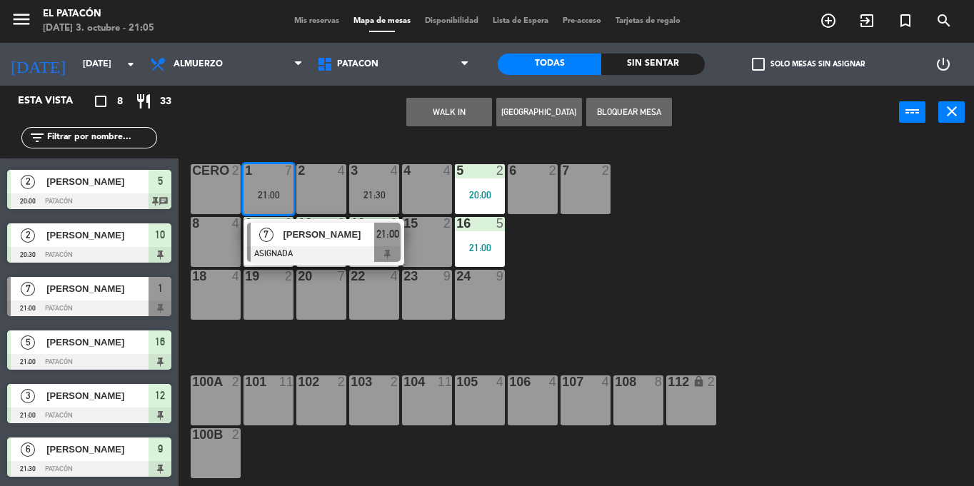
click at [283, 236] on span "[PERSON_NAME]" at bounding box center [328, 234] width 91 height 15
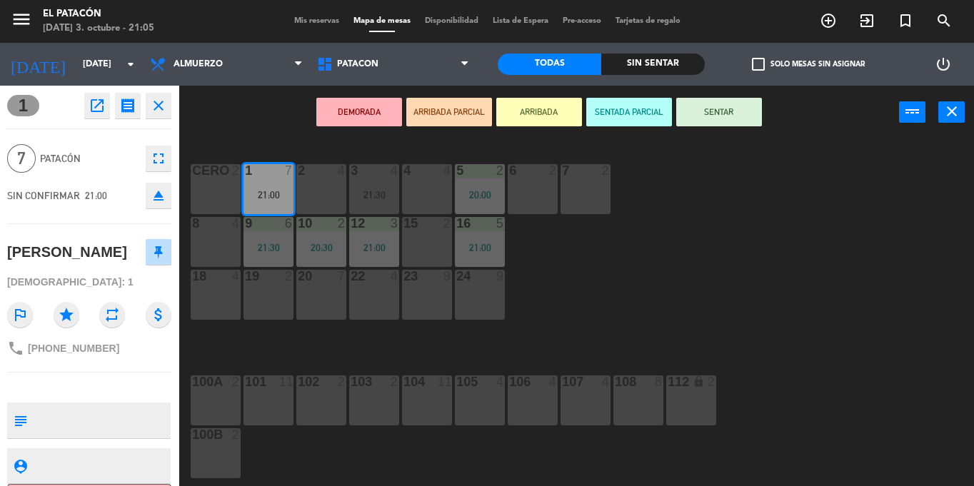
scroll to position [58, 0]
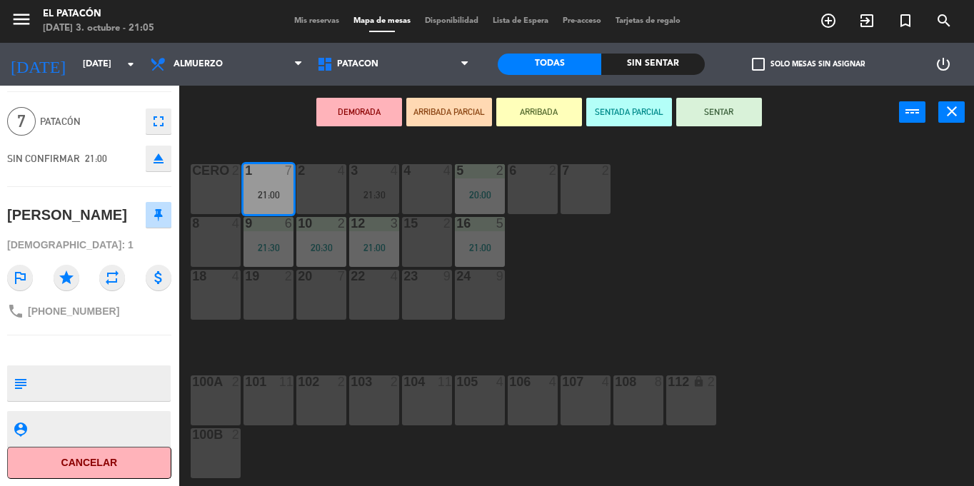
click at [664, 317] on div "1 7 21:00 2 4 3 4 21:30 4 4 5 2 20:00 6 2 7 2 CERO 2 8 4 9 6 21:30 10 2 20:30 1…" at bounding box center [582, 312] width 786 height 347
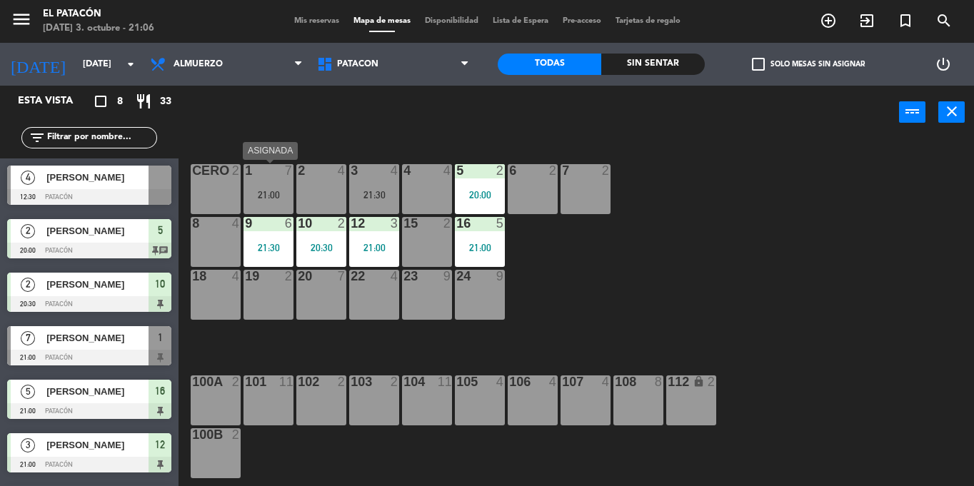
click at [279, 190] on div "21:00" at bounding box center [269, 195] width 50 height 10
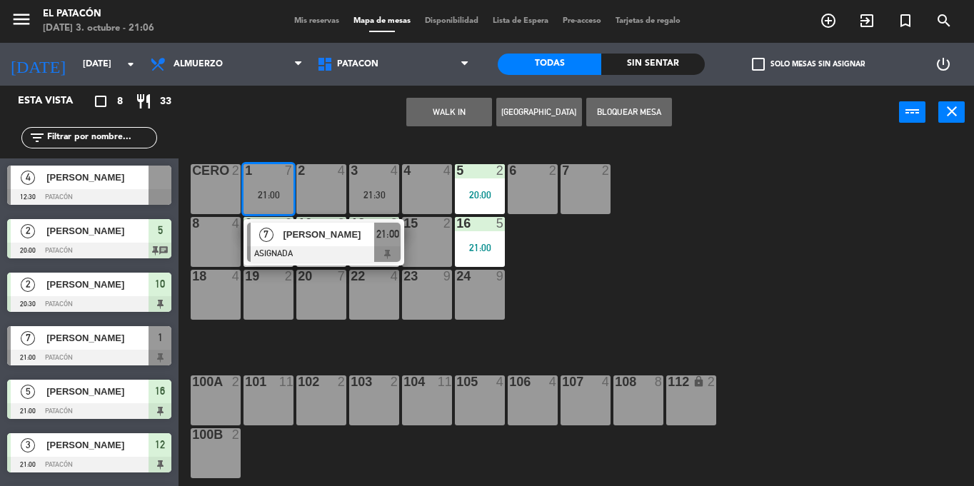
click at [686, 337] on div "1 7 21:00 7 [PERSON_NAME] ASIGNADA 21:00 2 4 3 4 21:30 4 4 5 2 20:00 6 2 7 2 CE…" at bounding box center [582, 312] width 786 height 347
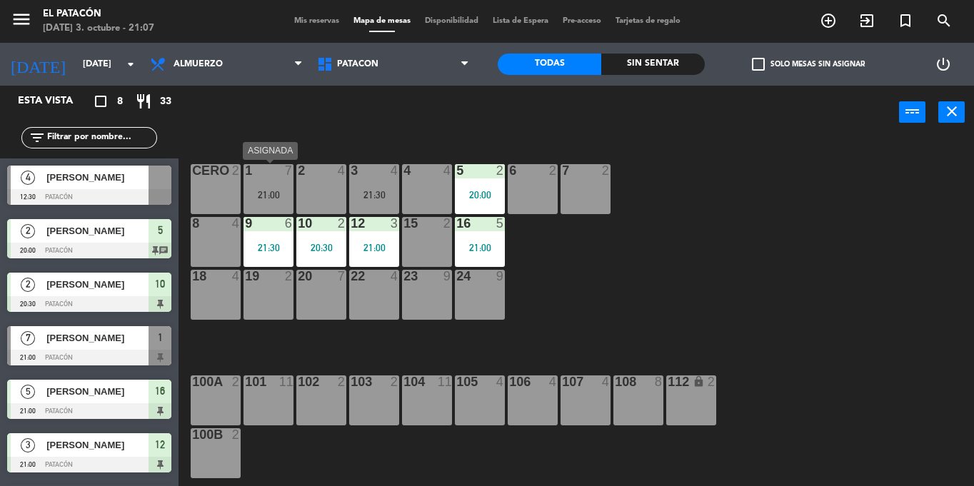
click at [271, 186] on div "1 7 21:00" at bounding box center [269, 189] width 50 height 50
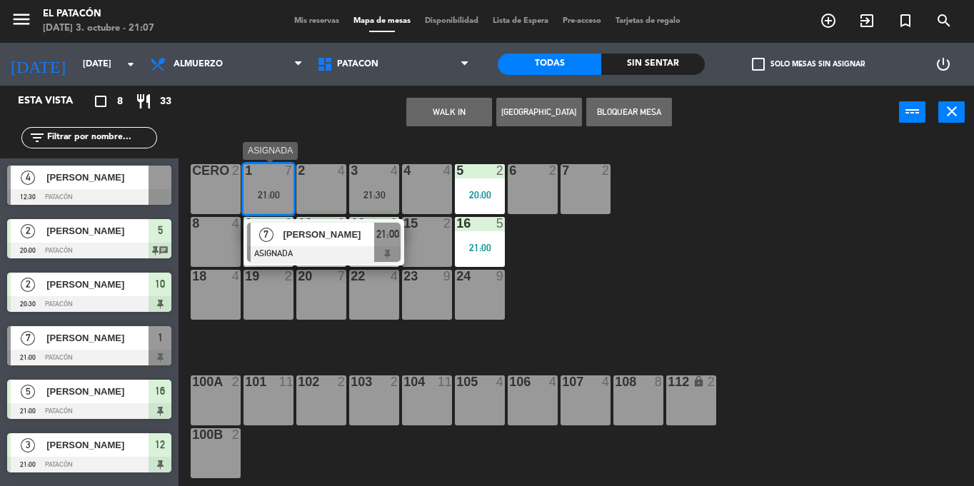
click at [314, 230] on span "[PERSON_NAME]" at bounding box center [328, 234] width 91 height 15
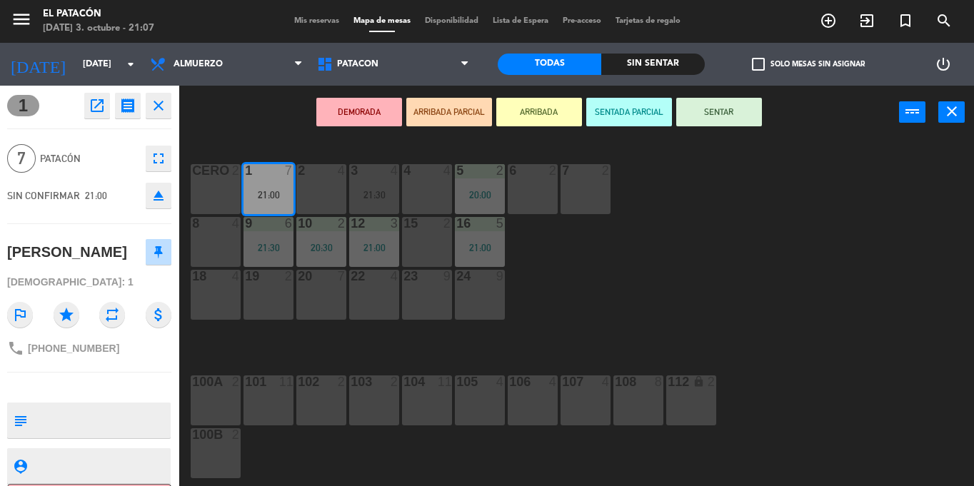
click at [733, 105] on button "SENTAR" at bounding box center [719, 112] width 86 height 29
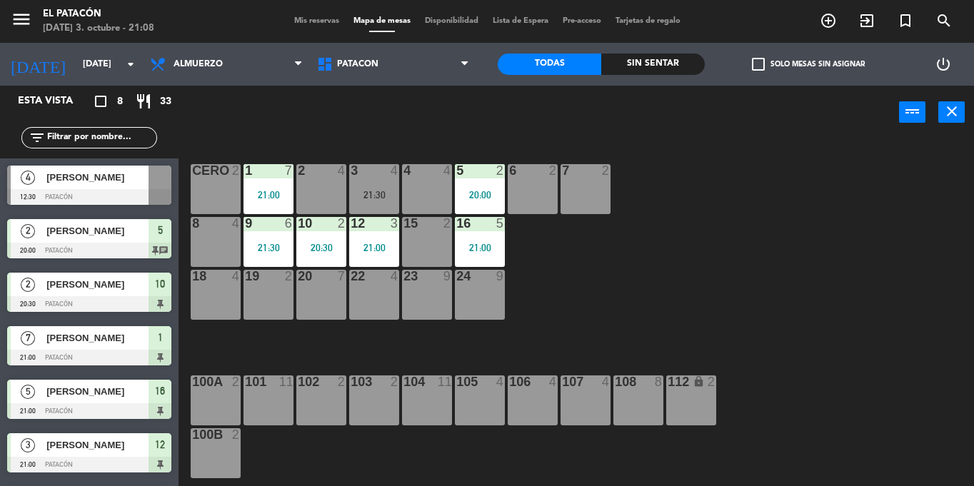
click at [529, 205] on div "6 2" at bounding box center [533, 189] width 50 height 50
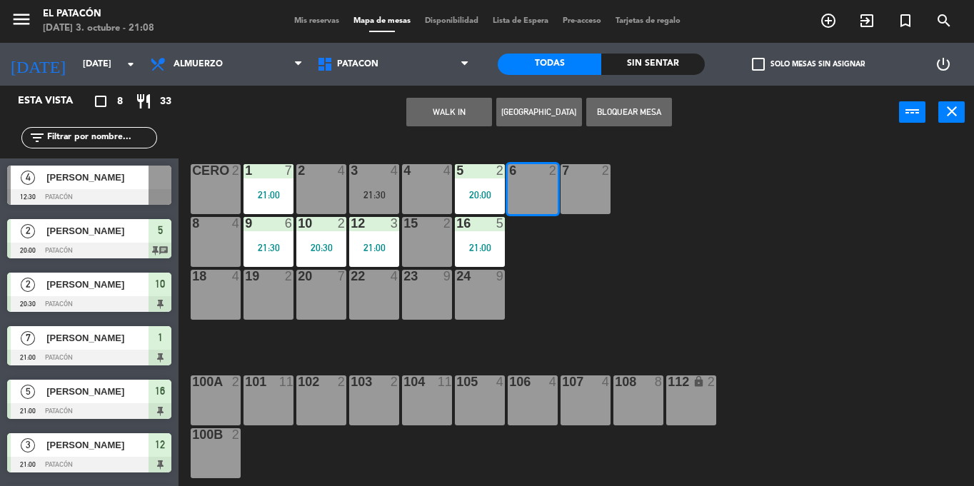
click at [446, 98] on button "WALK IN" at bounding box center [449, 112] width 86 height 29
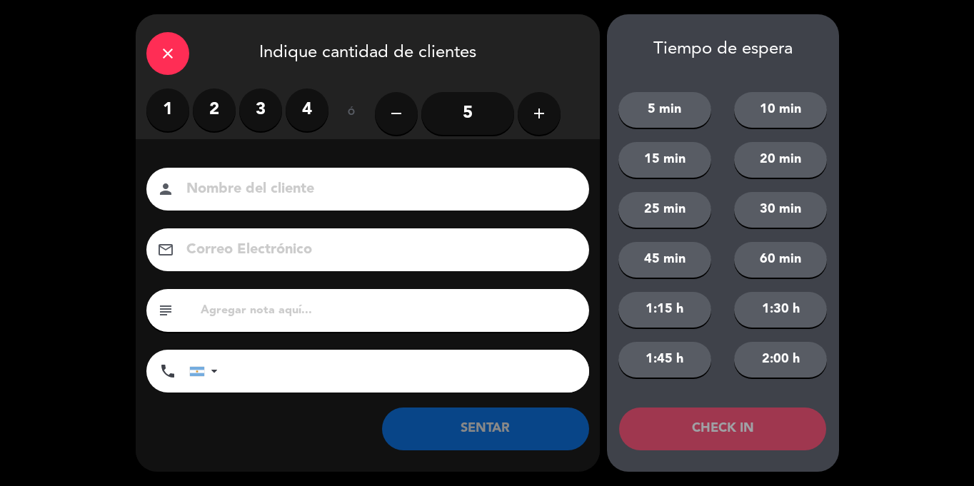
click at [157, 54] on div "close" at bounding box center [167, 53] width 43 height 43
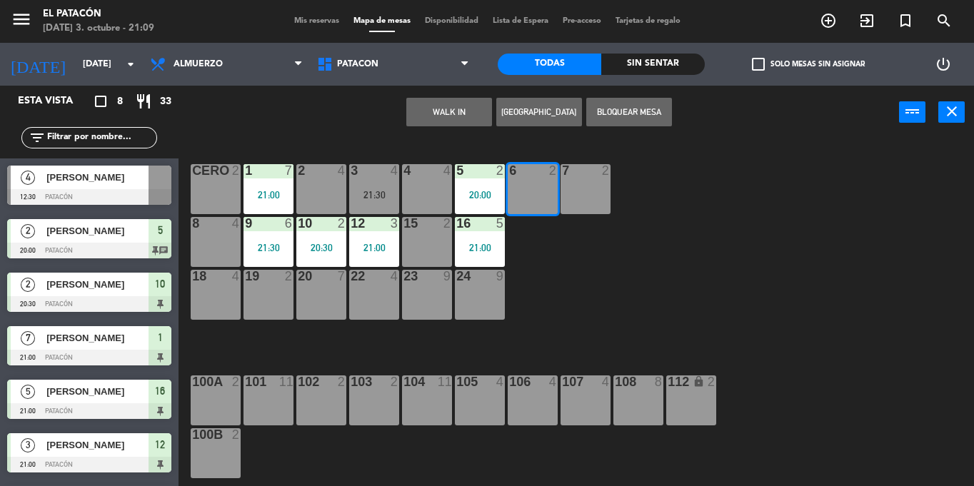
click at [735, 266] on div "1 7 21:00 2 4 3 4 21:30 4 4 5 2 20:00 6 2 7 2 CERO 2 8 4 9 6 21:30 10 2 20:30 1…" at bounding box center [582, 312] width 786 height 347
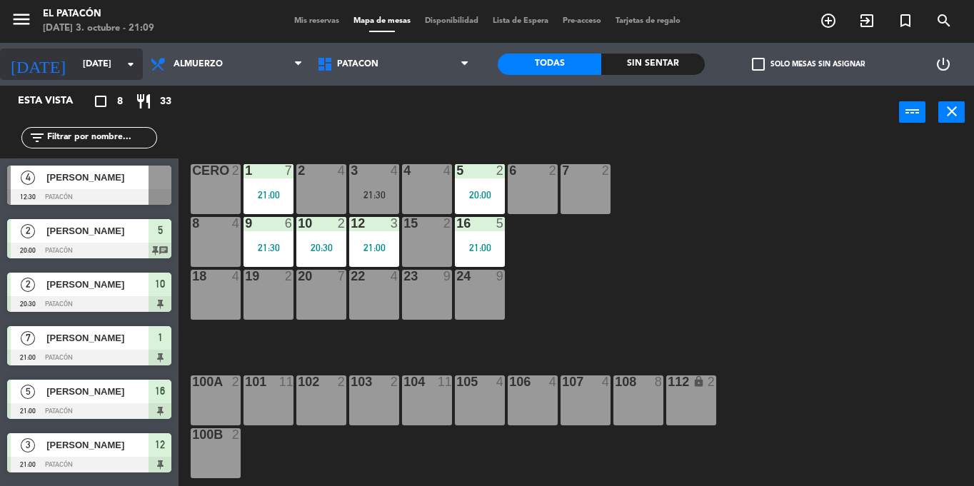
click at [76, 67] on input "[DATE]" at bounding box center [136, 64] width 121 height 24
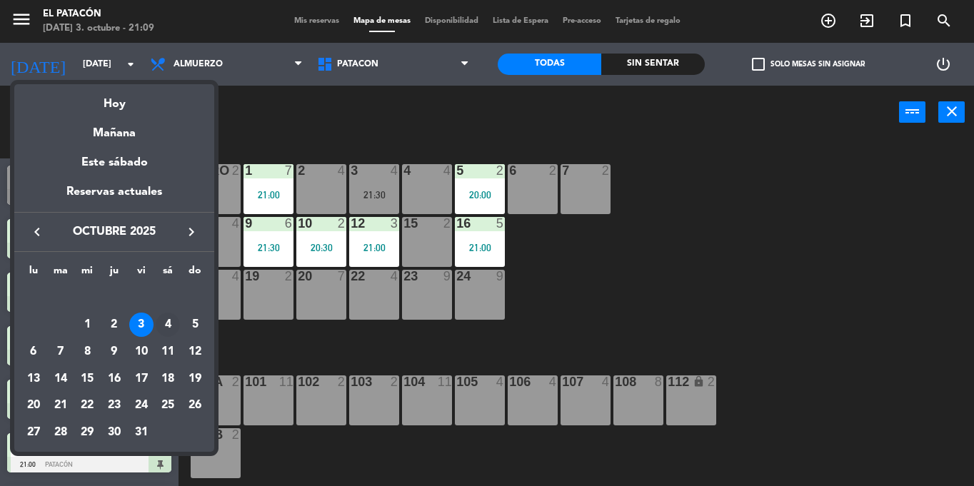
click at [166, 326] on div "4" at bounding box center [168, 325] width 24 height 24
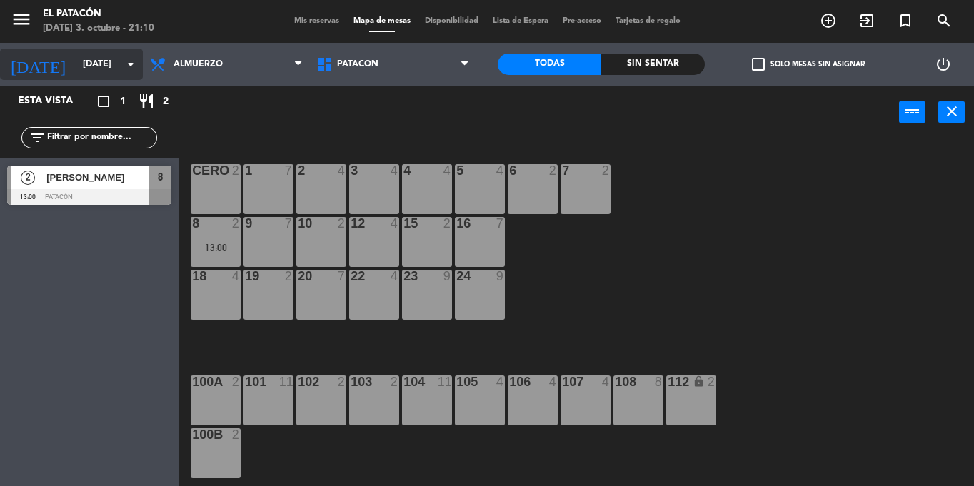
click at [78, 75] on input "[DATE]" at bounding box center [136, 64] width 121 height 24
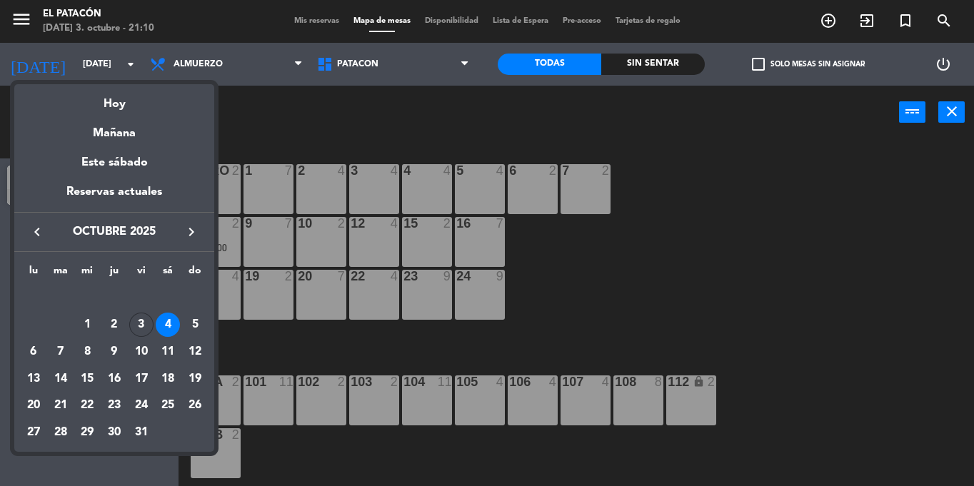
click at [863, 262] on div at bounding box center [487, 243] width 974 height 486
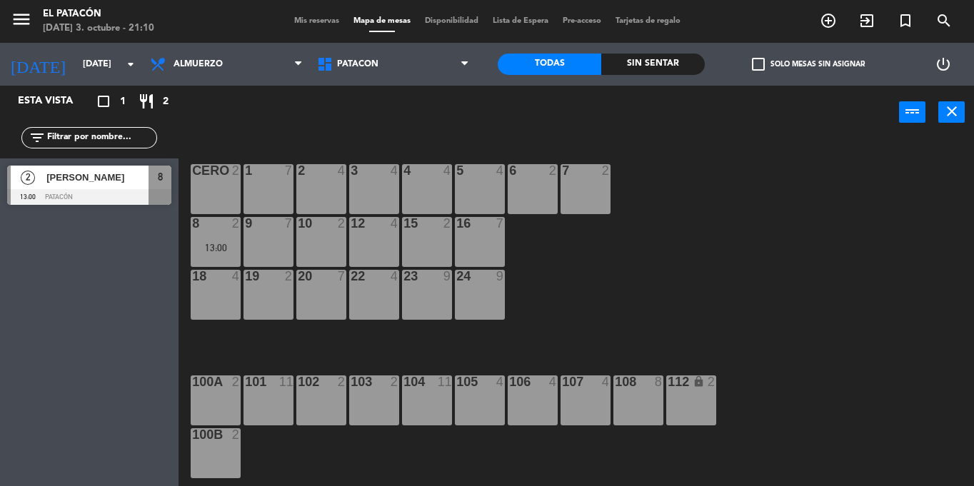
click at [42, 189] on div at bounding box center [89, 197] width 164 height 16
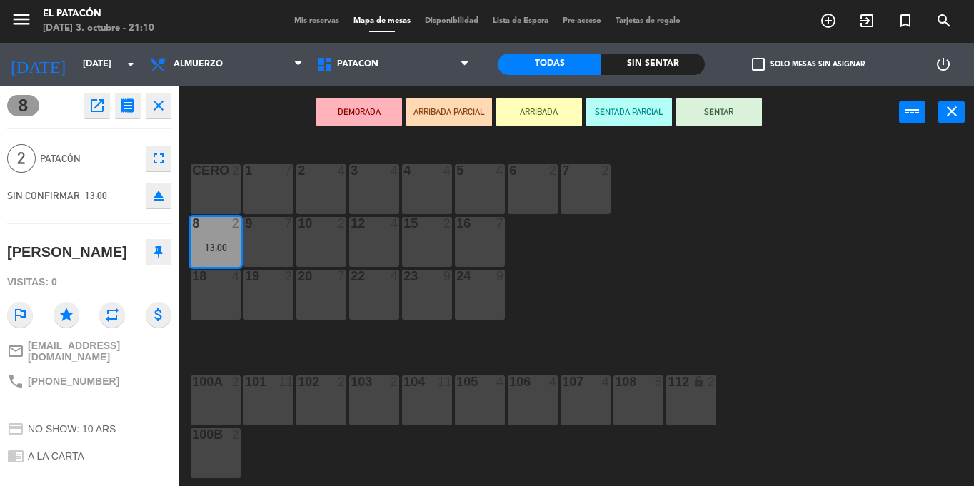
scroll to position [119, 0]
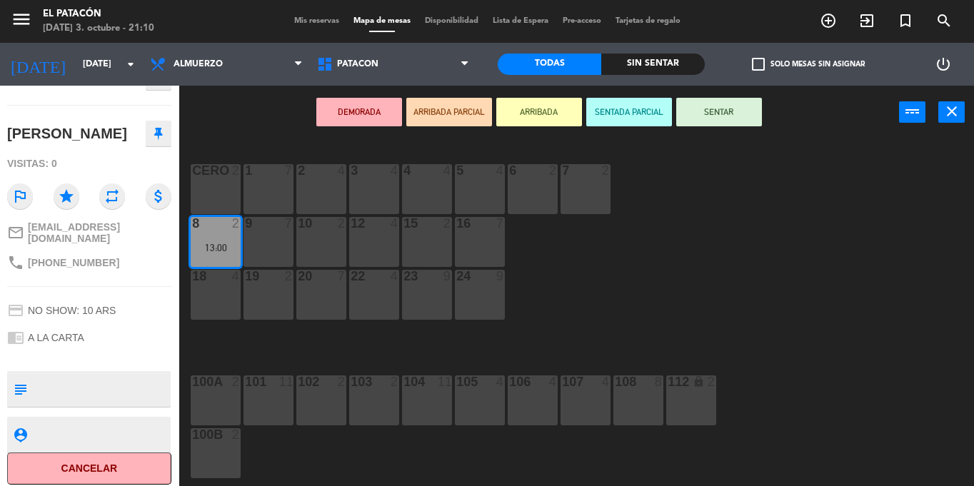
drag, startPoint x: 771, startPoint y: 256, endPoint x: 791, endPoint y: 259, distance: 20.2
click at [791, 259] on div "1 7 2 4 3 4 4 4 5 4 6 2 7 2 CERO 2 8 2 13:00 9 7 10 2 12 4 15 2 16 7 18 4 19 2 …" at bounding box center [582, 312] width 786 height 347
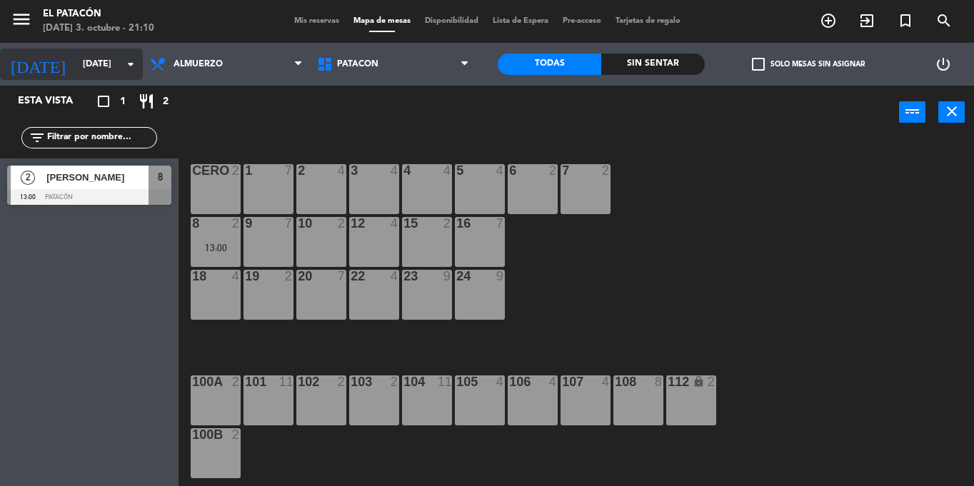
click at [79, 71] on input "[DATE]" at bounding box center [136, 64] width 121 height 24
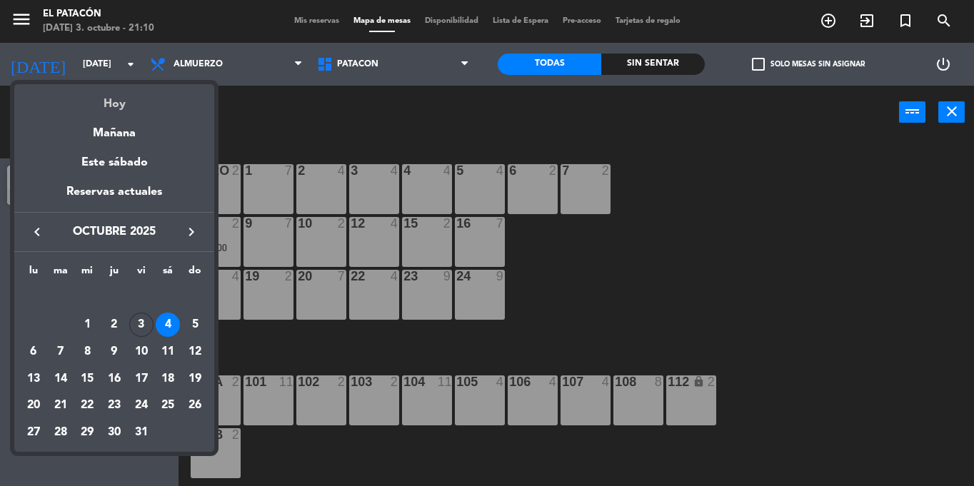
click at [106, 99] on div "Hoy" at bounding box center [114, 98] width 200 height 29
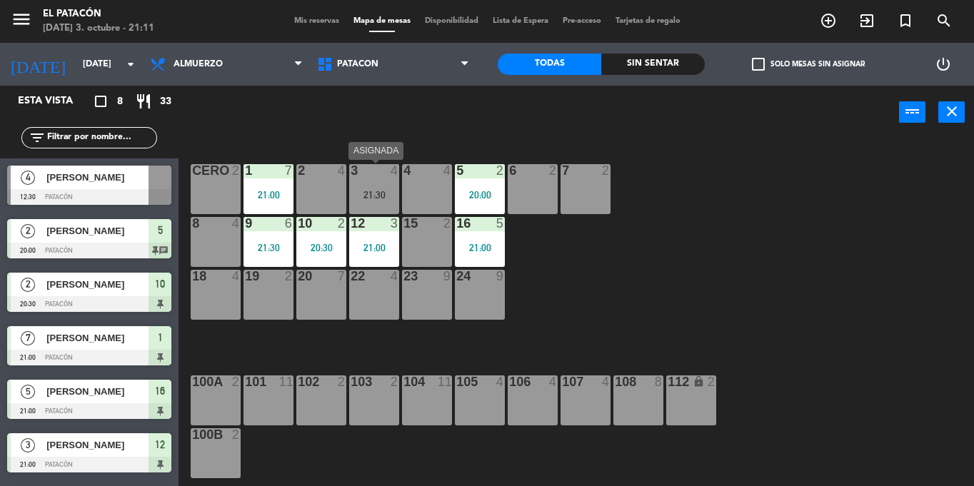
click at [378, 198] on div "21:30" at bounding box center [374, 195] width 50 height 10
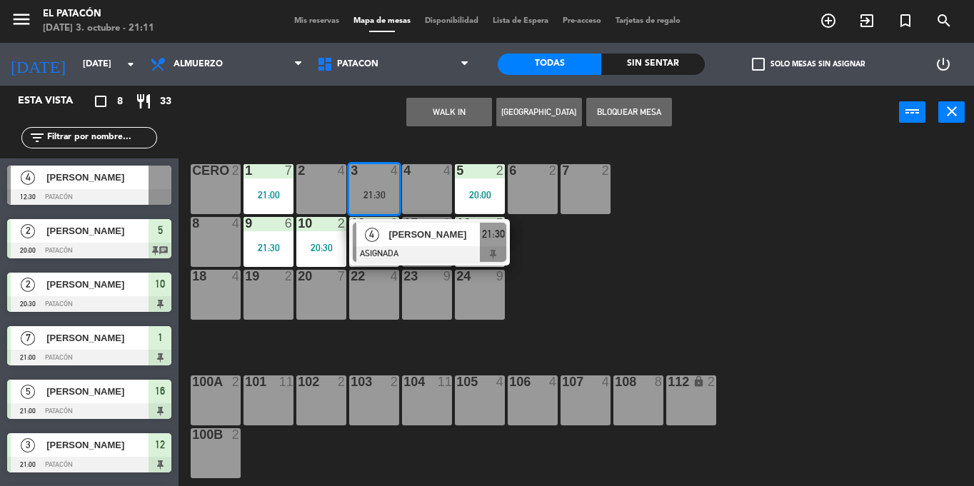
click at [592, 258] on div "1 7 21:00 2 4 3 4 21:30 4 [PERSON_NAME] ASIGNADA 21:30 4 4 5 2 20:00 6 2 7 2 CE…" at bounding box center [582, 312] width 786 height 347
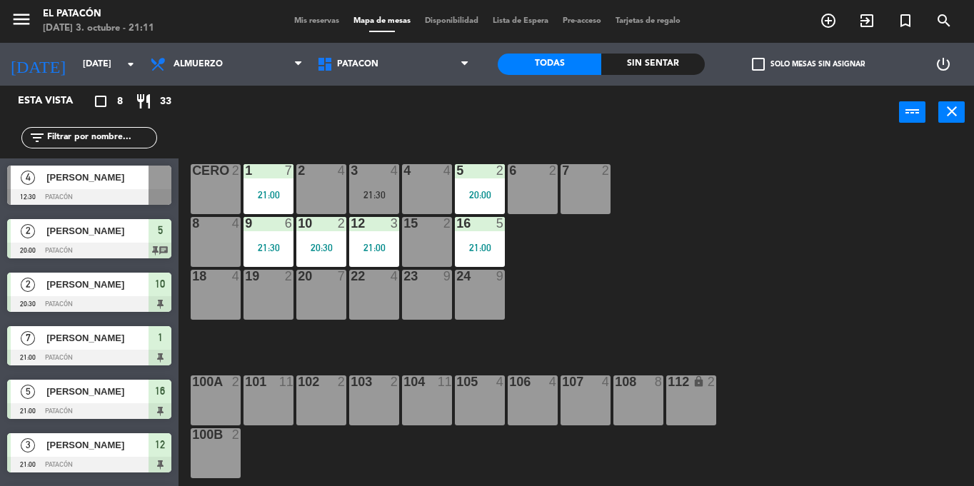
click at [381, 190] on div "21:30" at bounding box center [374, 195] width 50 height 10
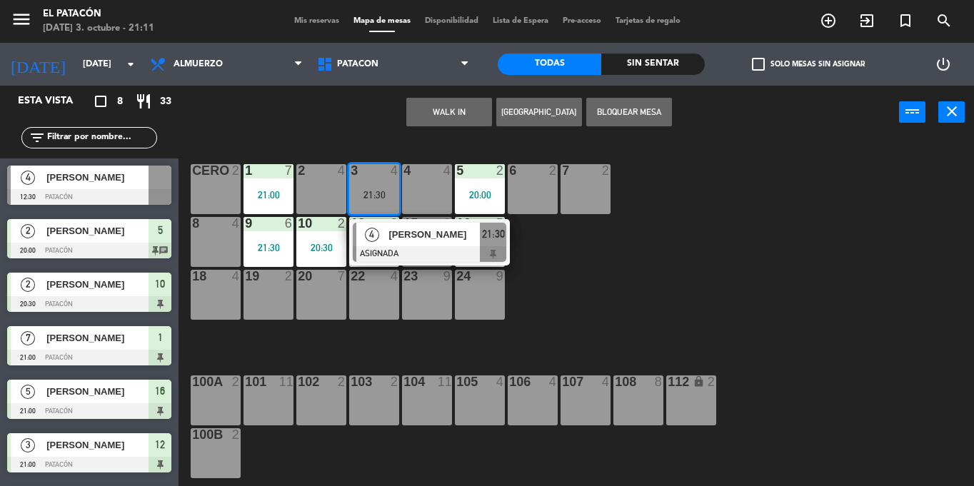
click at [206, 232] on div "8 4" at bounding box center [216, 242] width 50 height 50
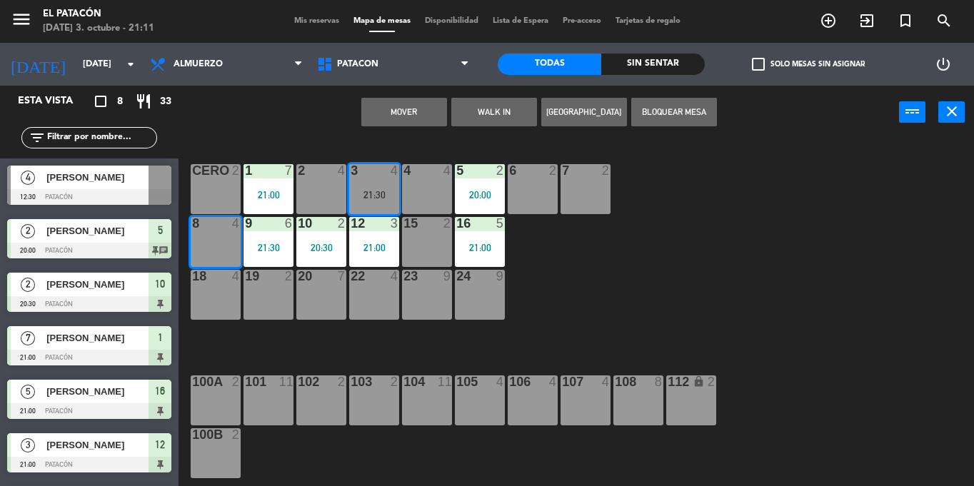
click at [416, 101] on button "Mover" at bounding box center [404, 112] width 86 height 29
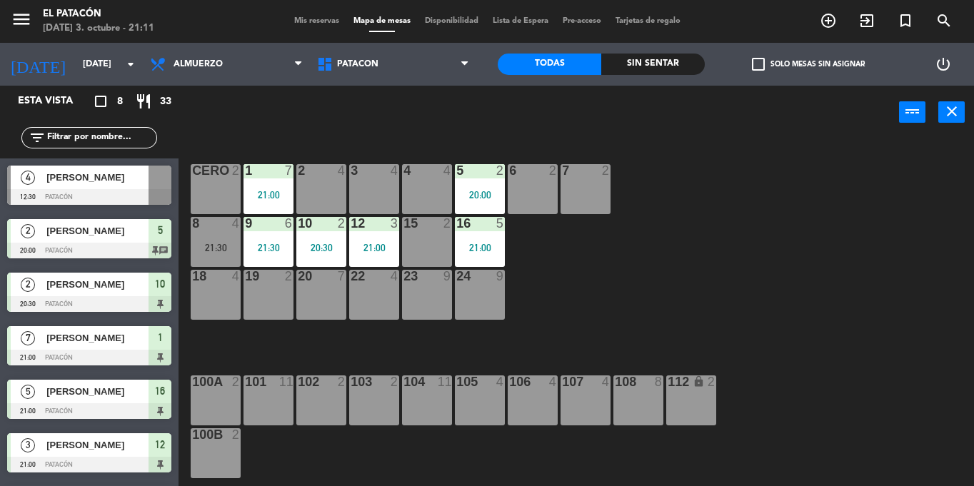
click at [369, 185] on div "3 4" at bounding box center [374, 189] width 50 height 50
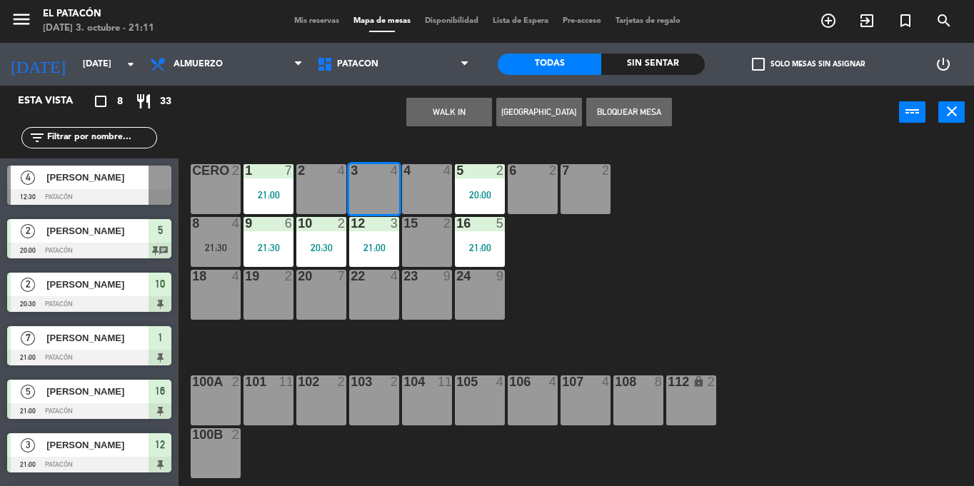
click at [421, 121] on button "WALK IN" at bounding box center [449, 112] width 86 height 29
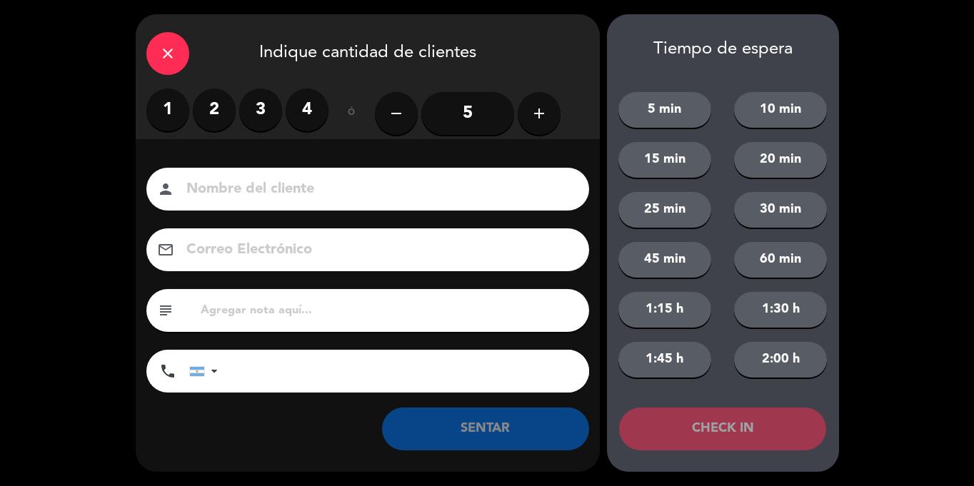
click at [315, 111] on label "4" at bounding box center [307, 110] width 43 height 43
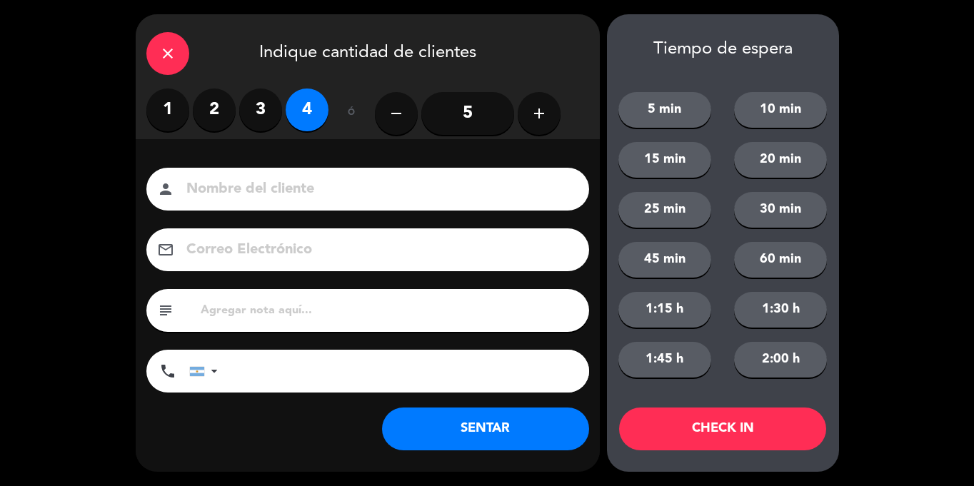
click at [536, 433] on button "SENTAR" at bounding box center [485, 429] width 207 height 43
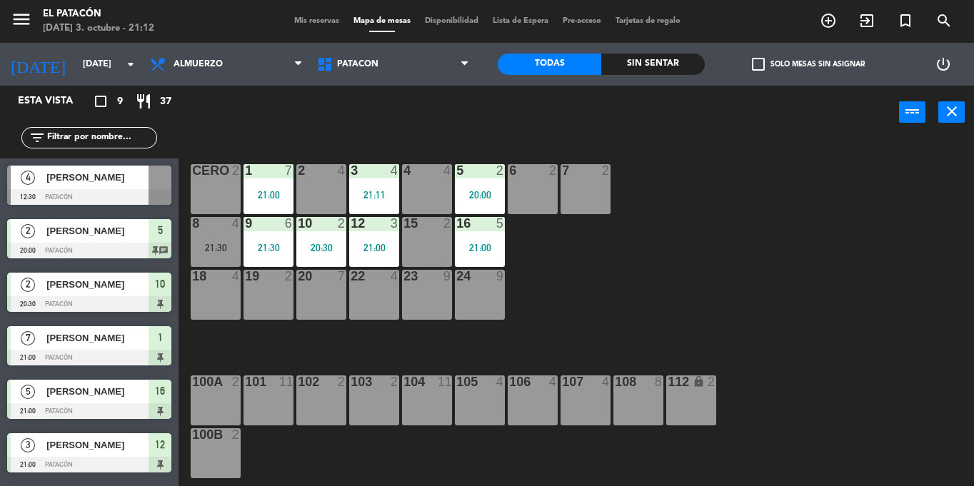
click at [517, 190] on div "6 2" at bounding box center [533, 189] width 50 height 50
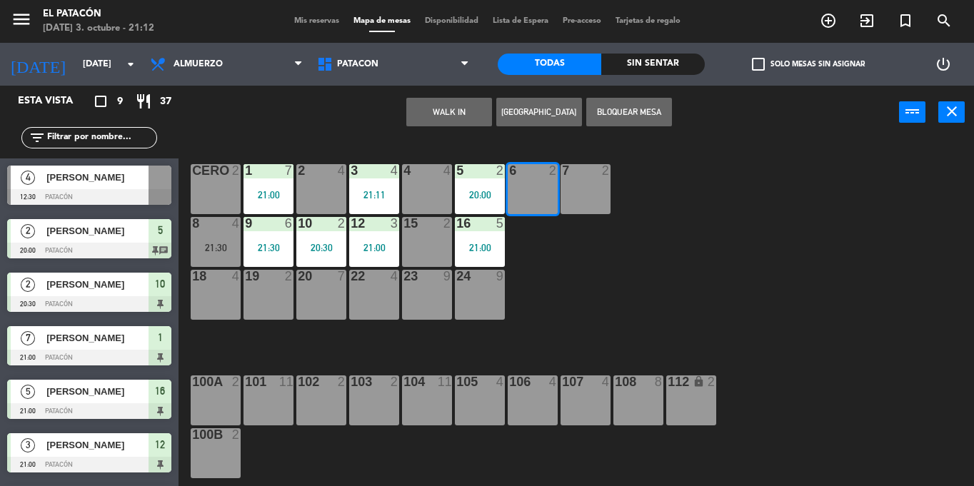
click at [451, 110] on button "WALK IN" at bounding box center [449, 112] width 86 height 29
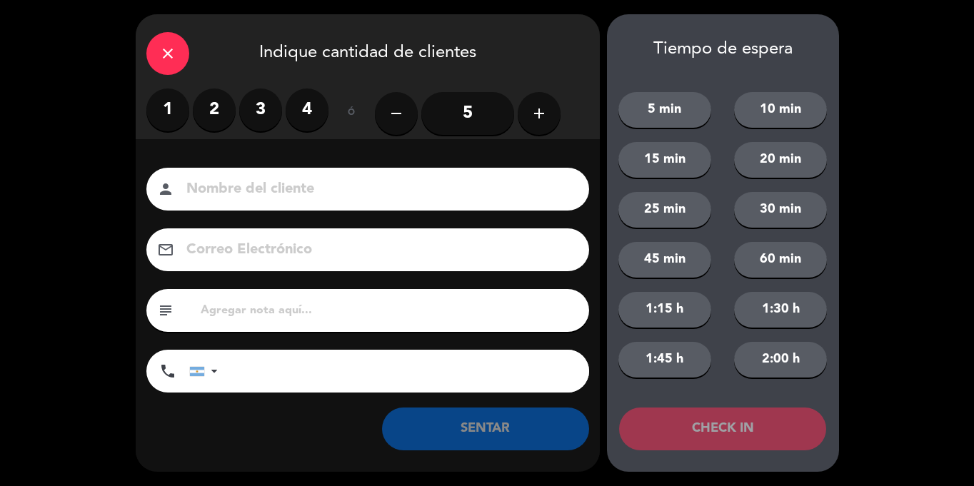
click at [161, 112] on label "1" at bounding box center [167, 110] width 43 height 43
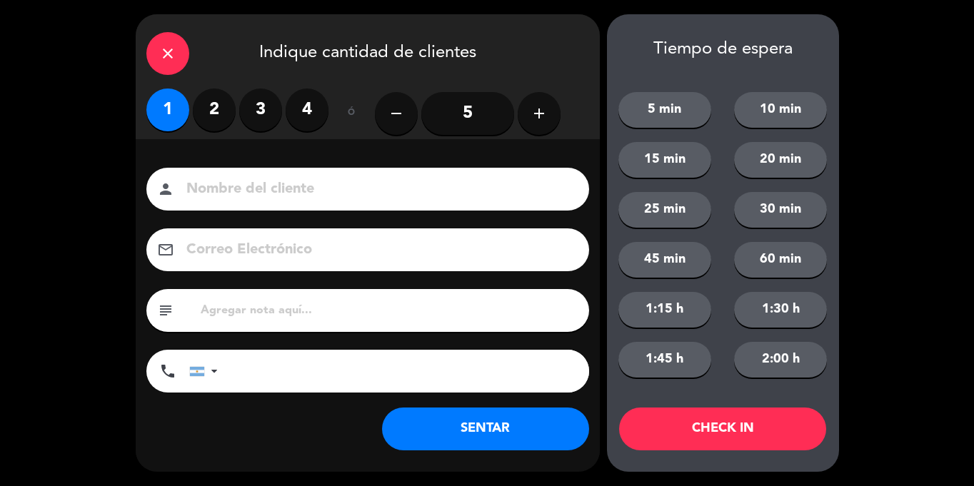
click at [509, 427] on button "SENTAR" at bounding box center [485, 429] width 207 height 43
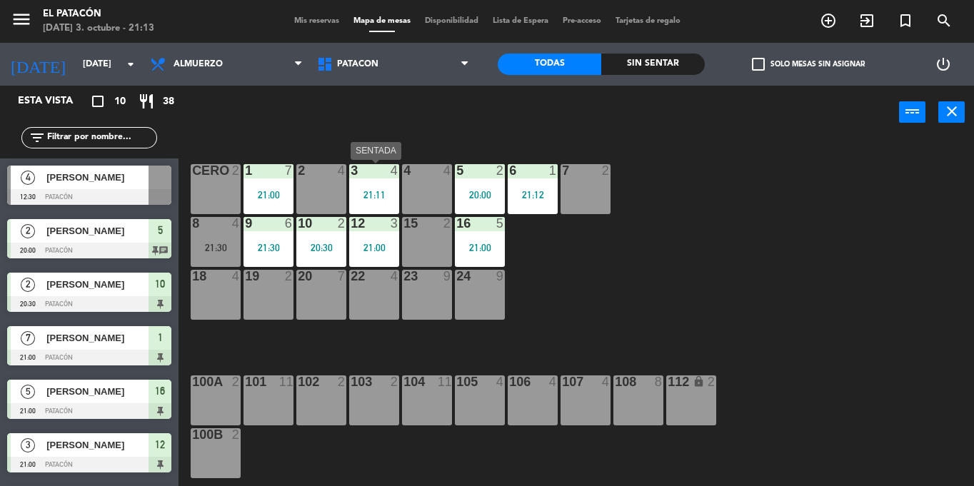
click at [379, 198] on div "21:11" at bounding box center [374, 195] width 50 height 10
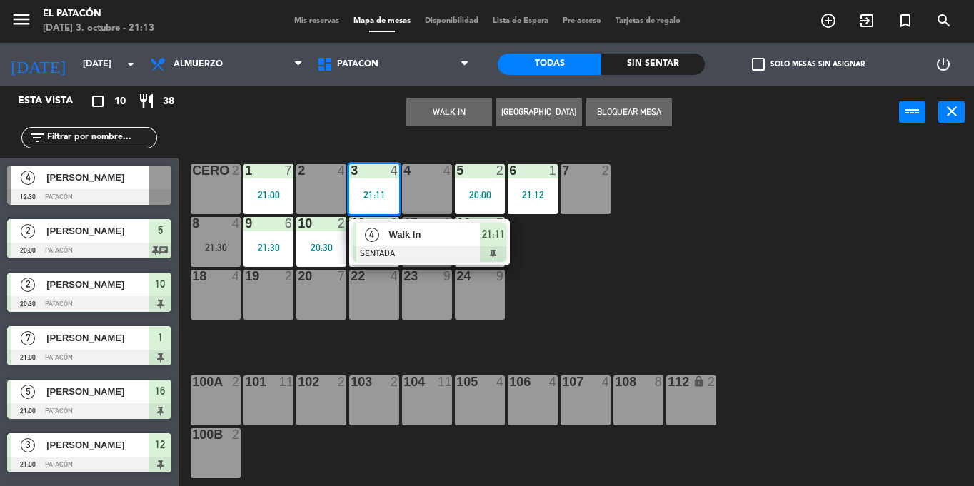
click at [395, 249] on div at bounding box center [430, 254] width 154 height 16
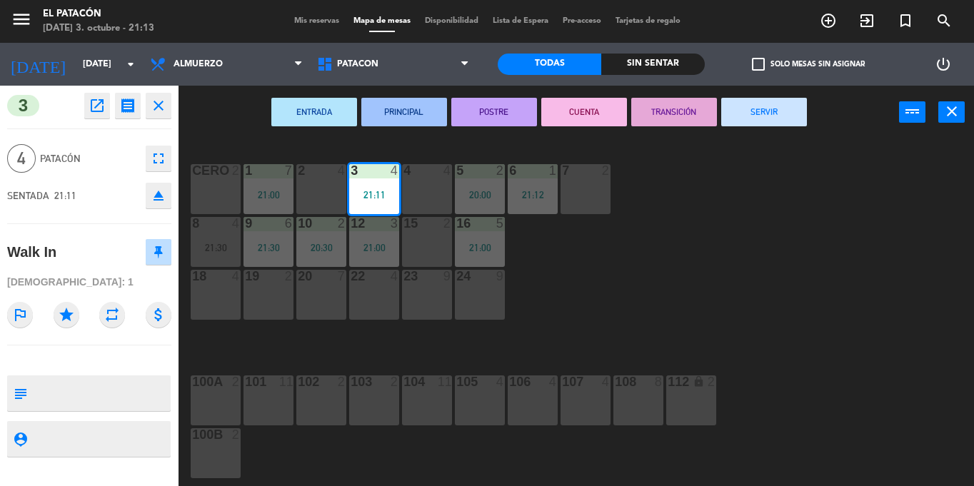
click at [740, 230] on div "1 7 21:00 2 4 3 4 21:11 4 4 5 2 20:00 6 1 21:12 7 2 CERO 2 8 4 21:30 9 6 21:30 …" at bounding box center [582, 312] width 786 height 347
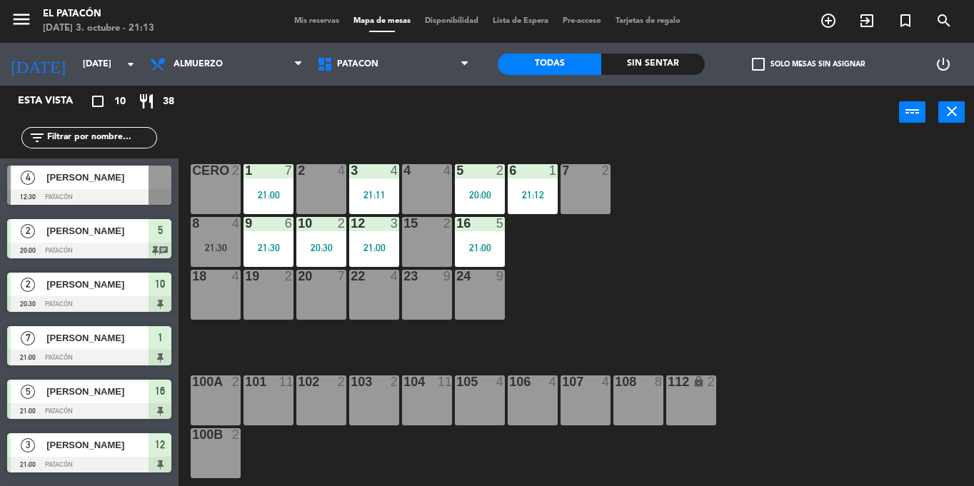
click at [471, 190] on div "20:00" at bounding box center [480, 195] width 50 height 10
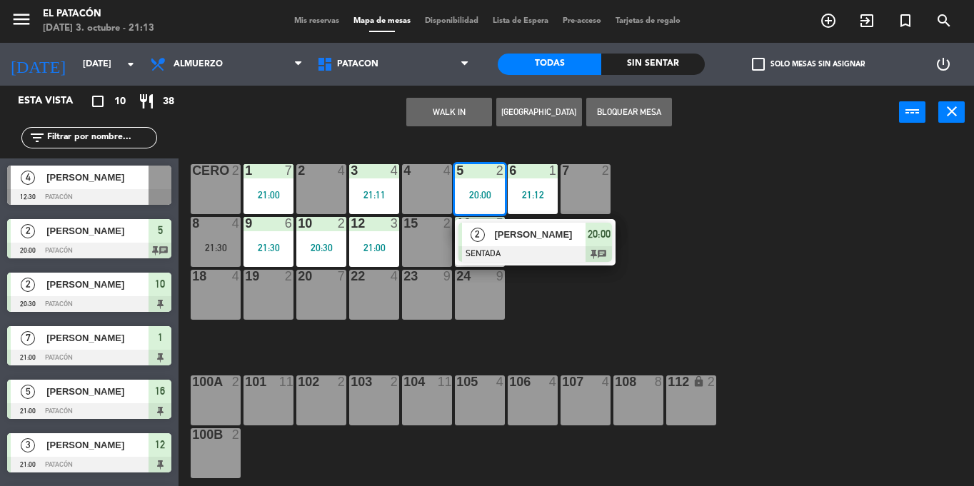
click at [510, 239] on span "[PERSON_NAME]" at bounding box center [539, 234] width 91 height 15
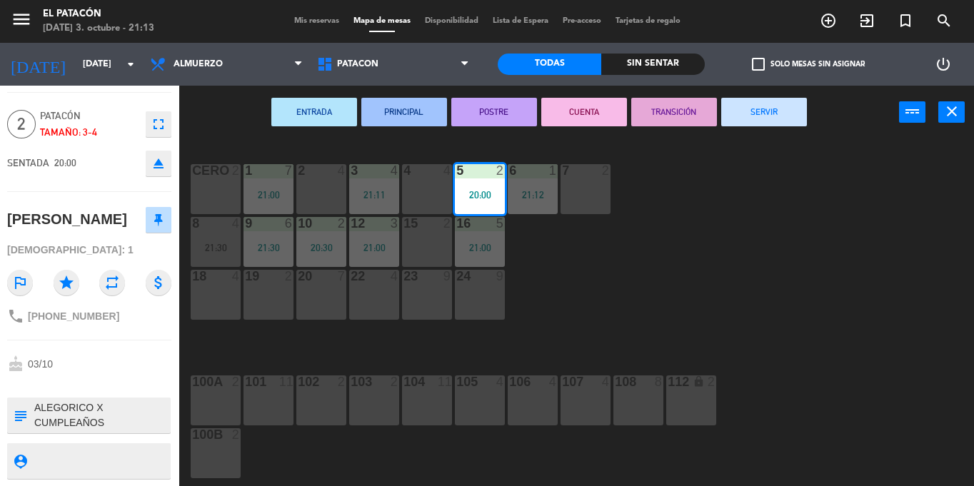
scroll to position [36, 0]
click at [781, 279] on div "1 7 21:00 2 4 3 4 21:11 4 4 5 2 20:00 6 1 21:12 7 2 CERO 2 8 4 21:30 9 6 21:30 …" at bounding box center [582, 312] width 786 height 347
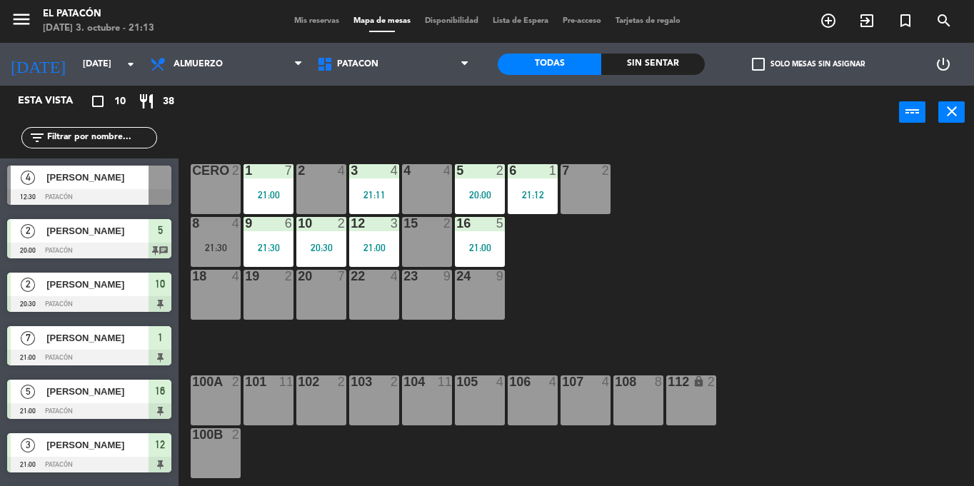
click at [499, 233] on div "16 5 21:00" at bounding box center [480, 242] width 50 height 50
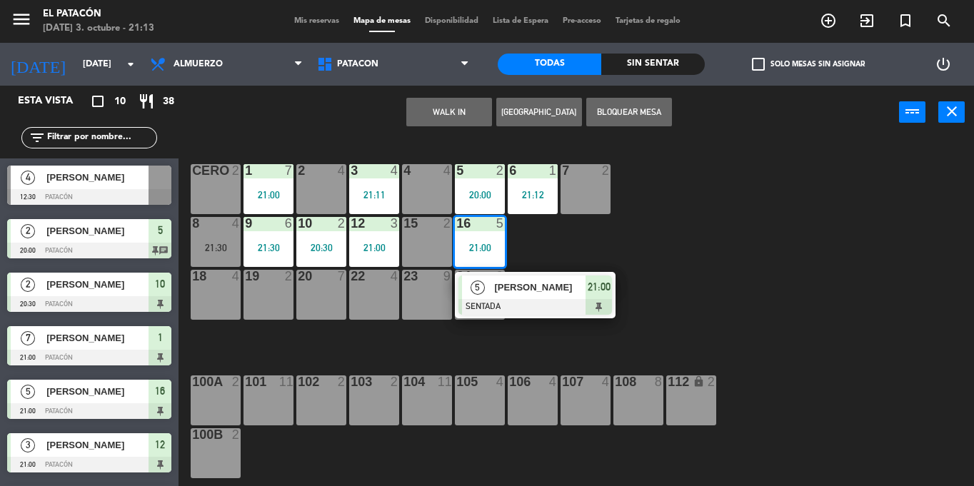
click at [523, 294] on span "[PERSON_NAME]" at bounding box center [539, 287] width 91 height 15
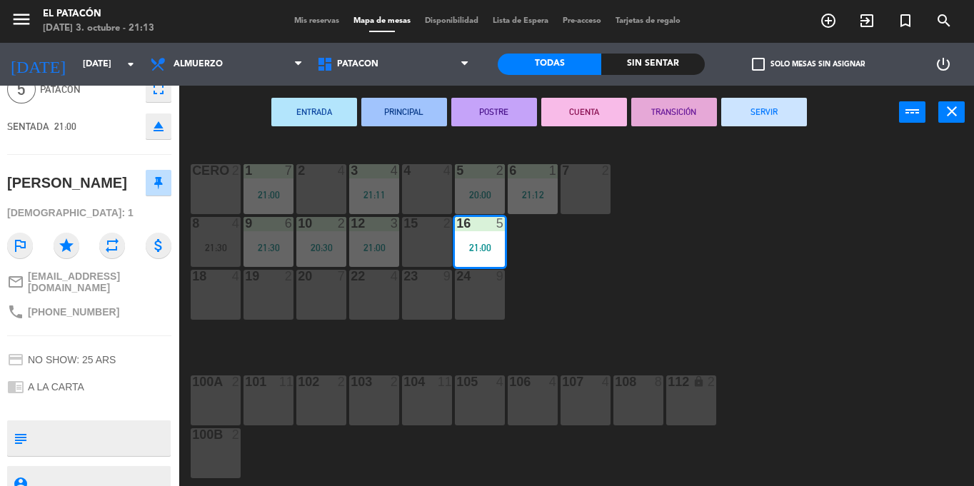
scroll to position [0, 0]
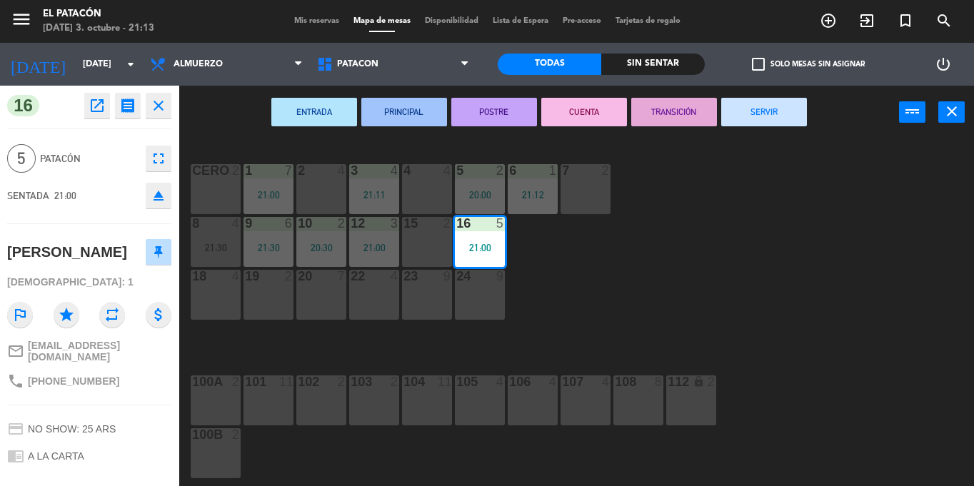
click at [708, 217] on div "1 7 21:00 2 4 3 4 21:11 4 4 5 2 20:00 6 1 21:12 7 2 CERO 2 8 4 21:30 9 6 21:30 …" at bounding box center [582, 312] width 786 height 347
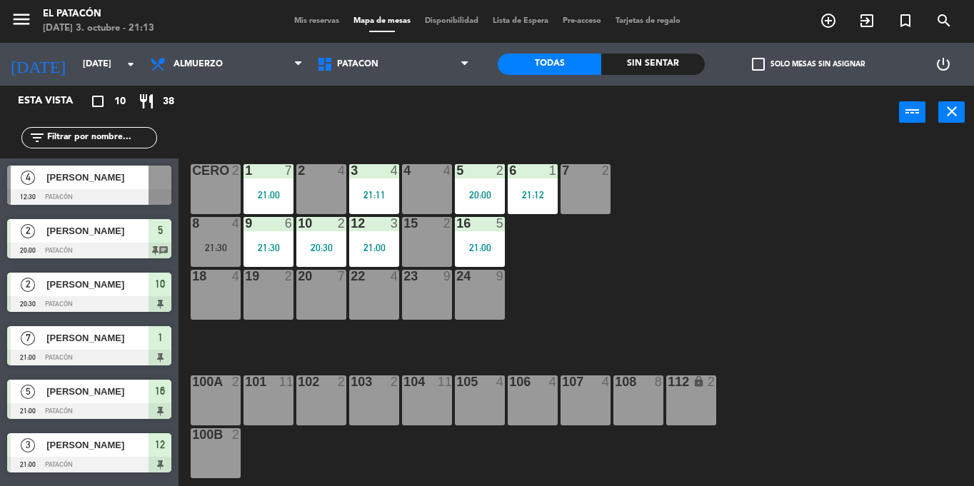
click at [248, 237] on div "9 6 21:30" at bounding box center [269, 242] width 50 height 50
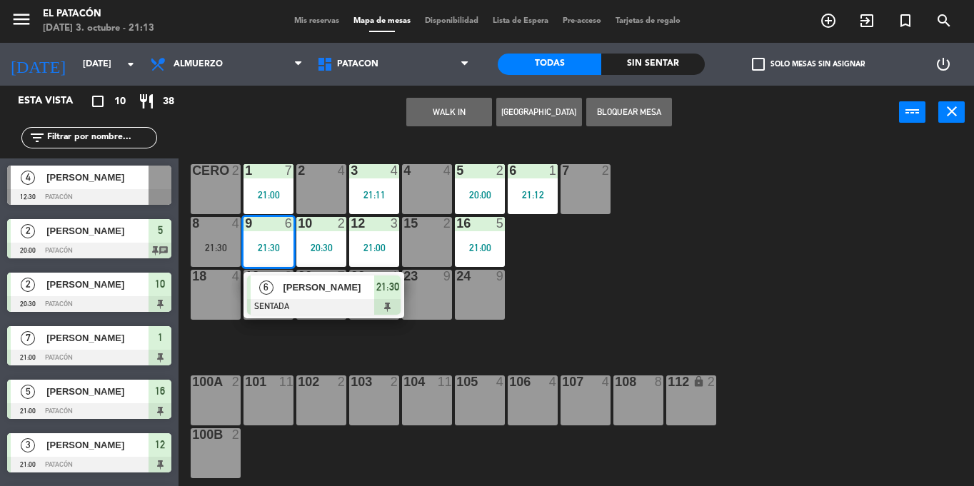
click at [695, 342] on div "1 7 21:00 2 4 3 4 21:11 4 4 5 2 20:00 6 1 21:12 7 2 CERO 2 8 4 21:30 9 6 21:30 …" at bounding box center [582, 312] width 786 height 347
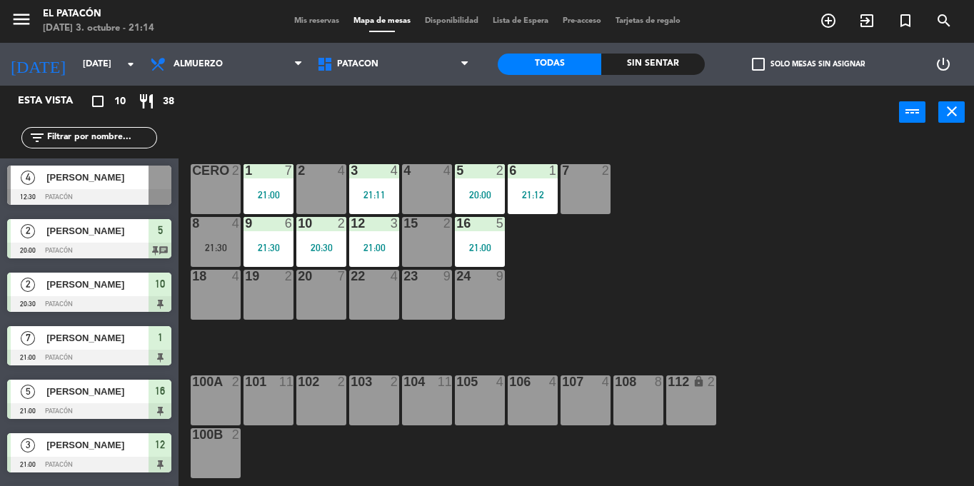
click at [658, 352] on div "1 7 21:00 2 4 3 4 21:11 4 4 5 2 20:00 6 1 21:12 7 2 CERO 2 8 4 21:30 9 6 21:30 …" at bounding box center [582, 312] width 786 height 347
click at [209, 243] on div "21:30" at bounding box center [216, 248] width 50 height 10
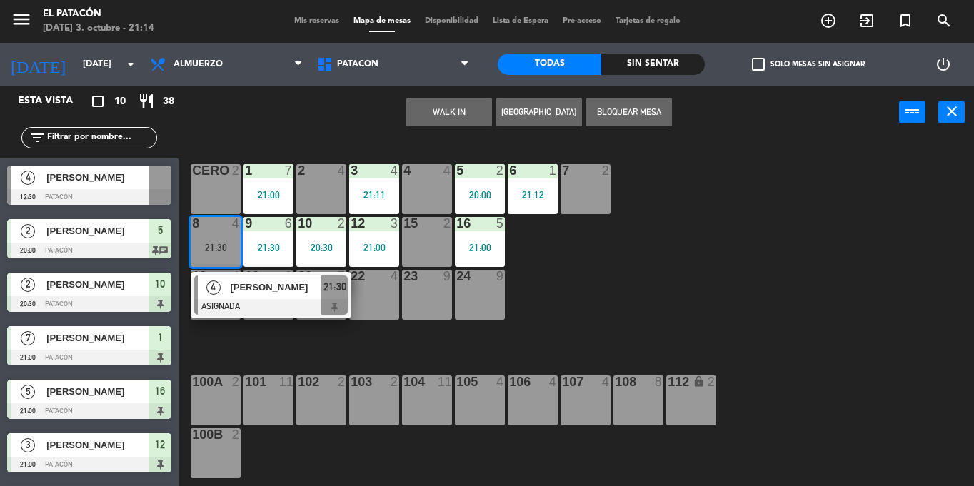
click at [633, 277] on div "1 7 21:00 2 4 3 4 21:11 4 4 5 2 20:00 6 1 21:12 7 2 CERO 2 8 4 21:30 4 [PERSON_…" at bounding box center [582, 312] width 786 height 347
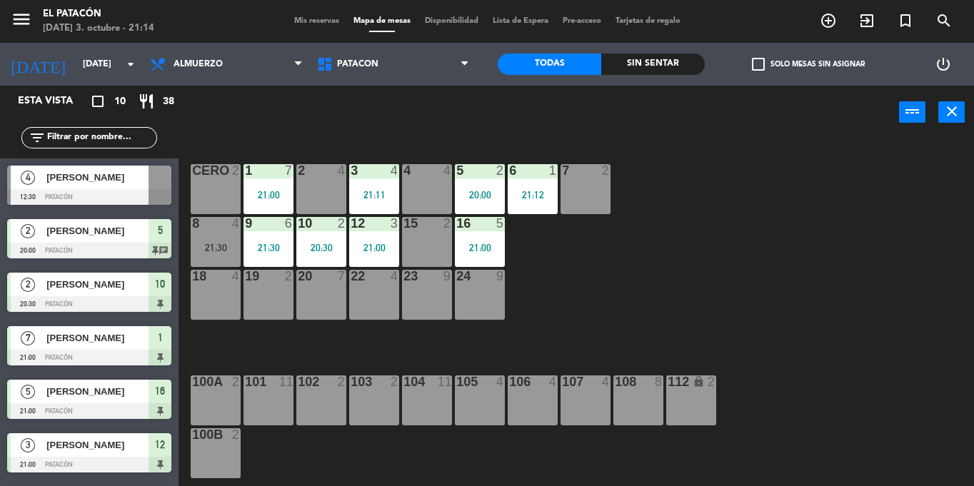
click at [713, 289] on div "1 7 21:00 2 4 3 4 21:11 4 4 5 2 20:00 6 1 21:12 7 2 CERO 2 8 4 21:30 9 6 21:30 …" at bounding box center [582, 312] width 786 height 347
click at [219, 234] on div "8 4 21:30" at bounding box center [216, 242] width 50 height 50
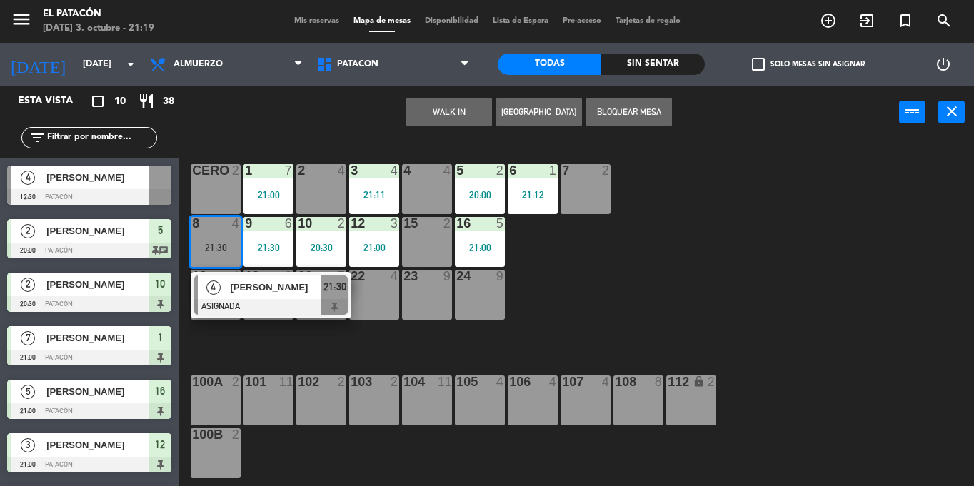
click at [696, 230] on div "1 7 21:00 2 4 3 4 21:11 4 4 5 2 20:00 6 1 21:12 7 2 CERO 2 8 4 21:30 4 [PERSON_…" at bounding box center [582, 312] width 786 height 347
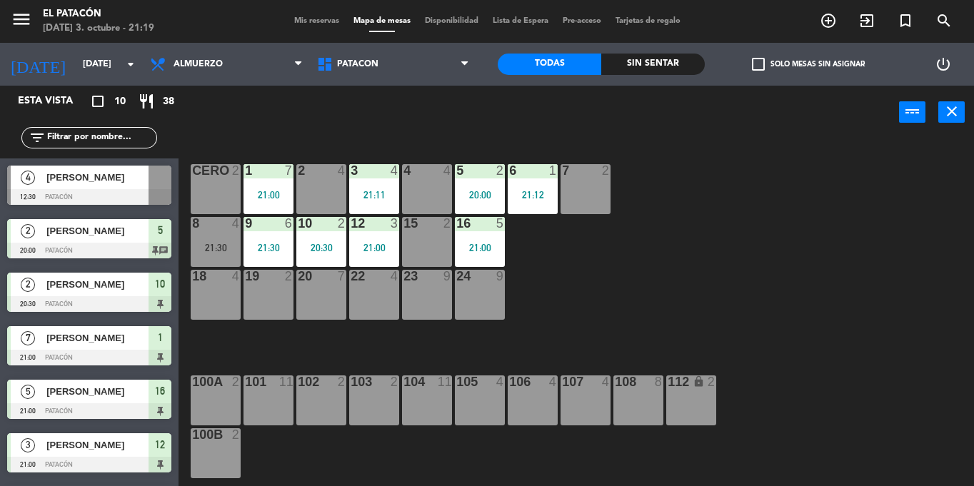
click at [218, 237] on div "8 4 21:30" at bounding box center [216, 242] width 50 height 50
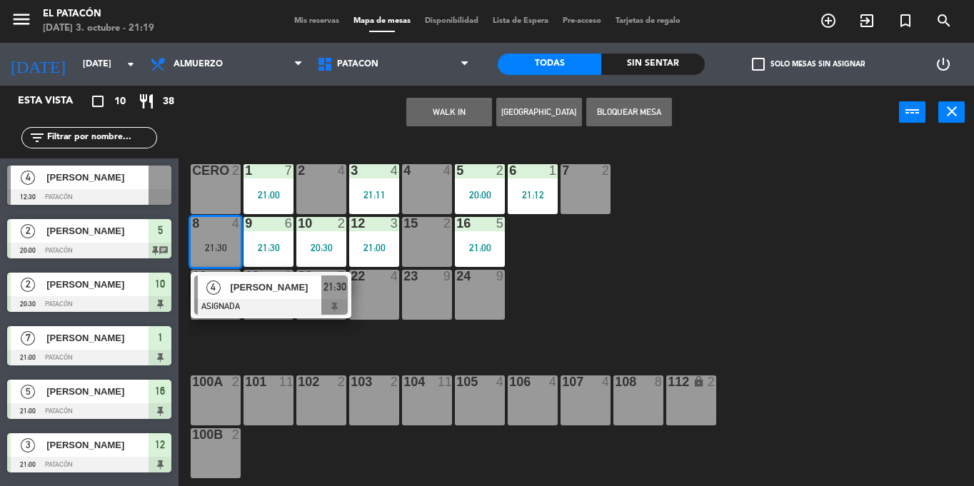
click at [236, 273] on div "4 [PERSON_NAME] ASIGNADA 21:30" at bounding box center [271, 295] width 161 height 46
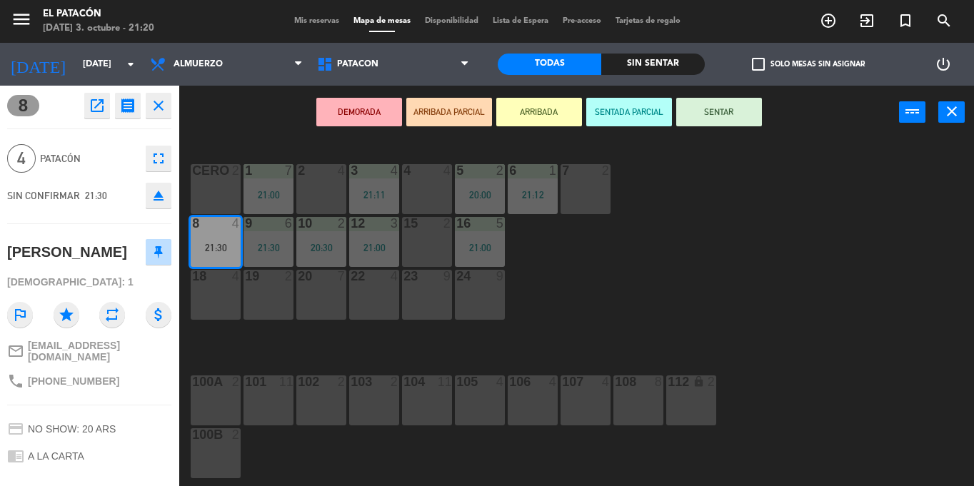
click at [719, 116] on button "SENTAR" at bounding box center [719, 112] width 86 height 29
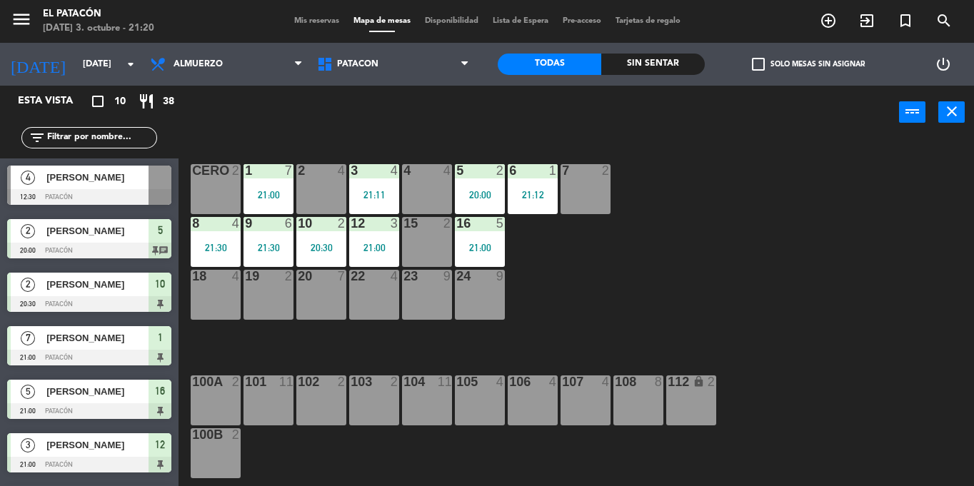
scroll to position [140, 0]
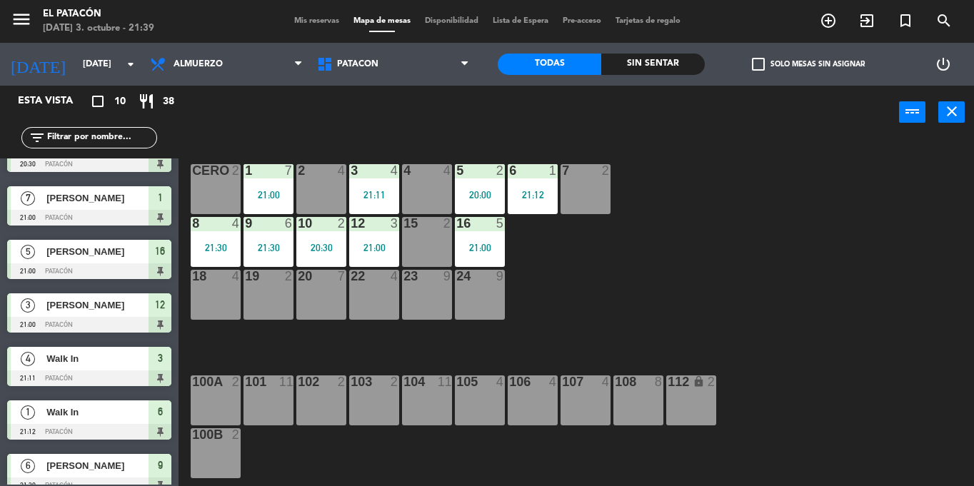
click at [583, 176] on div at bounding box center [586, 170] width 24 height 13
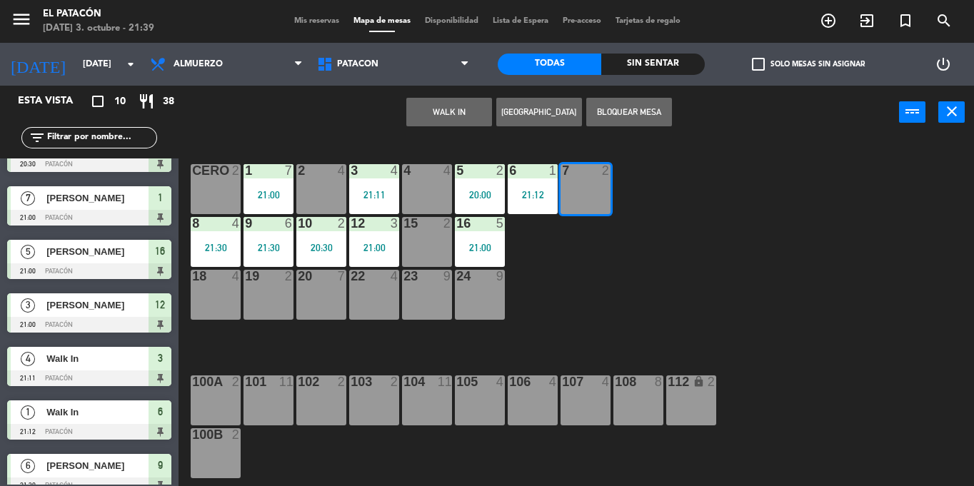
click at [653, 278] on div "1 7 21:00 2 4 3 4 21:11 4 4 5 2 20:00 6 1 21:12 7 2 CERO 2 8 4 21:30 9 6 21:30 …" at bounding box center [582, 312] width 786 height 347
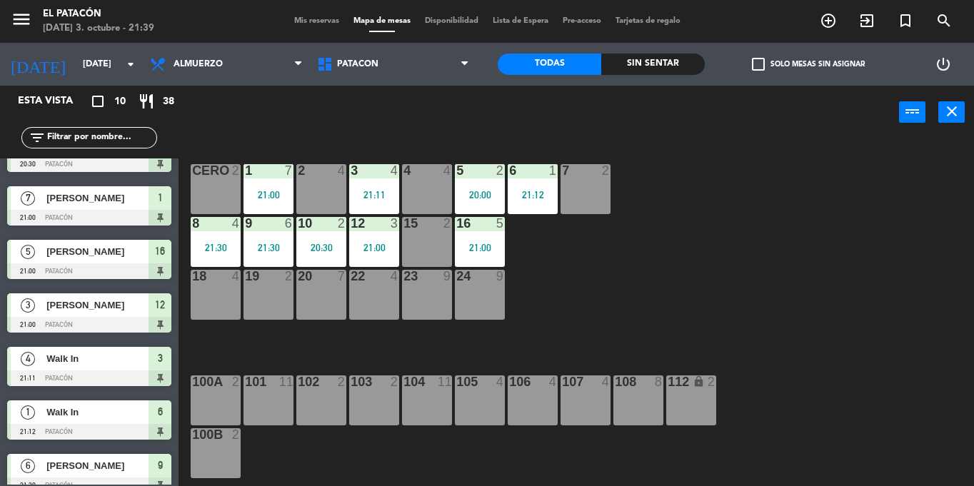
click at [419, 203] on div "4 4" at bounding box center [427, 189] width 50 height 50
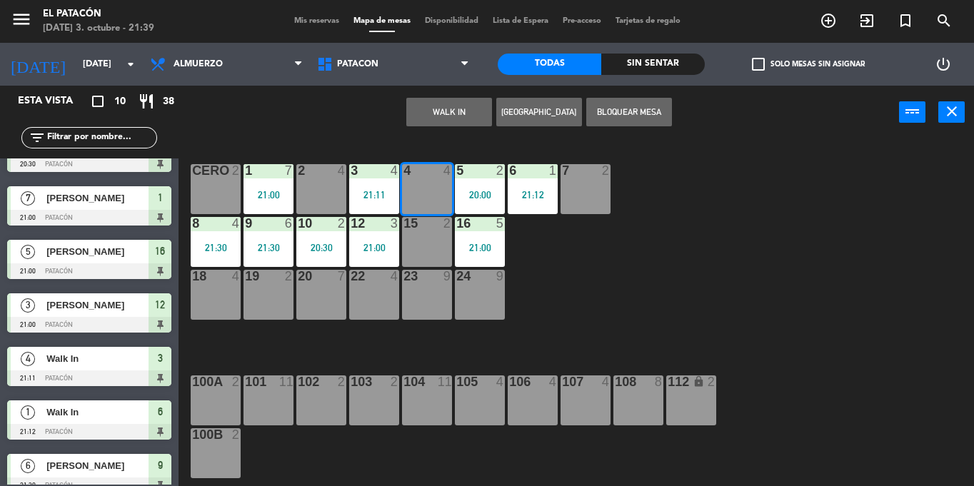
click at [446, 124] on button "WALK IN" at bounding box center [449, 112] width 86 height 29
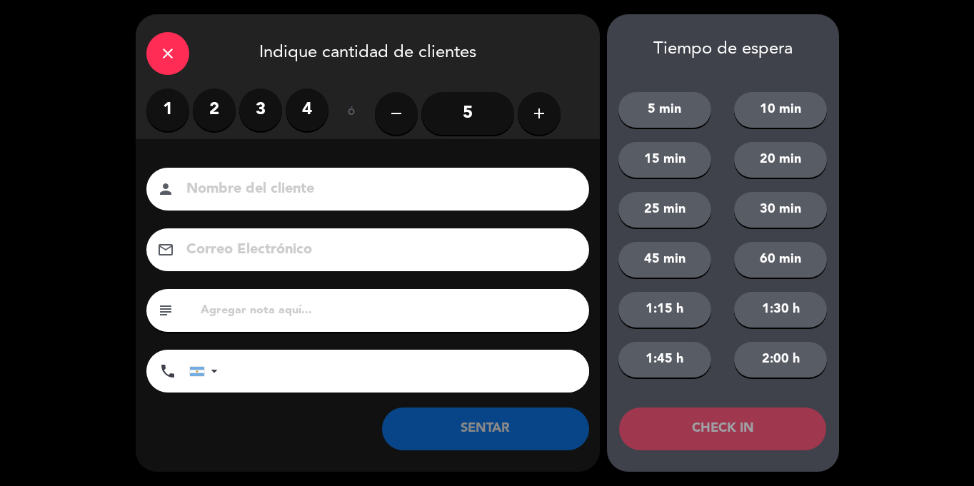
click at [209, 115] on label "2" at bounding box center [214, 110] width 43 height 43
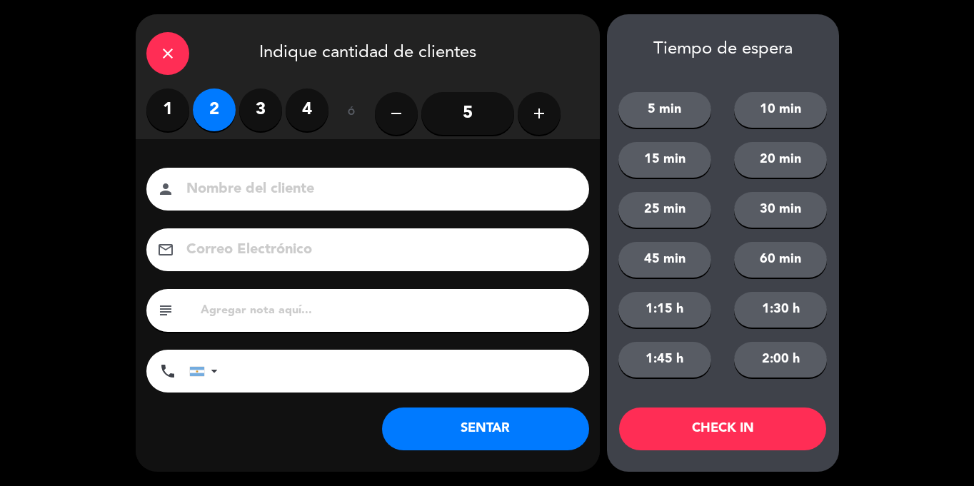
click at [524, 441] on button "SENTAR" at bounding box center [485, 429] width 207 height 43
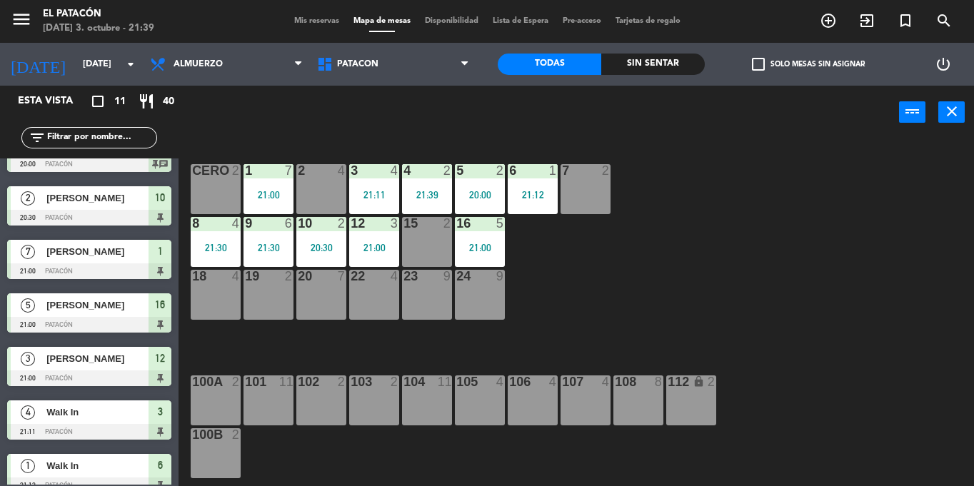
scroll to position [0, 0]
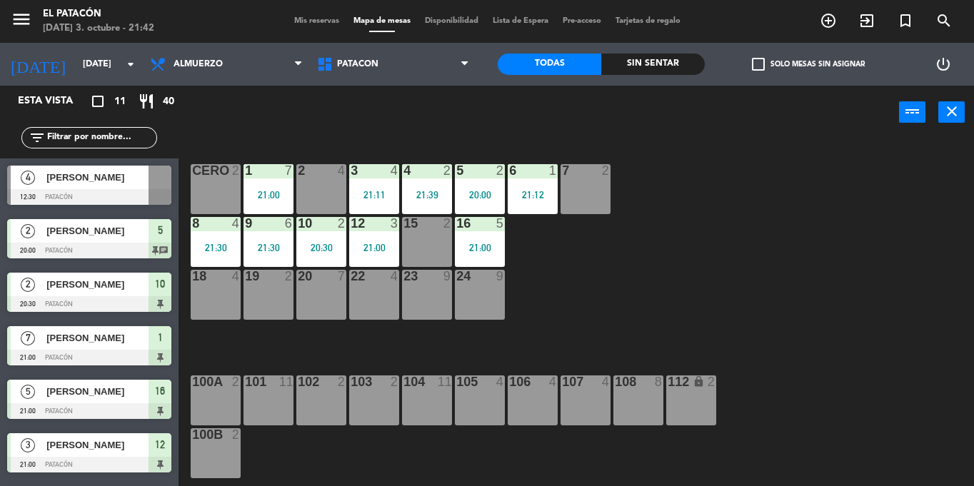
click at [131, 193] on div at bounding box center [89, 197] width 164 height 16
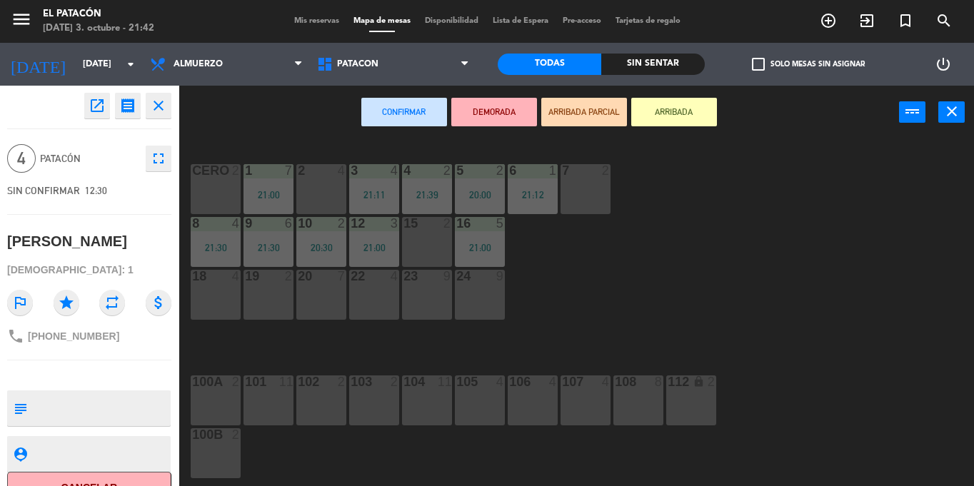
click at [659, 287] on div "1 7 21:00 2 4 3 4 21:11 4 2 21:39 5 2 20:00 6 1 21:12 7 2 CERO 2 8 4 21:30 9 6 …" at bounding box center [582, 312] width 786 height 347
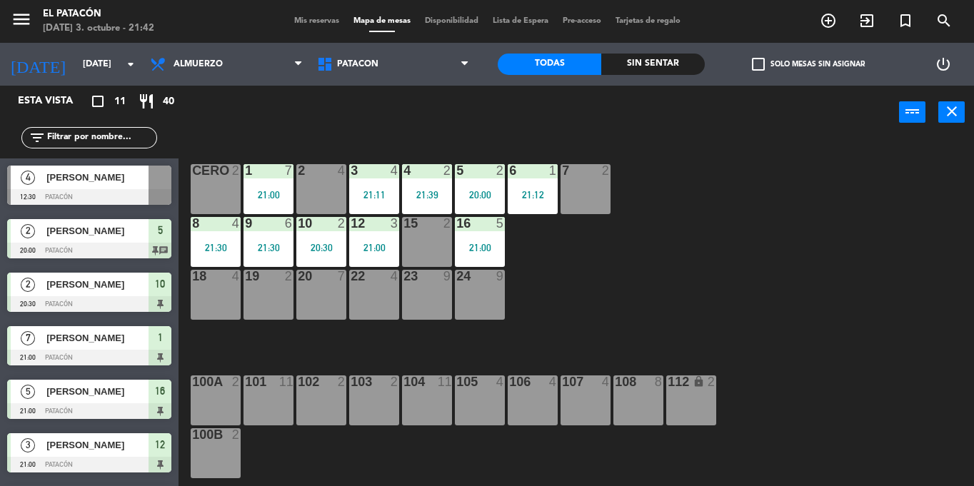
click at [119, 181] on span "[PERSON_NAME]" at bounding box center [97, 177] width 102 height 15
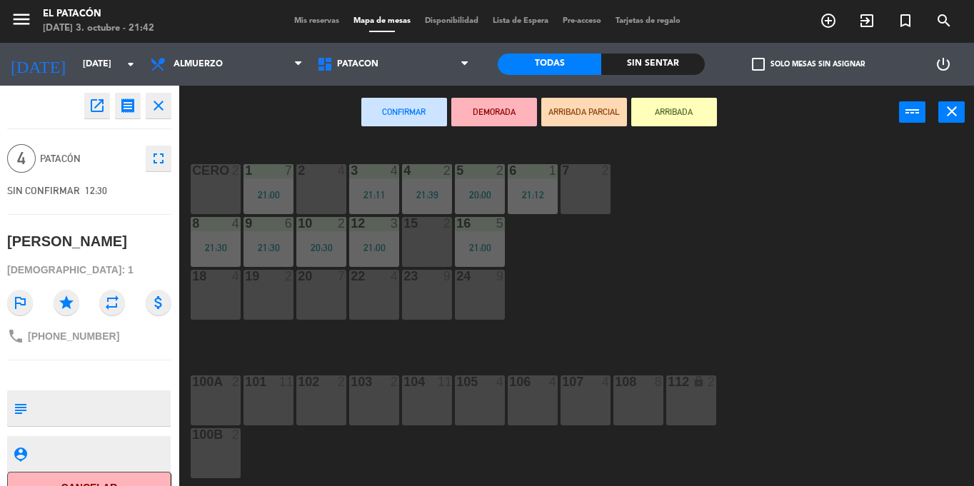
click at [652, 300] on div "1 7 21:00 2 4 3 4 21:11 4 2 21:39 5 2 20:00 6 1 21:12 7 2 CERO 2 8 4 21:30 9 6 …" at bounding box center [582, 312] width 786 height 347
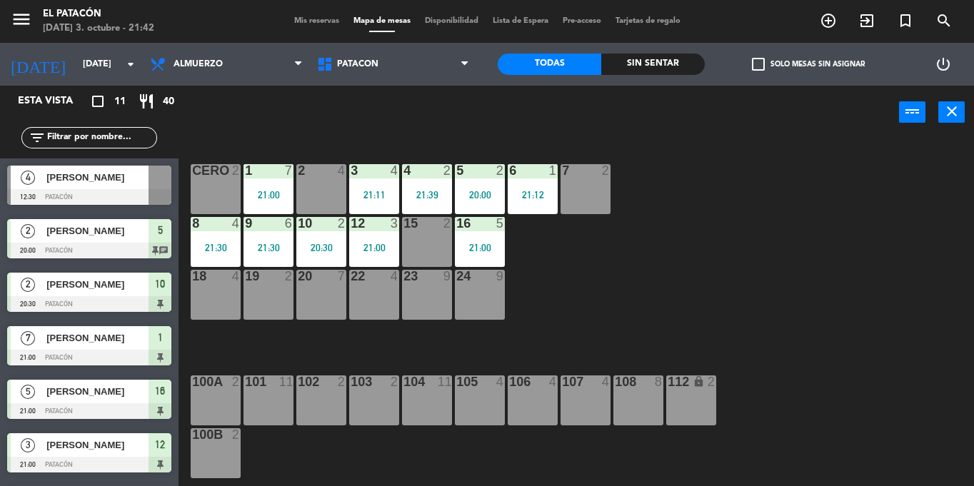
click at [265, 190] on div "21:00" at bounding box center [269, 195] width 50 height 10
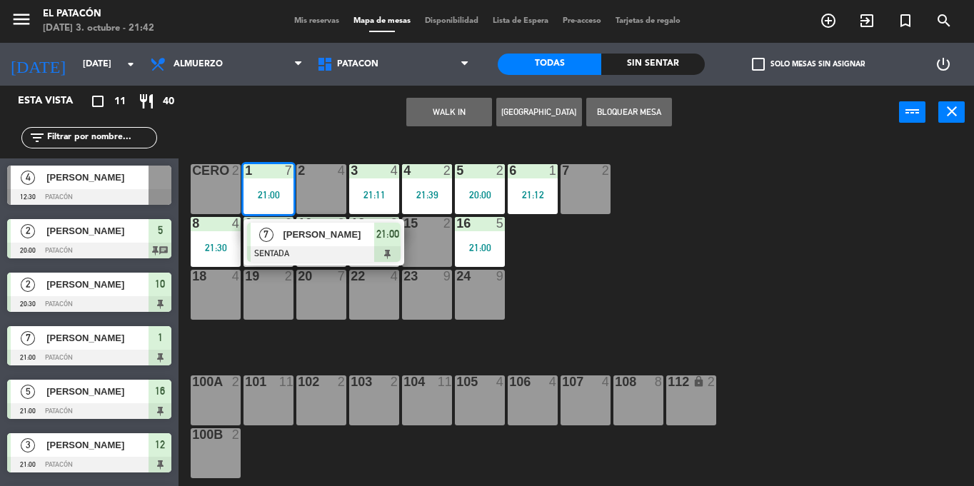
click at [281, 242] on div "[PERSON_NAME]" at bounding box center [327, 235] width 93 height 24
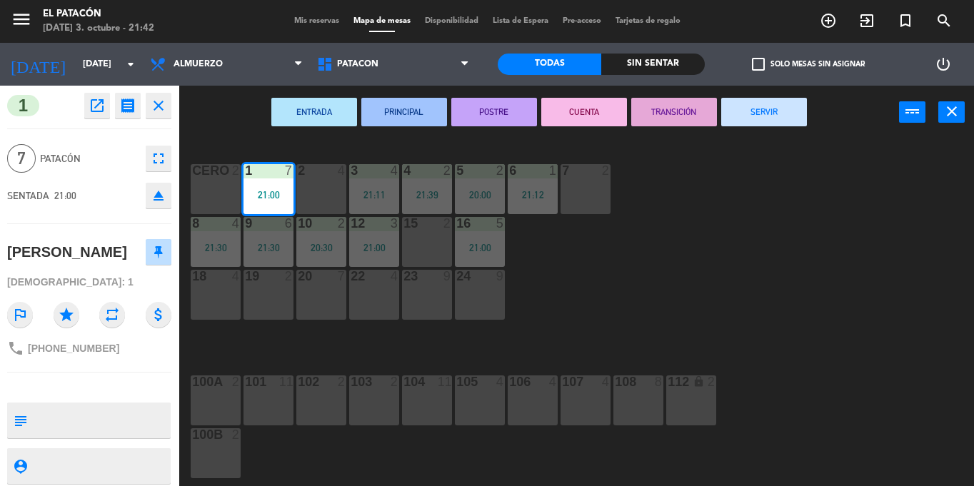
click at [659, 294] on div "1 7 21:00 2 4 3 4 21:11 4 2 21:39 5 2 20:00 6 1 21:12 7 2 CERO 2 8 4 21:30 9 6 …" at bounding box center [582, 312] width 786 height 347
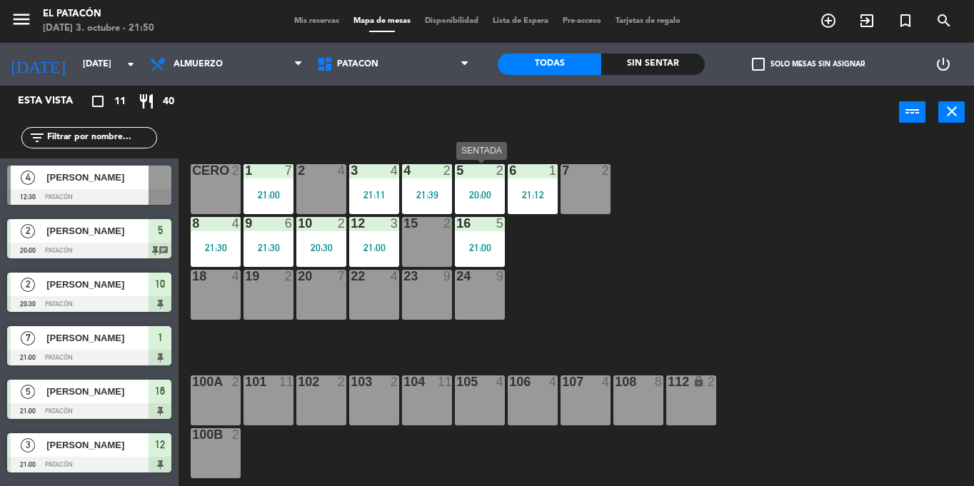
click at [489, 191] on div "20:00" at bounding box center [480, 195] width 50 height 10
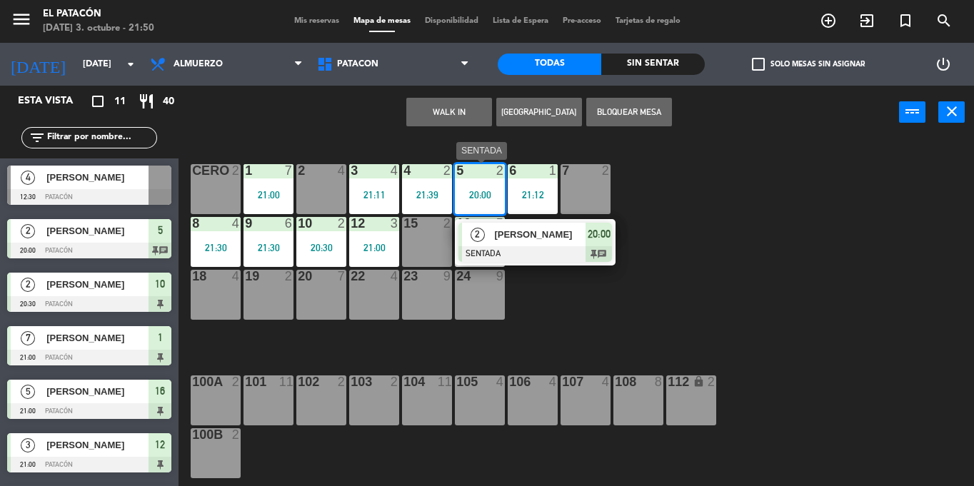
click at [506, 231] on span "[PERSON_NAME]" at bounding box center [539, 234] width 91 height 15
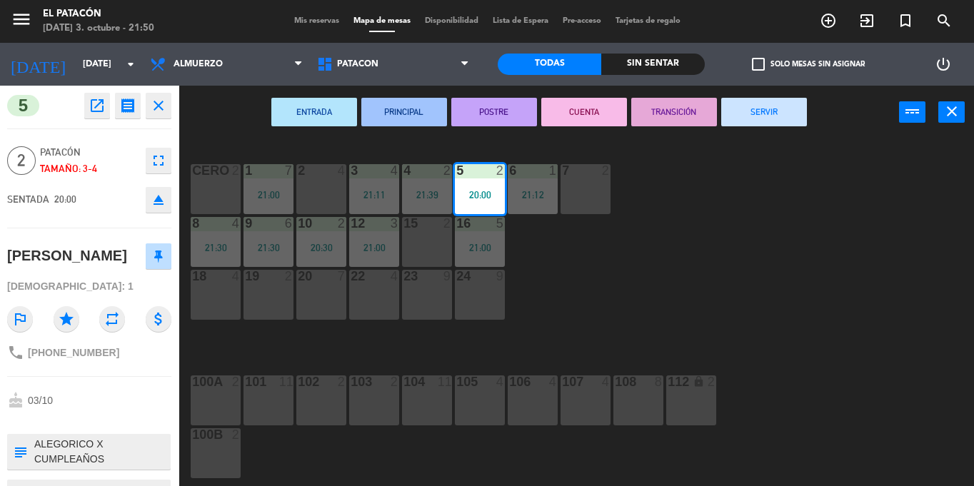
click at [764, 115] on button "SERVIR" at bounding box center [764, 112] width 86 height 29
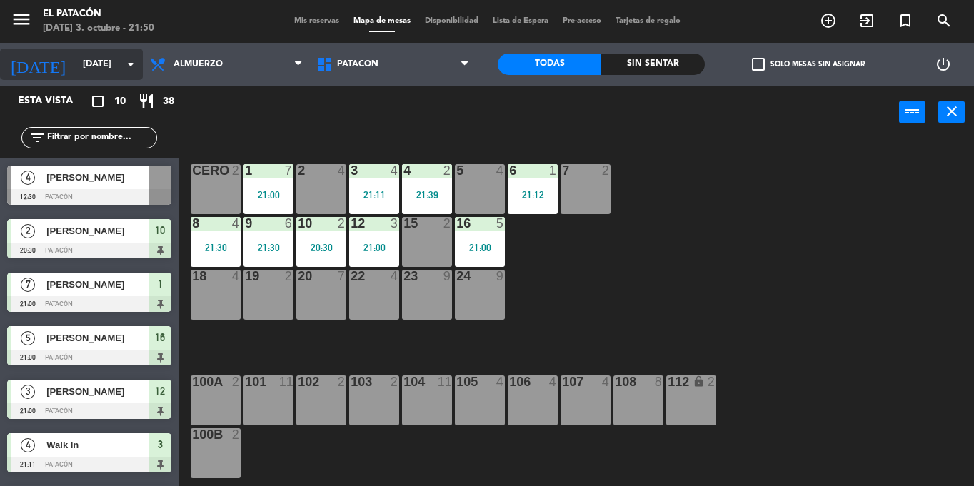
click at [76, 53] on input "[DATE]" at bounding box center [136, 64] width 121 height 24
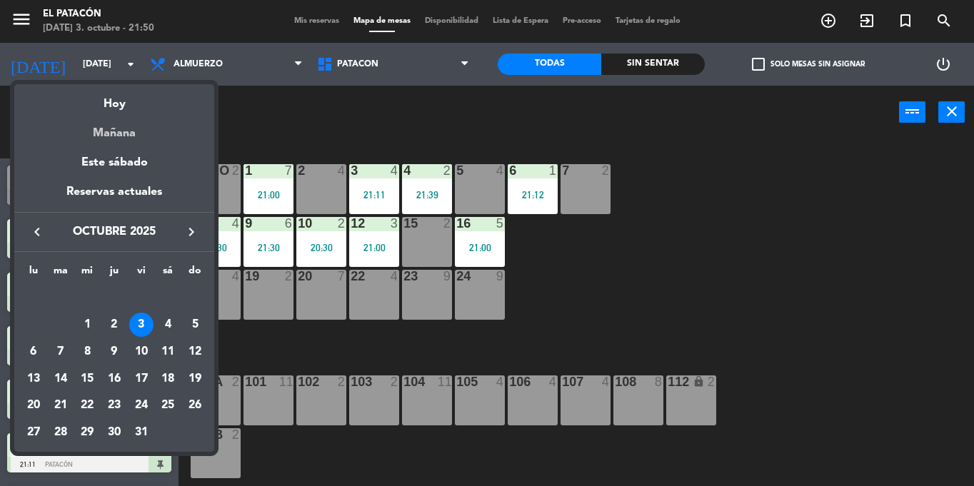
click at [129, 122] on div "Mañana" at bounding box center [114, 128] width 200 height 29
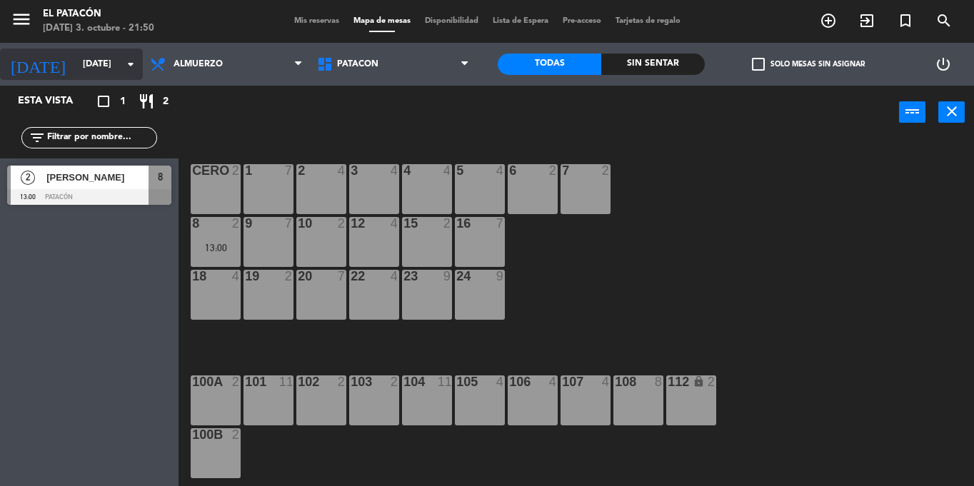
click at [81, 70] on input "[DATE]" at bounding box center [136, 64] width 121 height 24
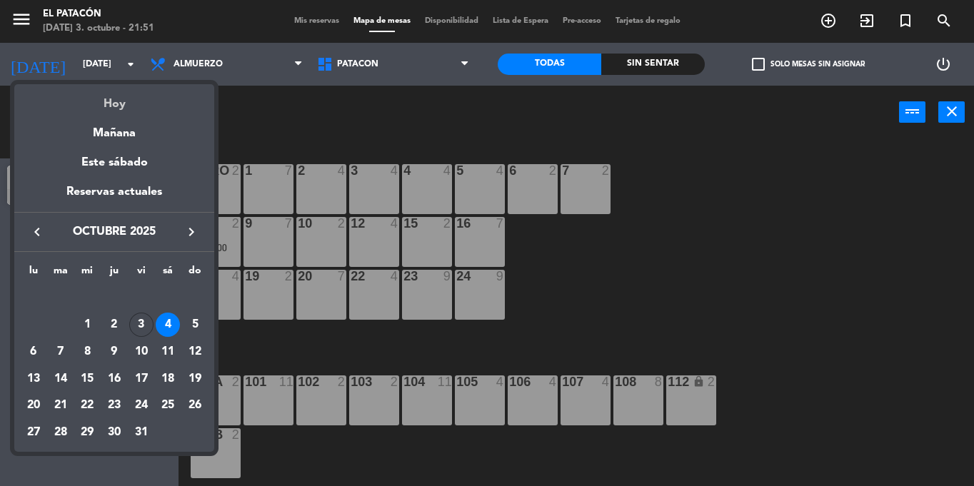
click at [114, 104] on div "Hoy" at bounding box center [114, 98] width 200 height 29
type input "[DATE]"
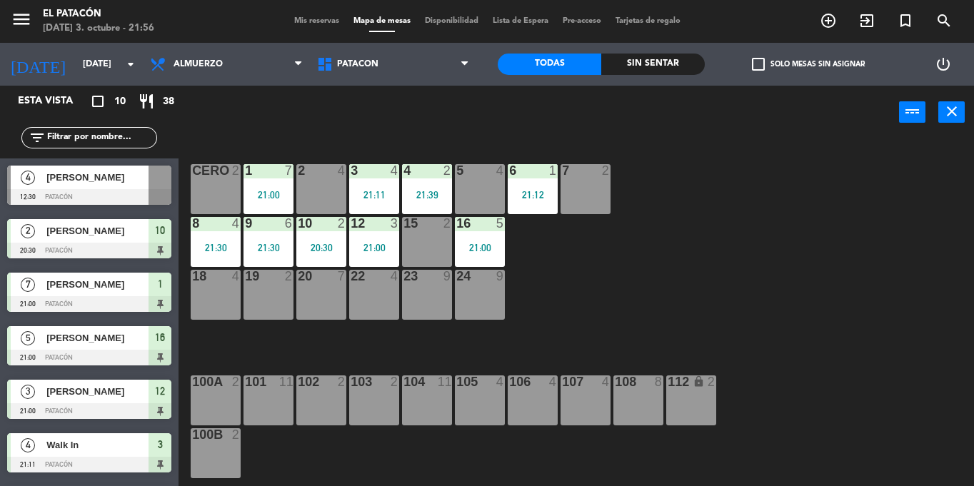
click at [590, 185] on div "7 2" at bounding box center [586, 189] width 50 height 50
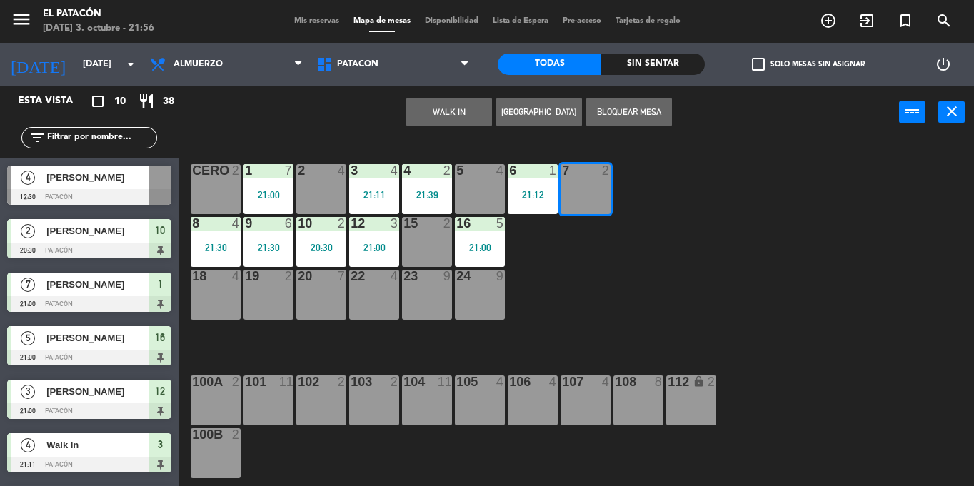
click at [458, 117] on button "WALK IN" at bounding box center [449, 112] width 86 height 29
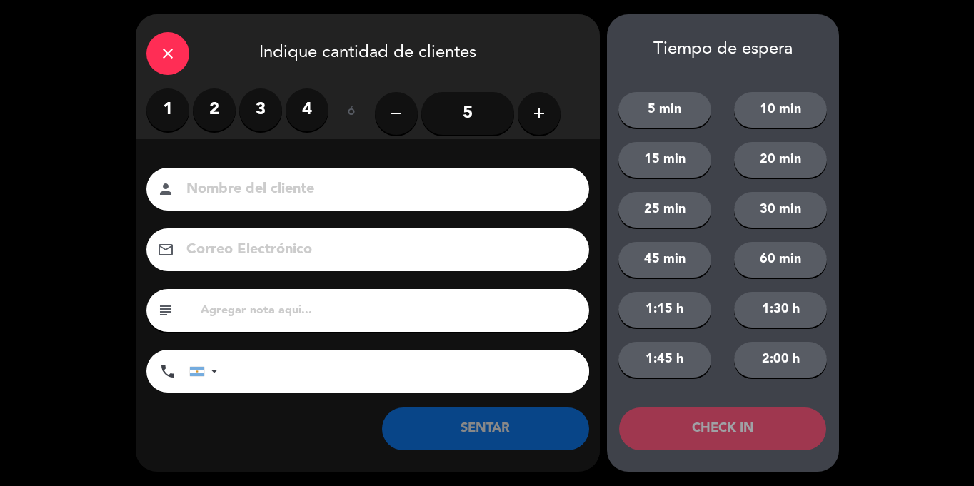
click at [210, 113] on label "2" at bounding box center [214, 110] width 43 height 43
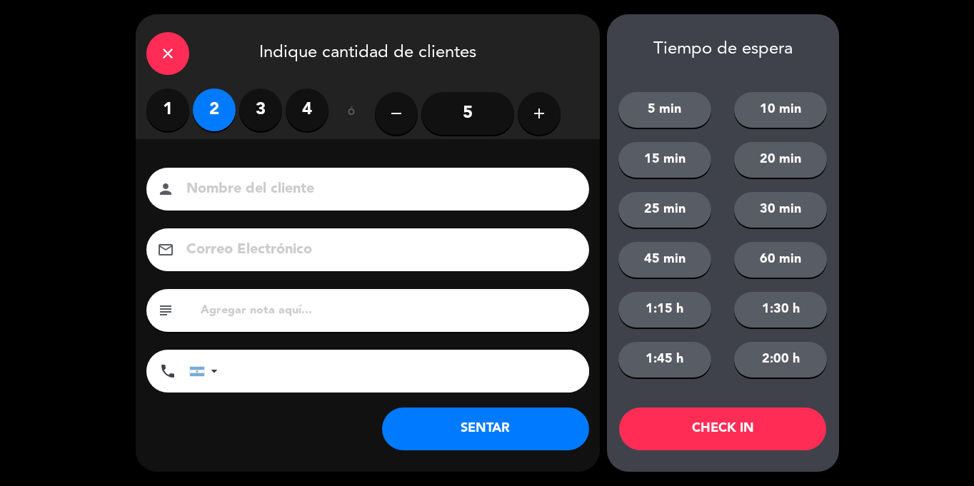
click at [528, 427] on button "SENTAR" at bounding box center [485, 429] width 207 height 43
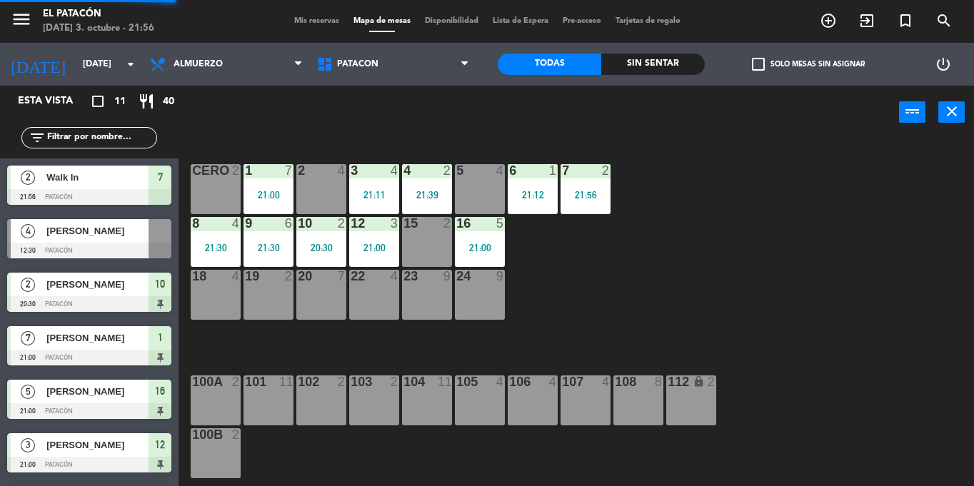
click at [591, 309] on div "1 7 21:00 2 4 3 4 21:11 4 2 21:39 5 4 6 1 21:12 7 2 21:56 CERO 2 8 4 21:30 9 6 …" at bounding box center [582, 312] width 786 height 347
click at [464, 268] on div "1 7 21:00 2 4 3 4 21:11 4 2 21:39 5 4 6 1 21:12 7 2 21:56 CERO 2 8 4 21:30 9 6 …" at bounding box center [582, 312] width 786 height 347
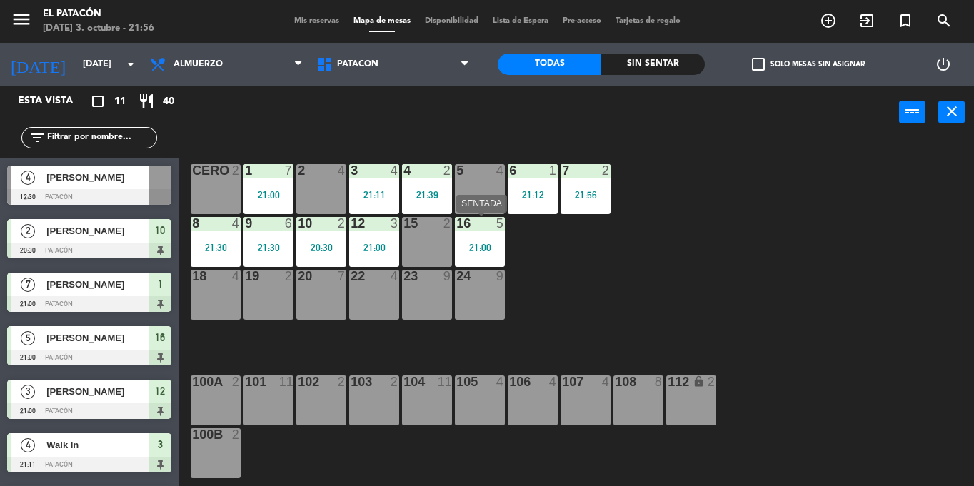
click at [464, 252] on div "16 5 21:00" at bounding box center [480, 242] width 50 height 50
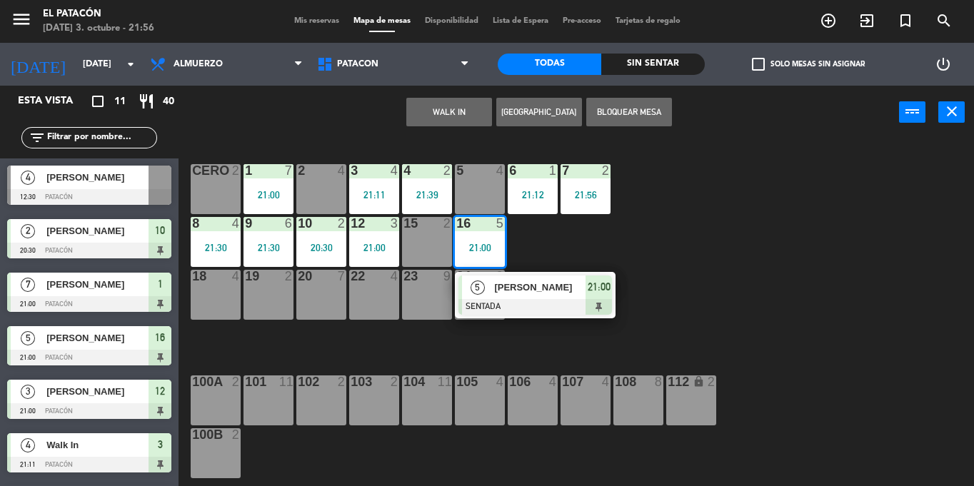
click at [814, 286] on div "1 7 21:00 2 4 3 4 21:11 4 2 21:39 5 4 6 1 21:12 7 2 21:56 CERO 2 8 4 21:30 9 6 …" at bounding box center [582, 312] width 786 height 347
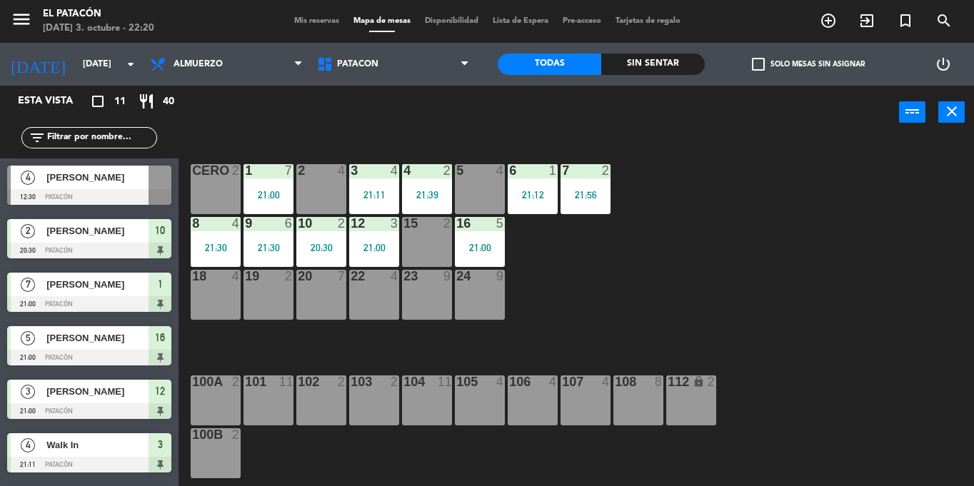
click at [94, 166] on div "[PERSON_NAME]" at bounding box center [97, 178] width 104 height 24
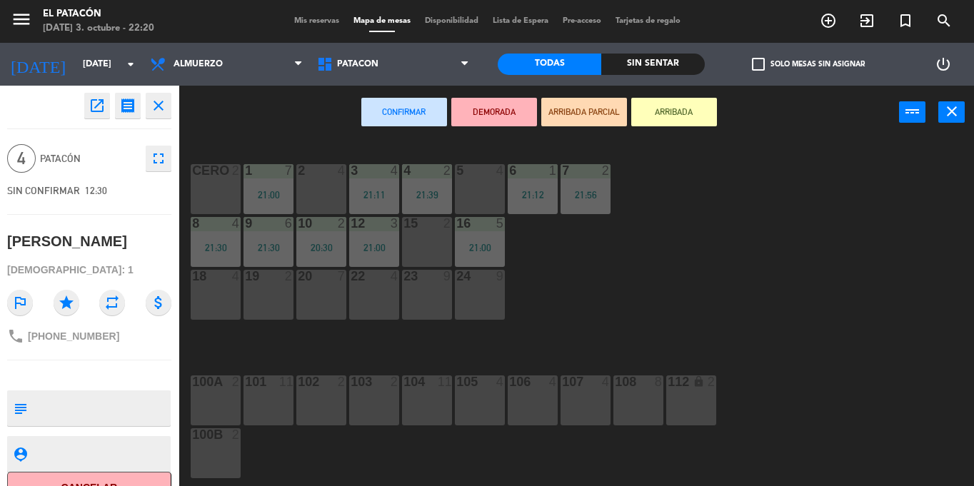
click at [816, 235] on div "1 7 21:00 2 4 3 4 21:11 4 2 21:39 5 4 6 1 21:12 7 2 21:56 CERO 2 8 4 21:30 9 6 …" at bounding box center [582, 312] width 786 height 347
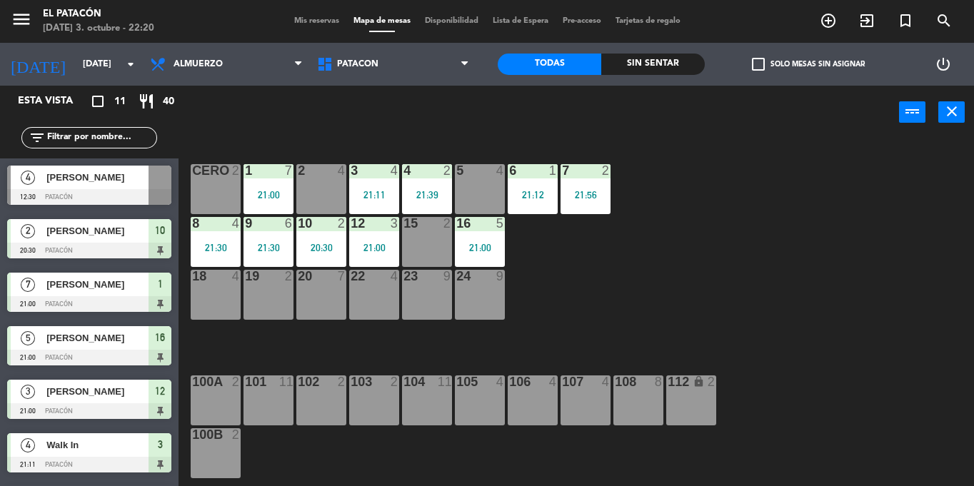
click at [281, 184] on div "1 7 21:00" at bounding box center [269, 189] width 50 height 50
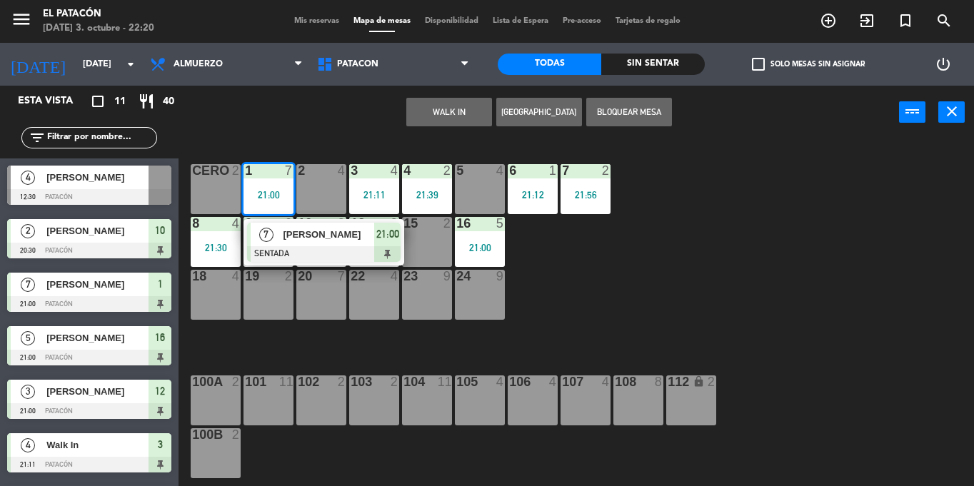
click at [292, 239] on span "[PERSON_NAME]" at bounding box center [328, 234] width 91 height 15
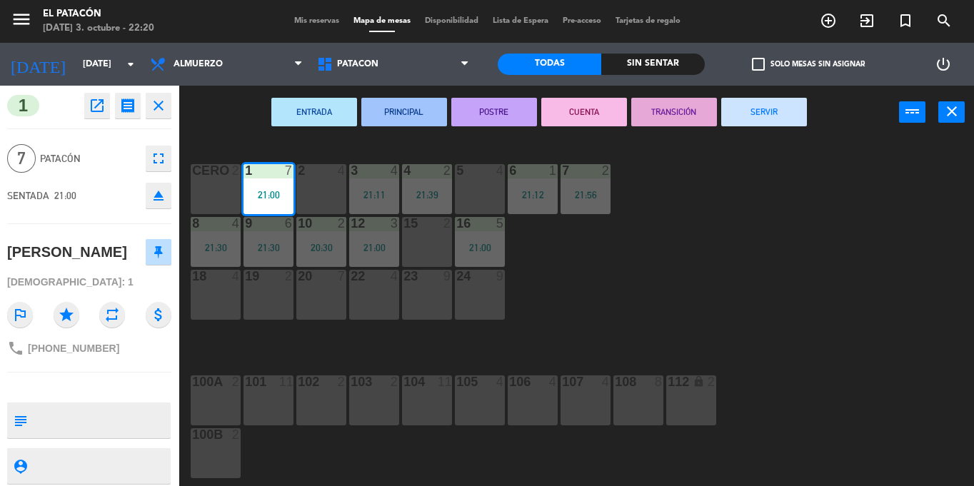
click at [778, 103] on button "SERVIR" at bounding box center [764, 112] width 86 height 29
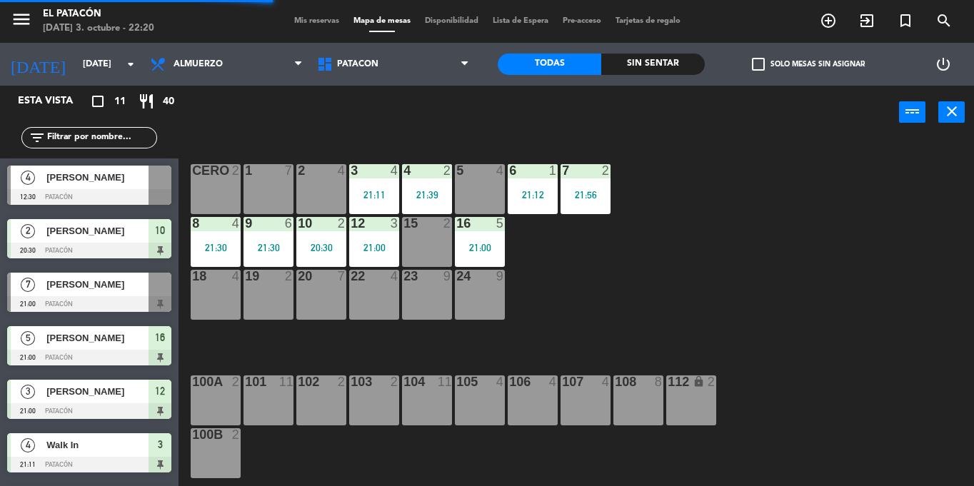
click at [379, 181] on div "3 4 21:11" at bounding box center [374, 189] width 50 height 50
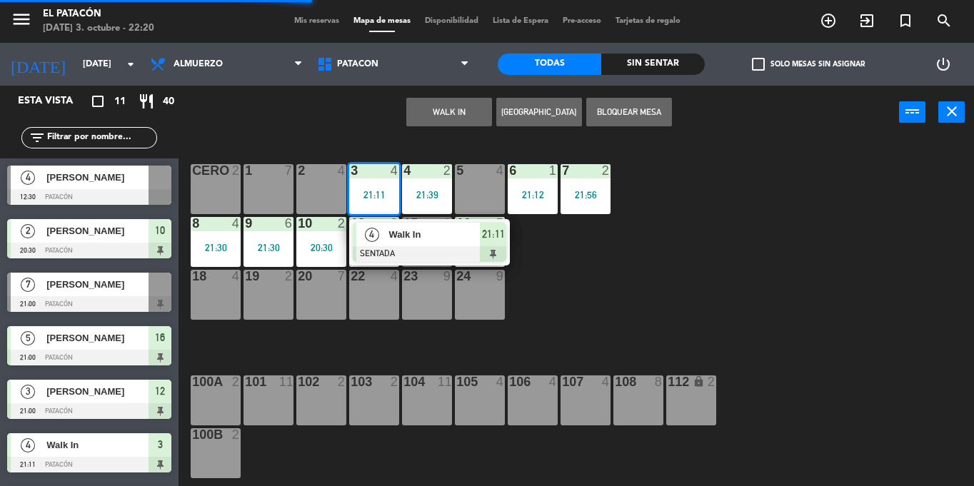
click at [401, 252] on div at bounding box center [430, 254] width 154 height 16
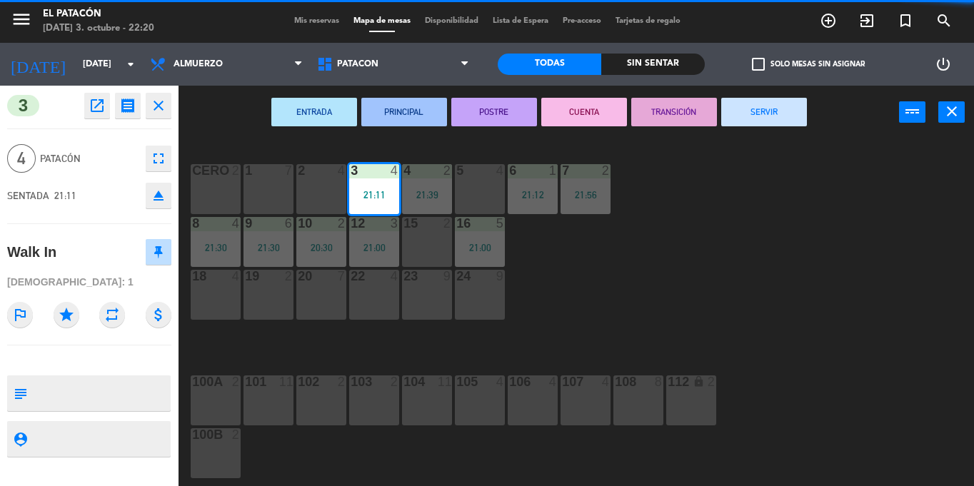
click at [766, 116] on button "SERVIR" at bounding box center [764, 112] width 86 height 29
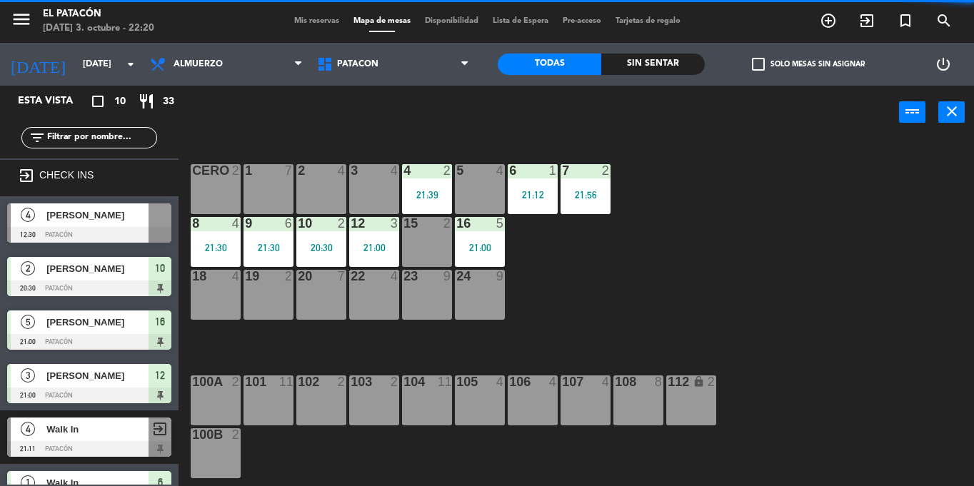
click at [432, 190] on div "21:39" at bounding box center [427, 195] width 50 height 10
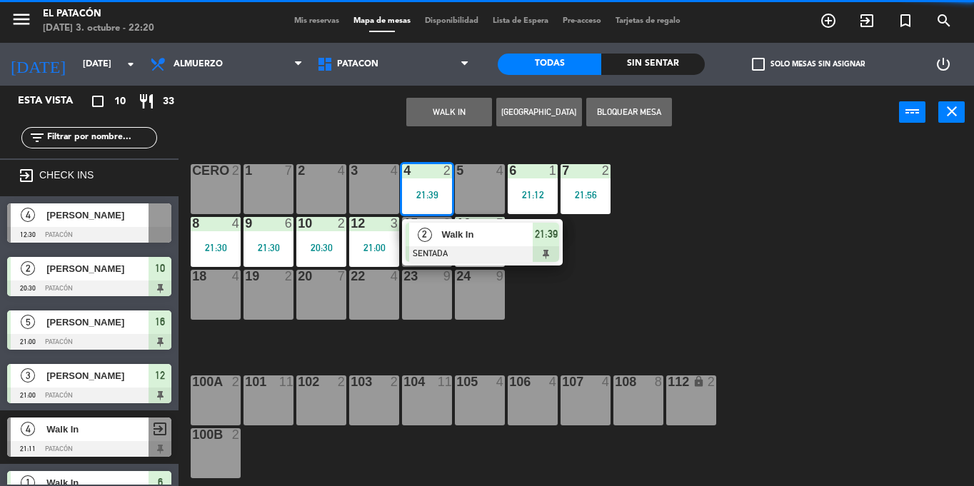
click at [444, 237] on span "Walk In" at bounding box center [486, 234] width 91 height 15
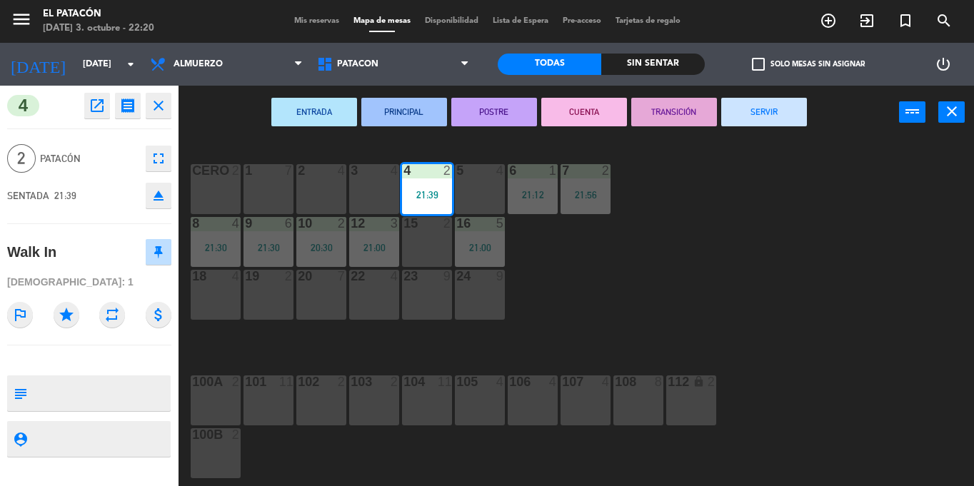
click at [739, 109] on button "SERVIR" at bounding box center [764, 112] width 86 height 29
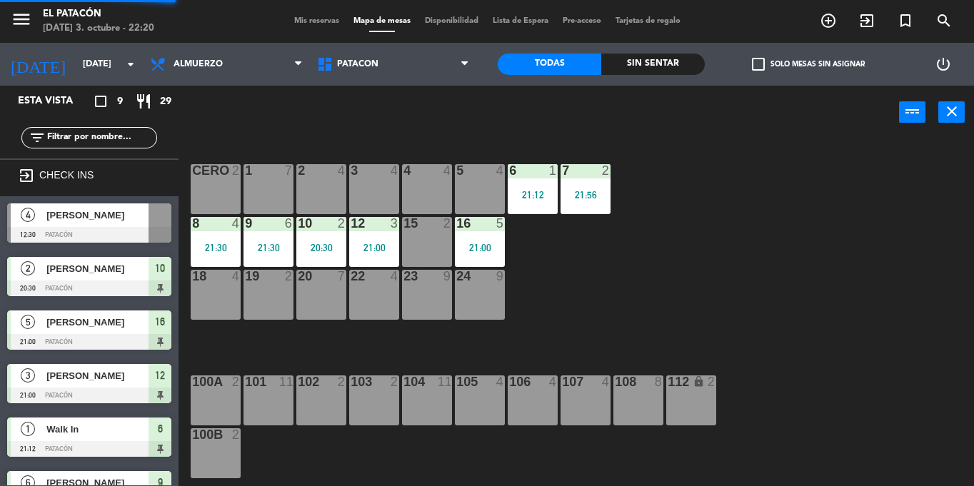
scroll to position [81, 0]
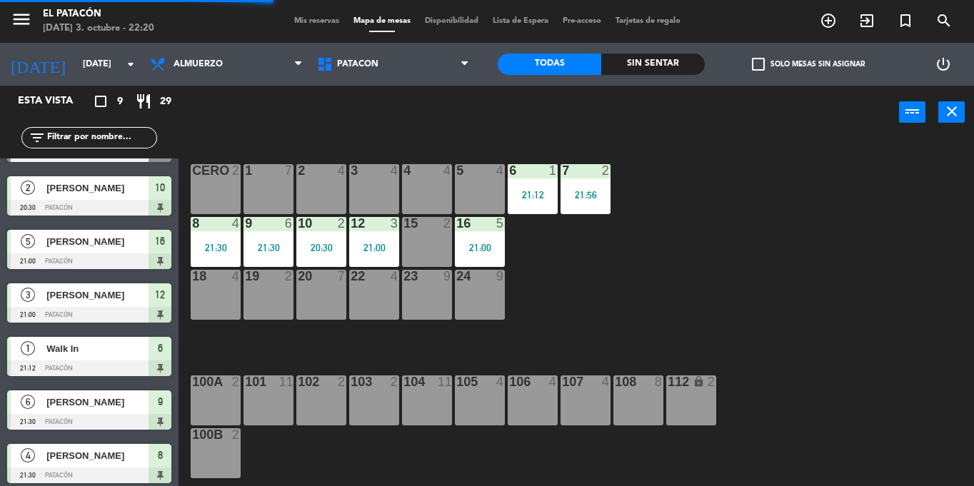
click at [527, 198] on div "21:12" at bounding box center [533, 195] width 50 height 10
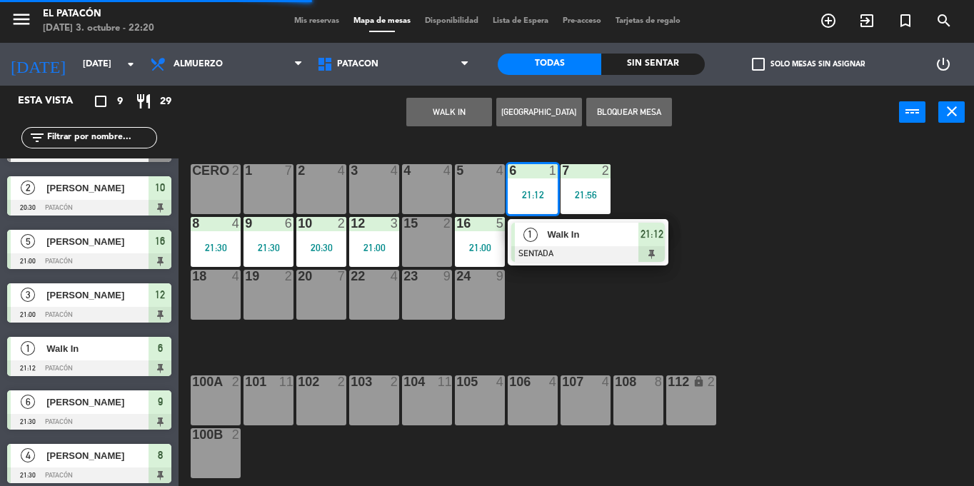
click at [540, 252] on div at bounding box center [588, 254] width 154 height 16
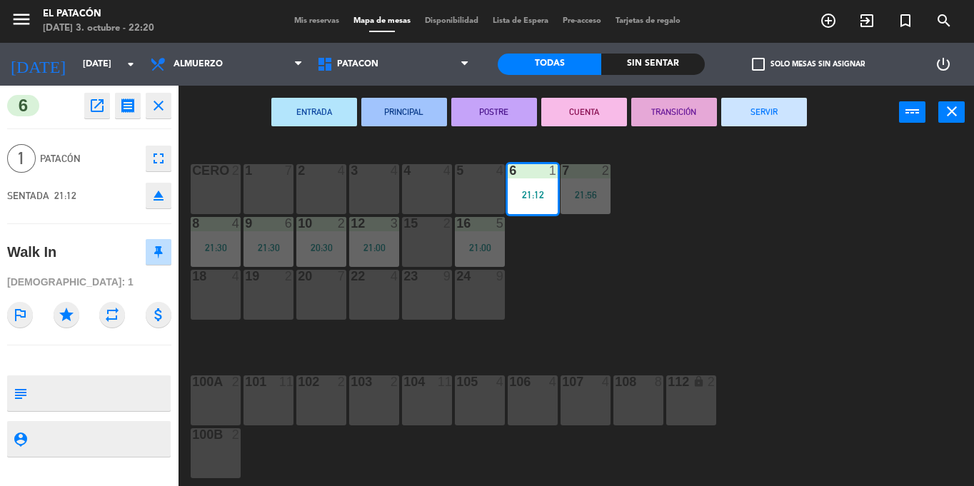
click at [753, 127] on div "ENTRADA PRINCIPAL POSTRE CUENTA TRANSICIÓN SERVIR power_input close" at bounding box center [539, 113] width 721 height 54
click at [752, 99] on button "SERVIR" at bounding box center [764, 112] width 86 height 29
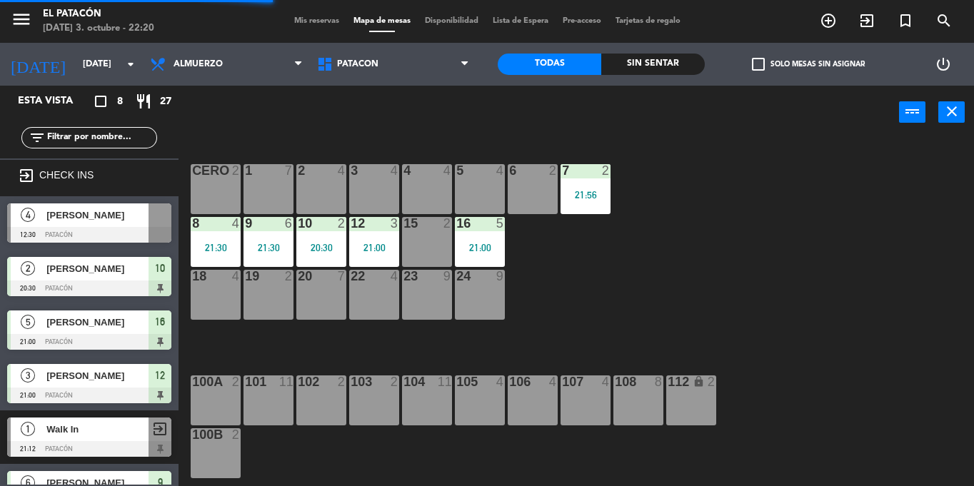
click at [561, 207] on div "7 2 21:56" at bounding box center [586, 189] width 50 height 50
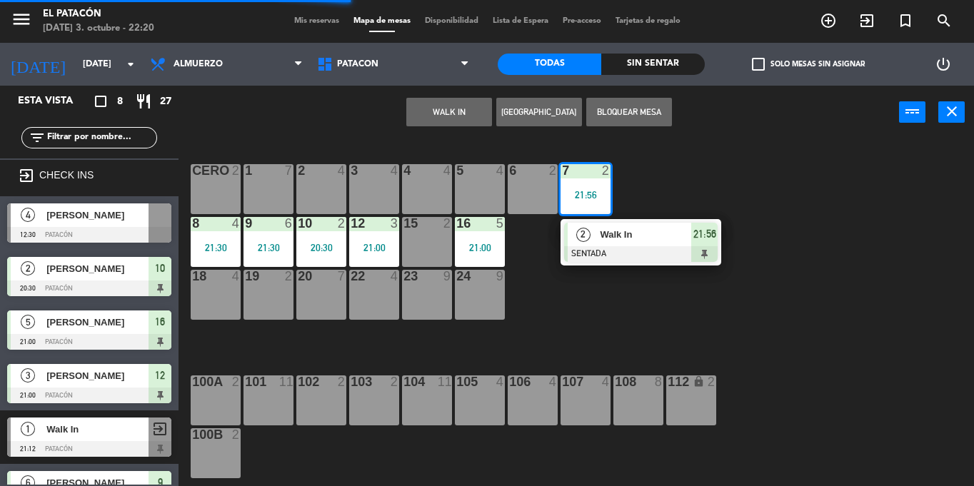
click at [585, 261] on div at bounding box center [641, 254] width 154 height 16
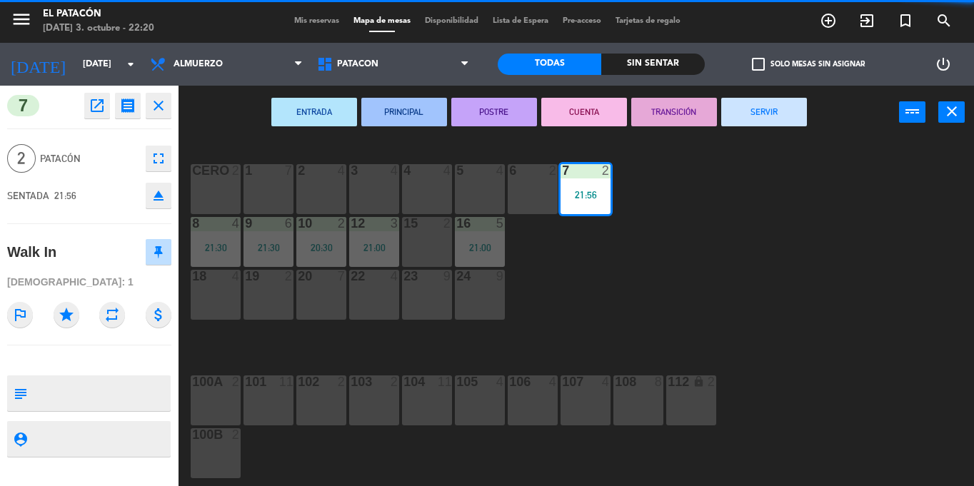
click at [811, 110] on div "ENTRADA PRINCIPAL POSTRE CUENTA TRANSICIÓN SERVIR power_input close" at bounding box center [539, 113] width 721 height 54
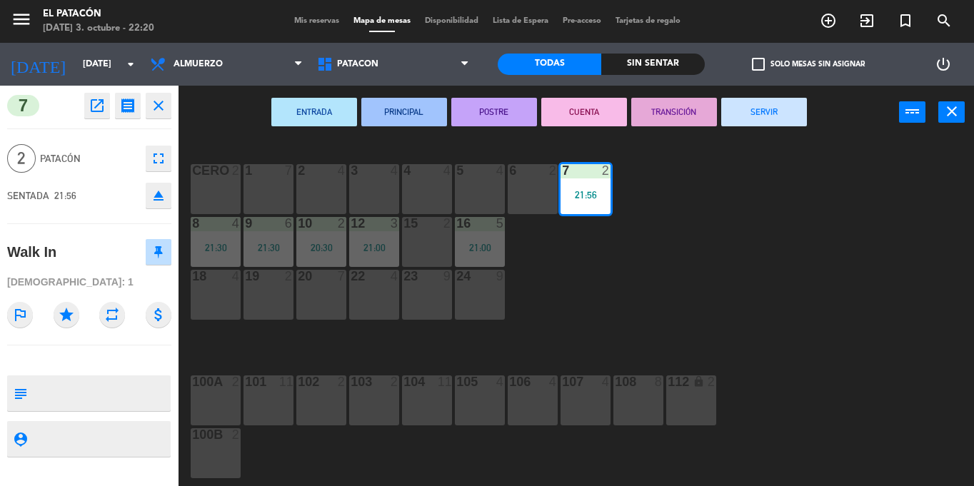
click at [789, 112] on button "SERVIR" at bounding box center [764, 112] width 86 height 29
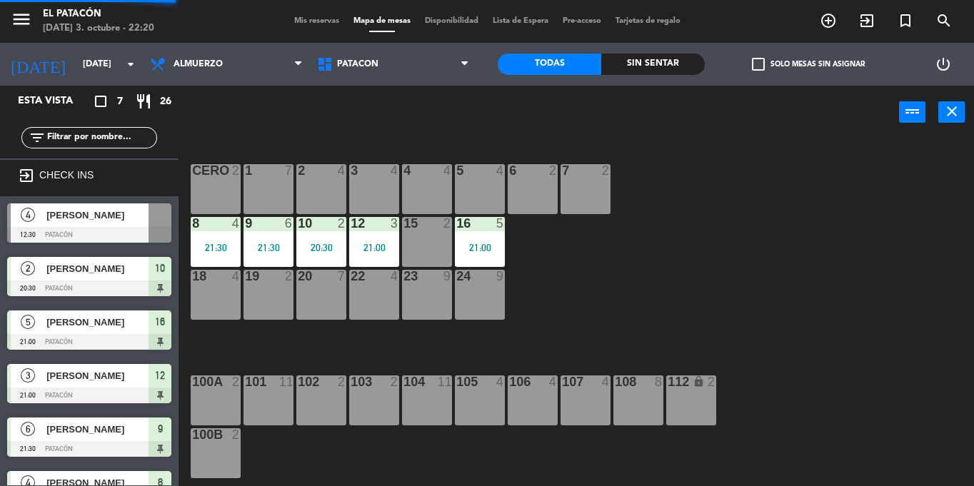
scroll to position [86, 0]
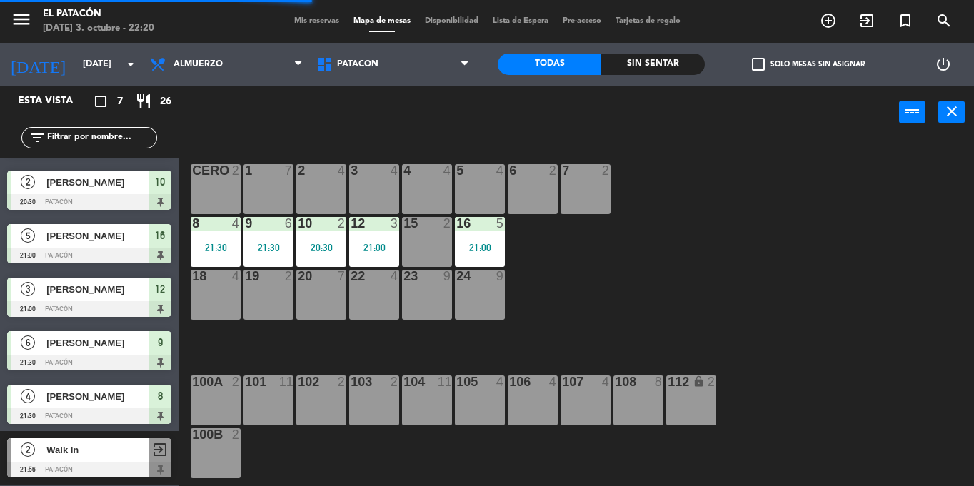
click at [209, 252] on div "21:30" at bounding box center [216, 248] width 50 height 10
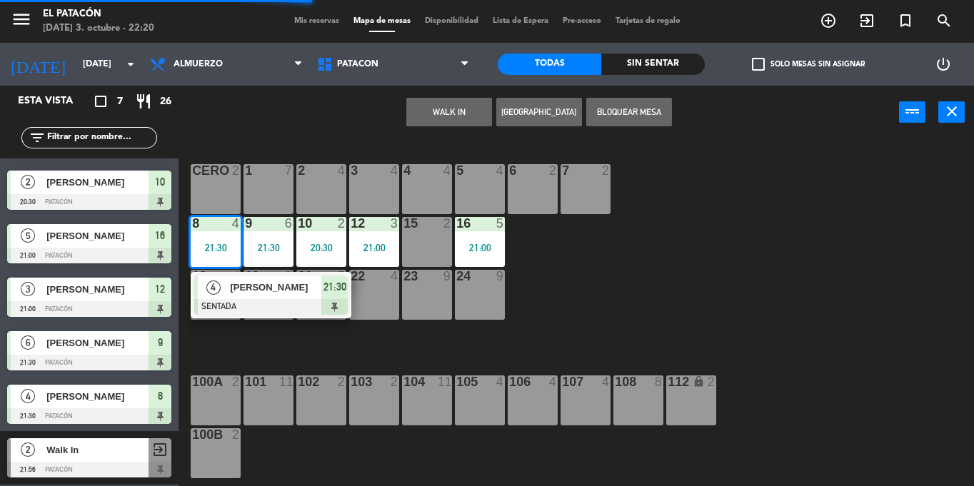
scroll to position [0, 0]
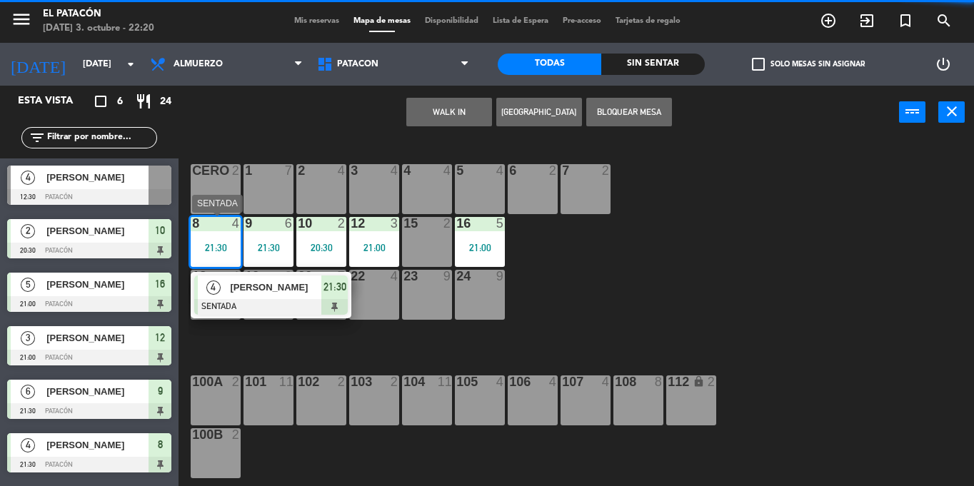
click at [229, 289] on div "[PERSON_NAME]" at bounding box center [275, 288] width 93 height 24
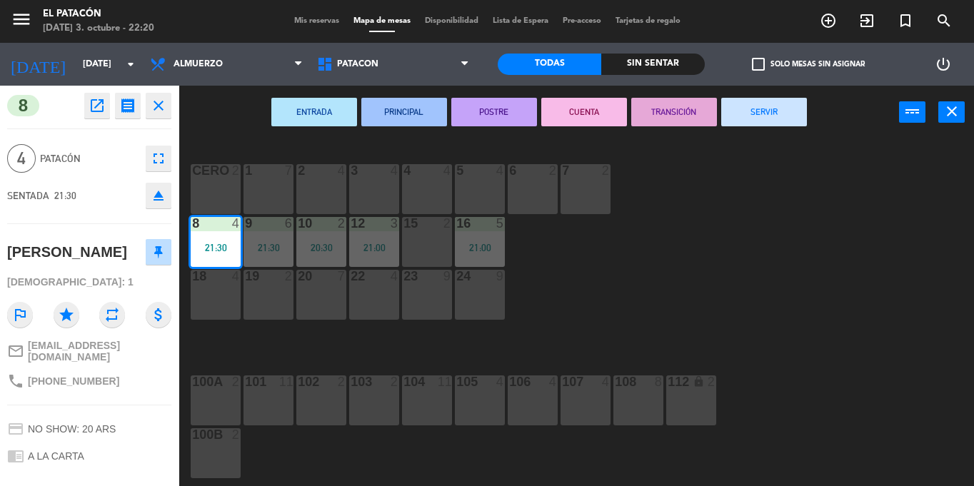
click at [779, 102] on button "SERVIR" at bounding box center [764, 112] width 86 height 29
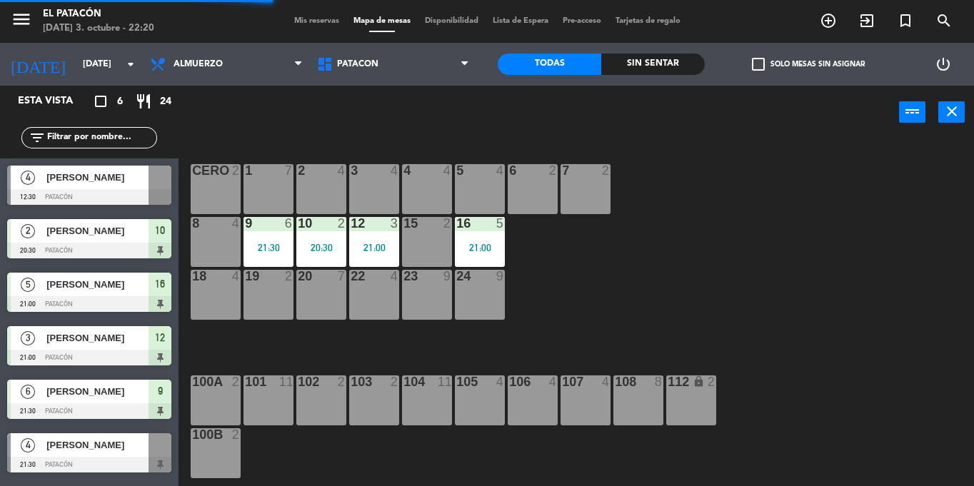
click at [270, 234] on div "9 6 21:30" at bounding box center [269, 242] width 50 height 50
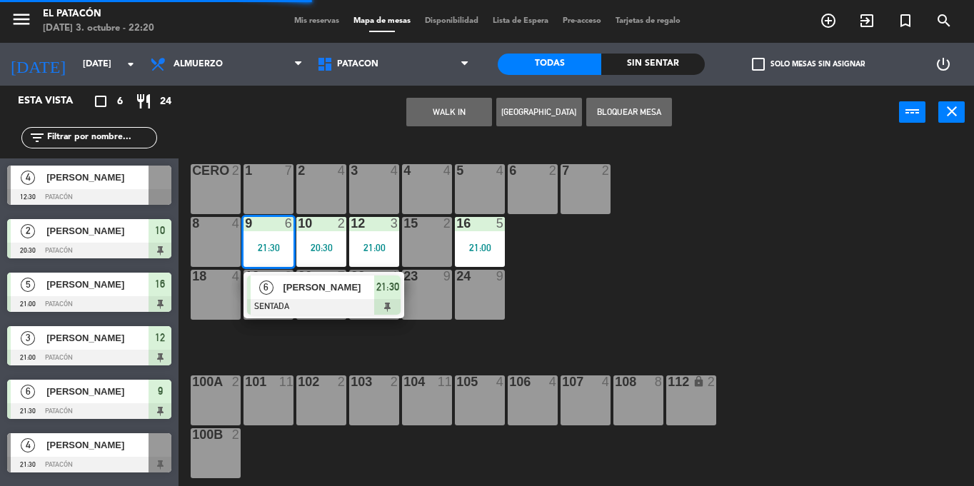
click at [292, 286] on span "[PERSON_NAME]" at bounding box center [328, 287] width 91 height 15
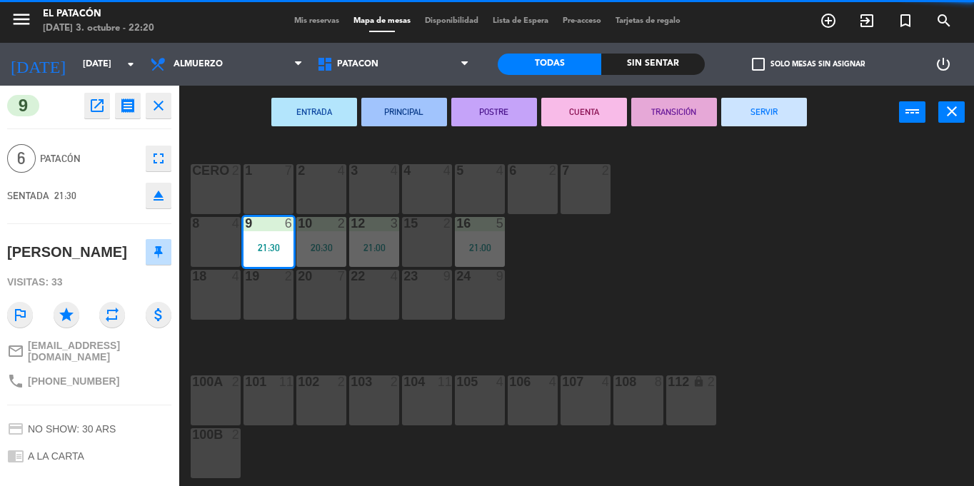
click at [784, 106] on button "SERVIR" at bounding box center [764, 112] width 86 height 29
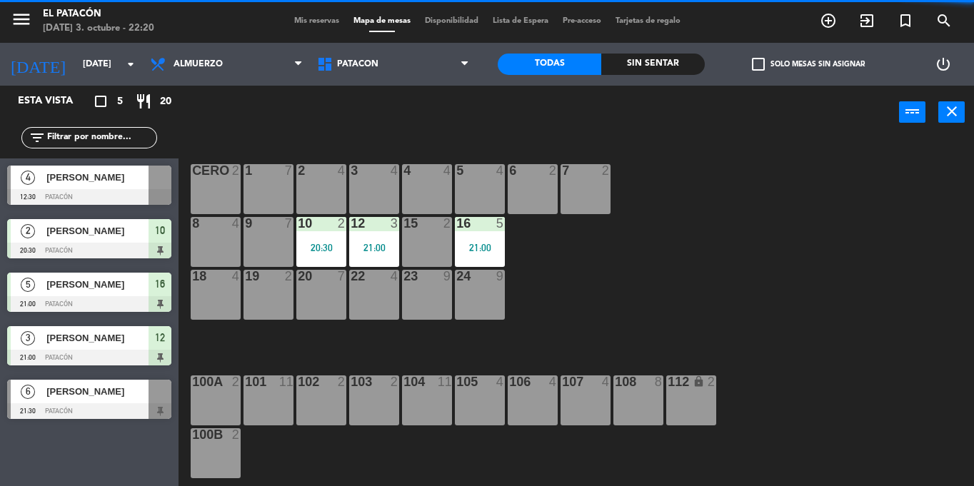
click at [326, 231] on div "10 2 20:30" at bounding box center [321, 242] width 50 height 50
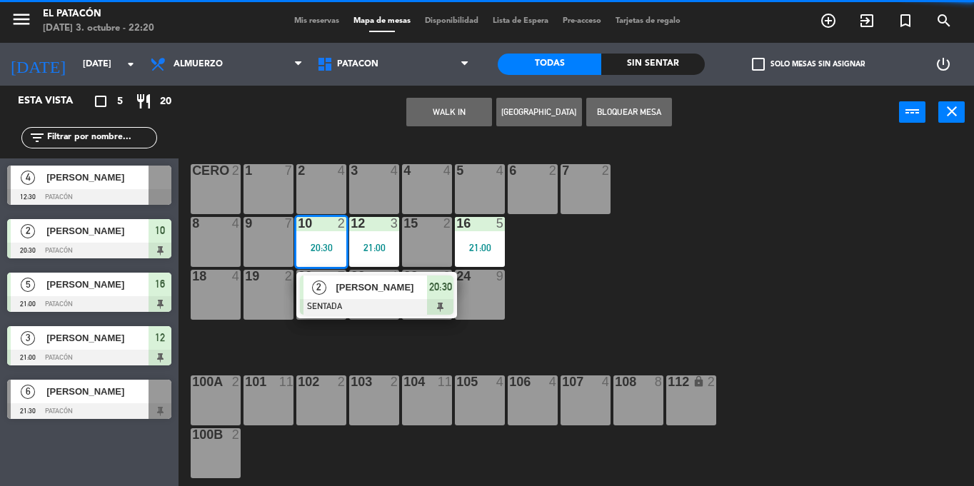
click at [356, 293] on span "[PERSON_NAME]" at bounding box center [381, 287] width 91 height 15
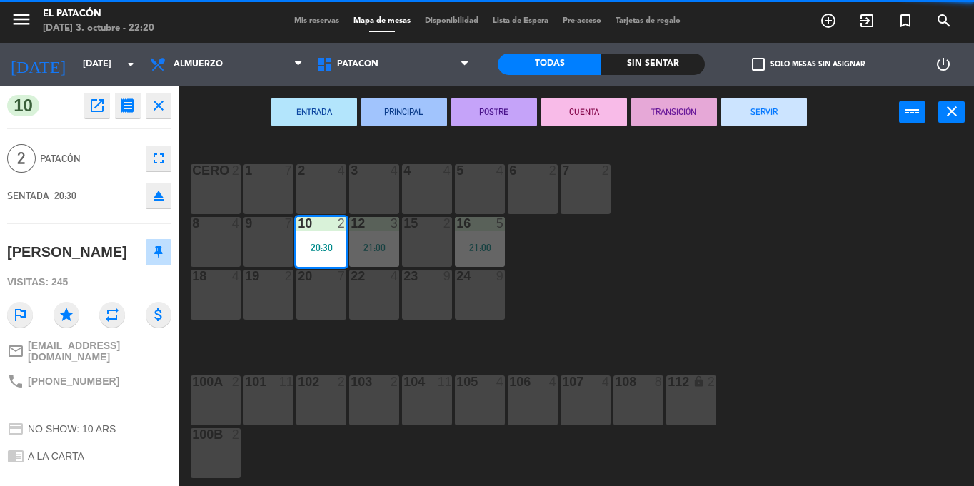
click at [754, 109] on button "SERVIR" at bounding box center [764, 112] width 86 height 29
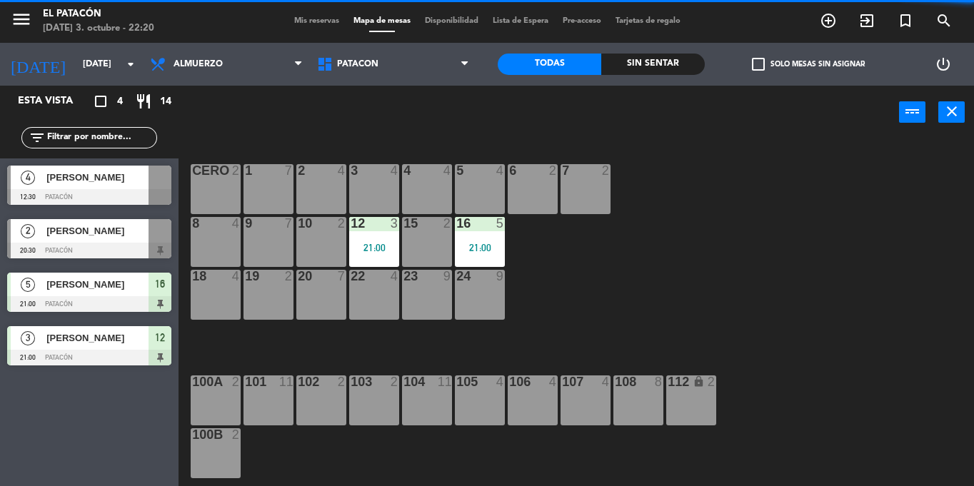
click at [376, 235] on div "12 3 21:00" at bounding box center [374, 242] width 50 height 50
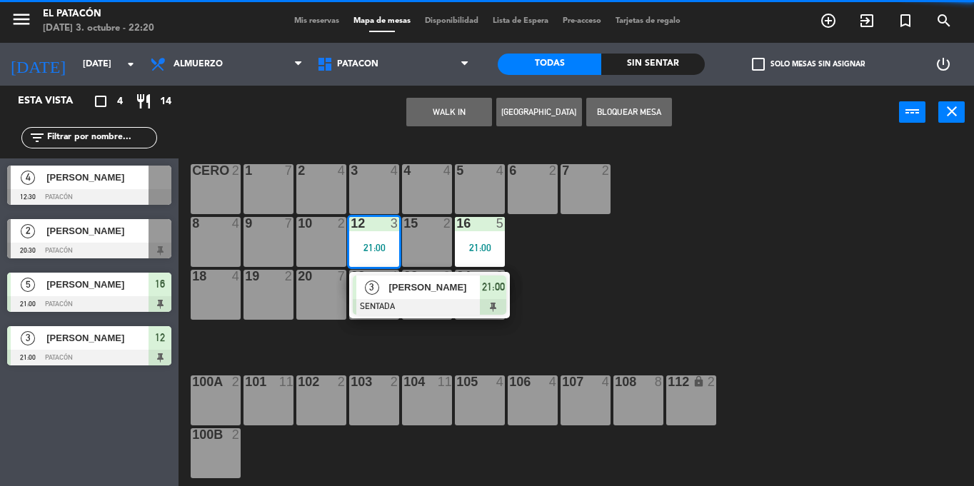
click at [389, 273] on div "3 [PERSON_NAME] SENTADA 21:00" at bounding box center [429, 295] width 161 height 46
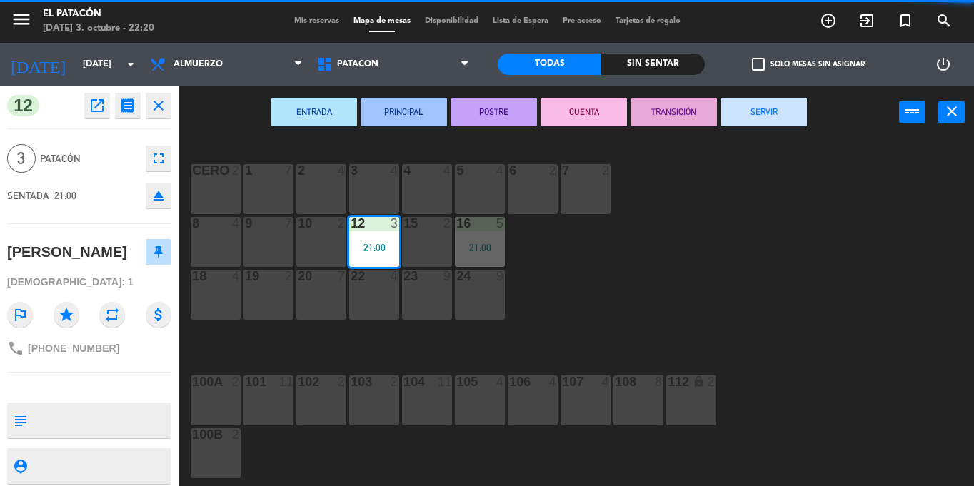
click at [792, 98] on button "SERVIR" at bounding box center [764, 112] width 86 height 29
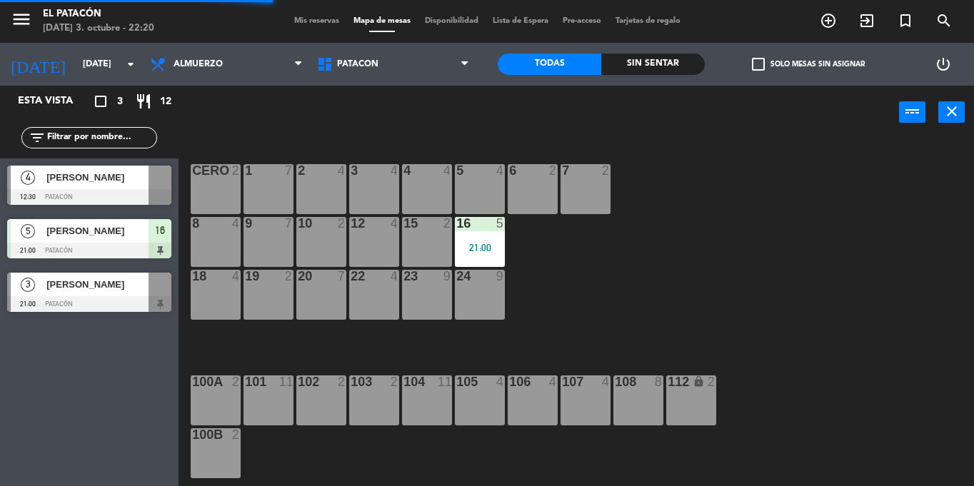
click at [496, 224] on div "5" at bounding box center [500, 223] width 9 height 13
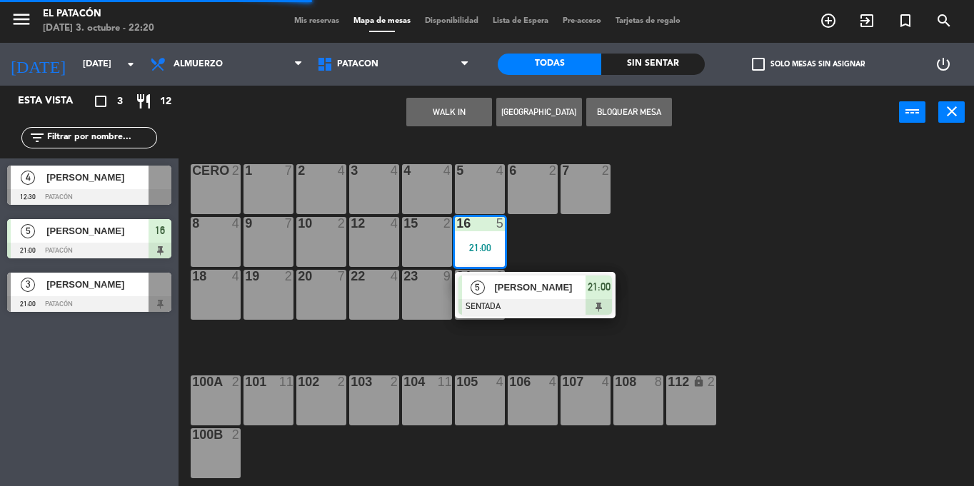
click at [505, 280] on span "[PERSON_NAME]" at bounding box center [539, 287] width 91 height 15
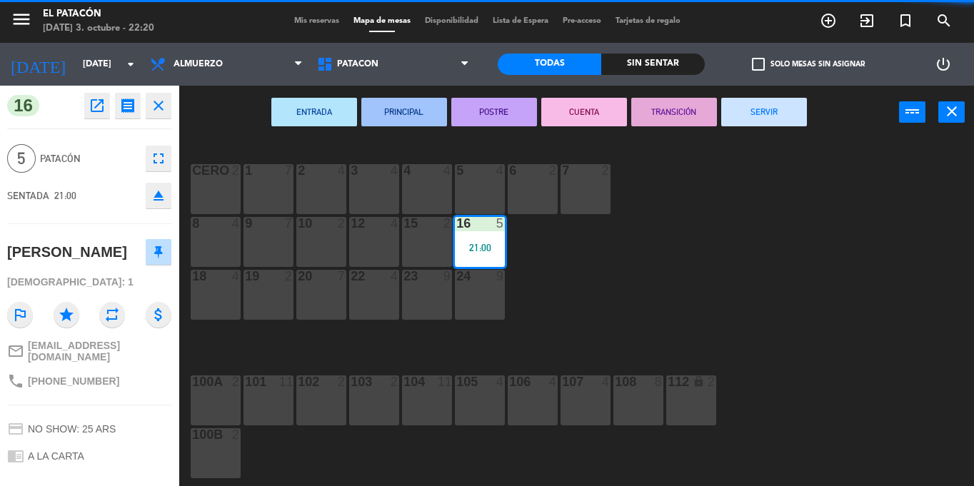
click at [771, 102] on button "SERVIR" at bounding box center [764, 112] width 86 height 29
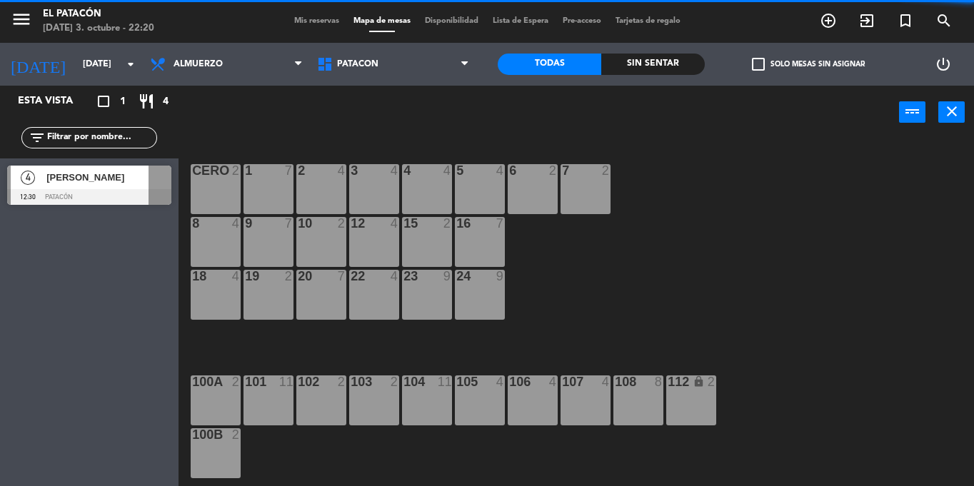
click at [86, 184] on span "[PERSON_NAME]" at bounding box center [97, 177] width 102 height 15
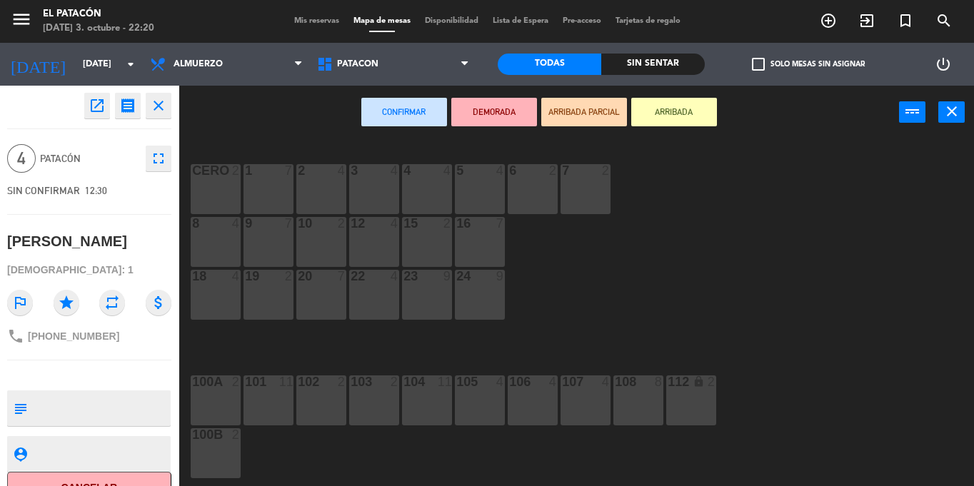
click at [674, 225] on div "1 7 2 4 3 4 4 4 5 4 6 2 7 2 CERO 2 8 4 9 7 10 2 12 4 15 2 16 7 18 4 19 2 20 7 2…" at bounding box center [582, 312] width 786 height 347
